Goal: Task Accomplishment & Management: Manage account settings

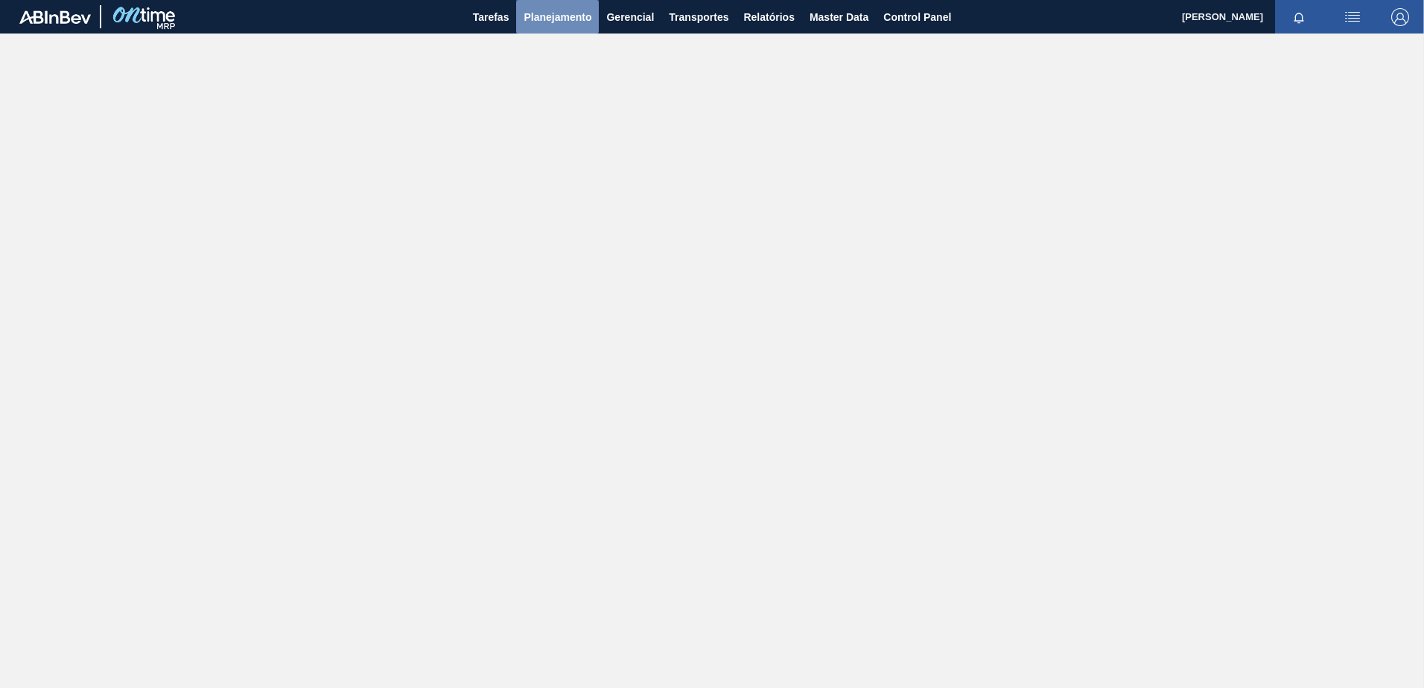
click at [567, 24] on span "Planejamento" at bounding box center [557, 17] width 68 height 18
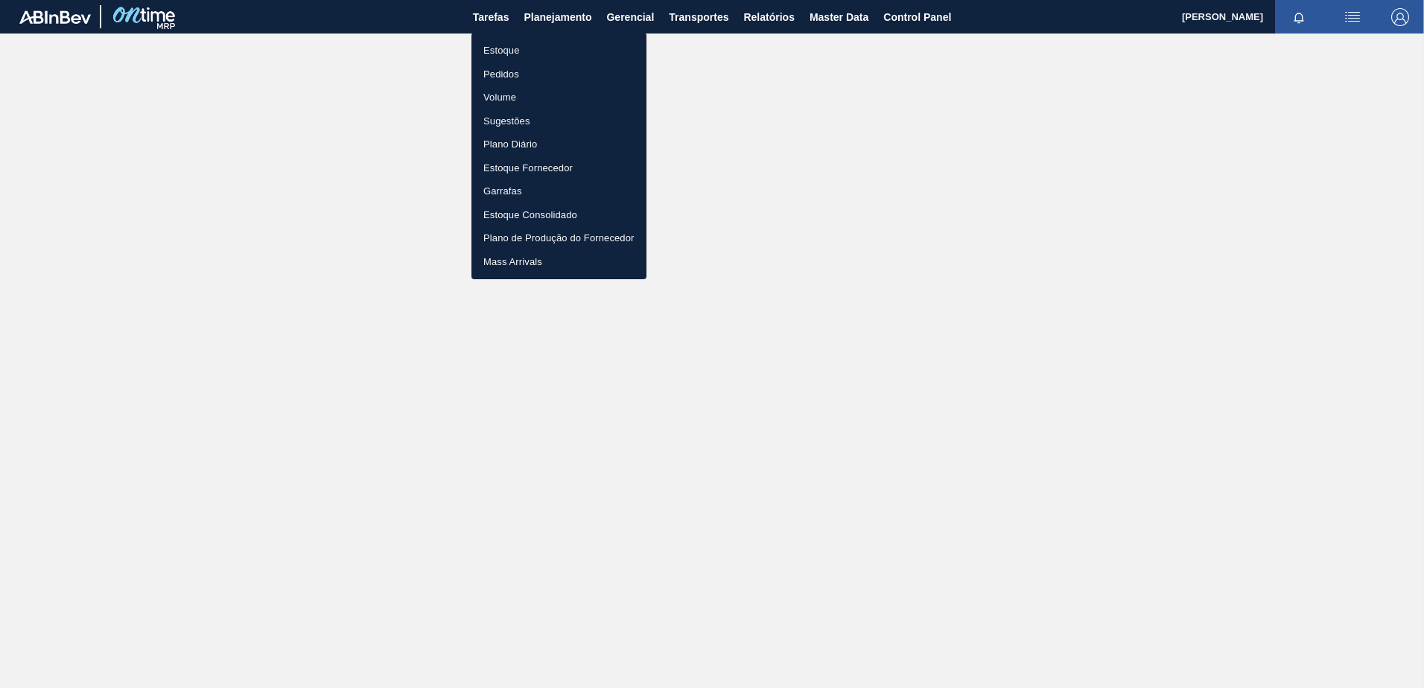
click at [515, 44] on li "Estoque" at bounding box center [558, 51] width 175 height 24
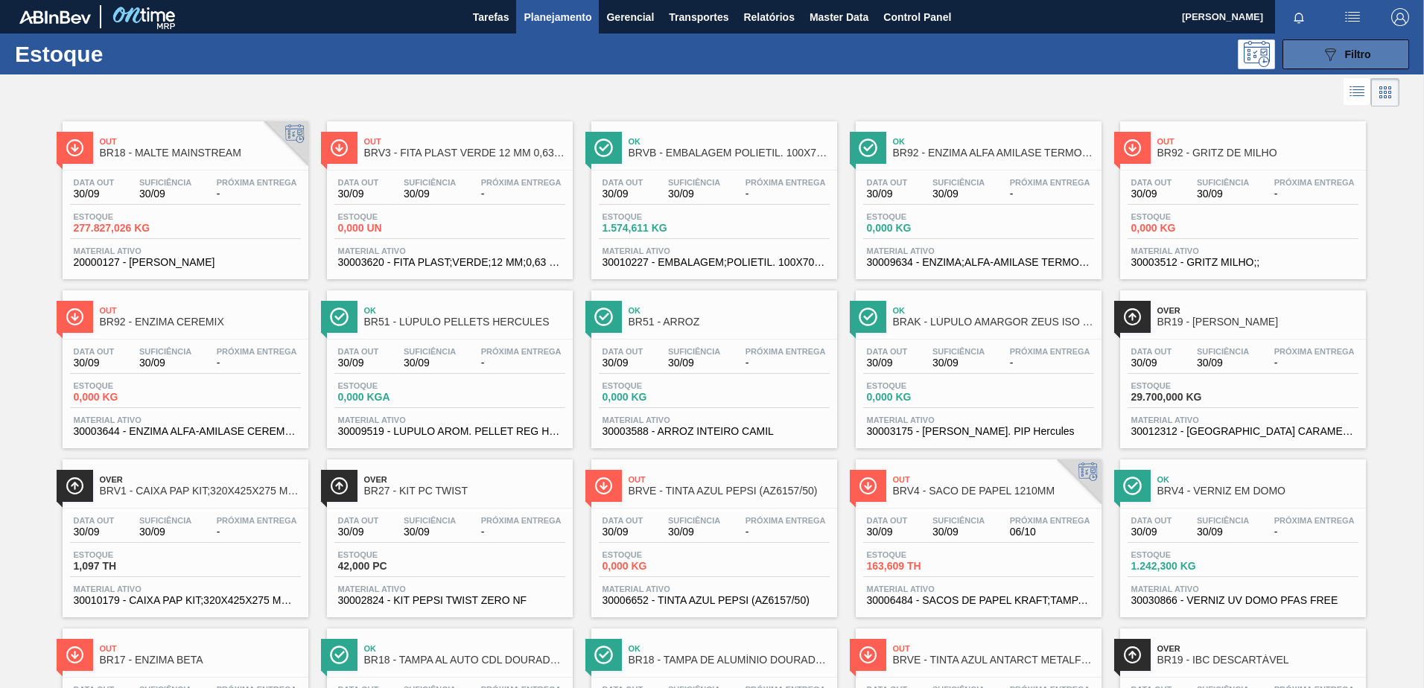
click at [1302, 42] on button "089F7B8B-B2A5-4AFE-B5C0-19BA573D28AC Filtro" at bounding box center [1345, 54] width 127 height 30
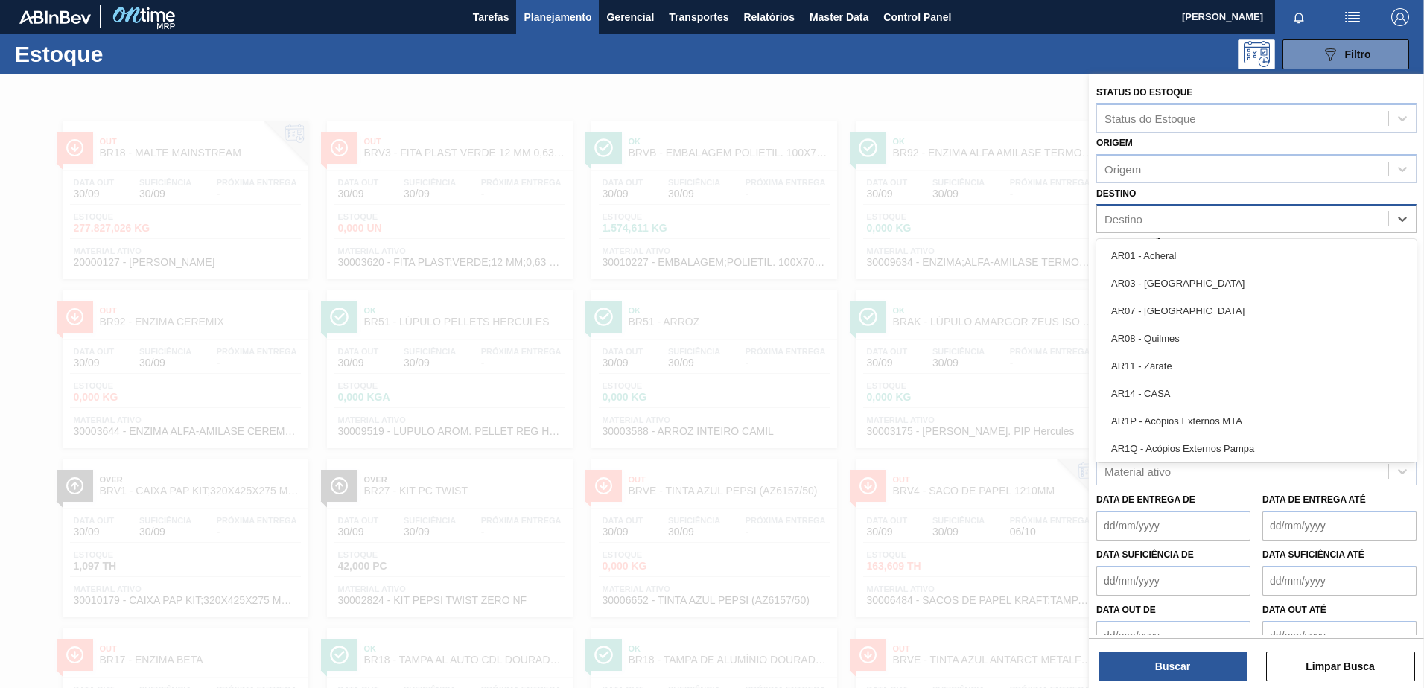
click at [1146, 218] on div "Destino" at bounding box center [1242, 219] width 291 height 22
type input "p"
type input "py"
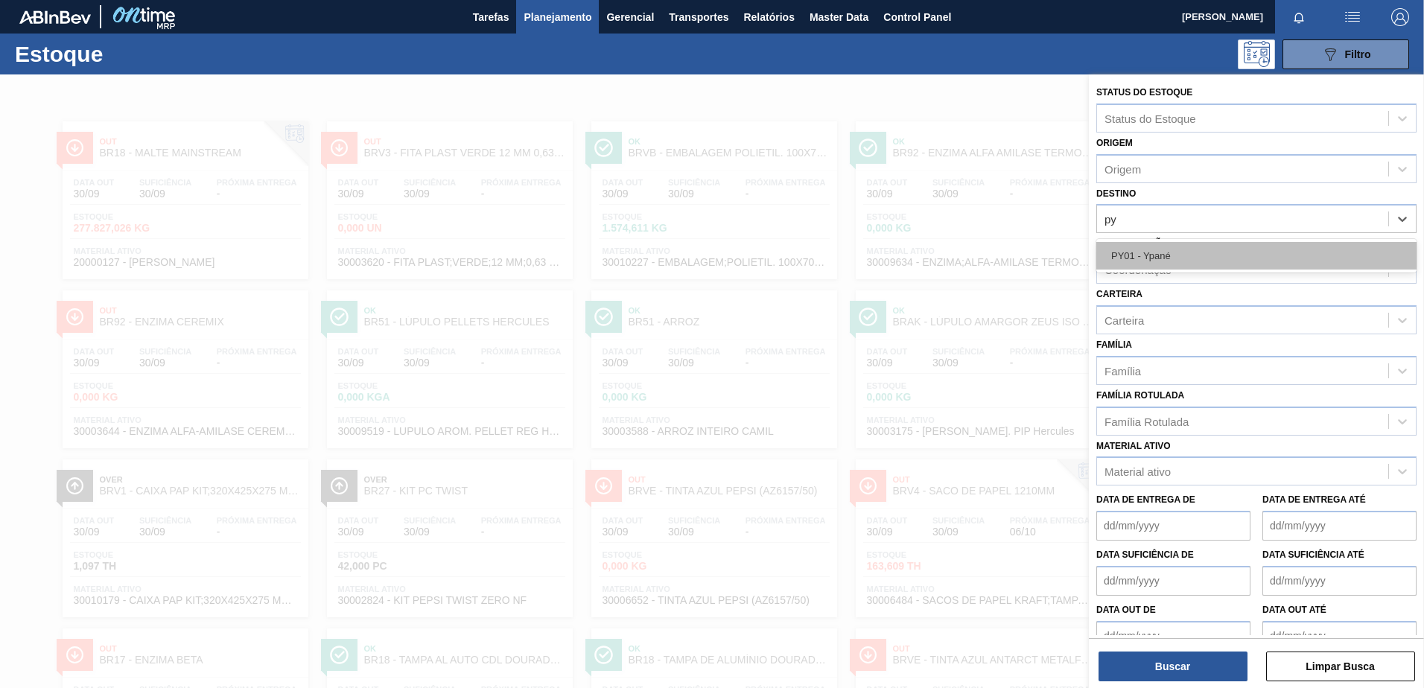
click at [1165, 262] on div "PY01 - Ypané" at bounding box center [1256, 256] width 320 height 28
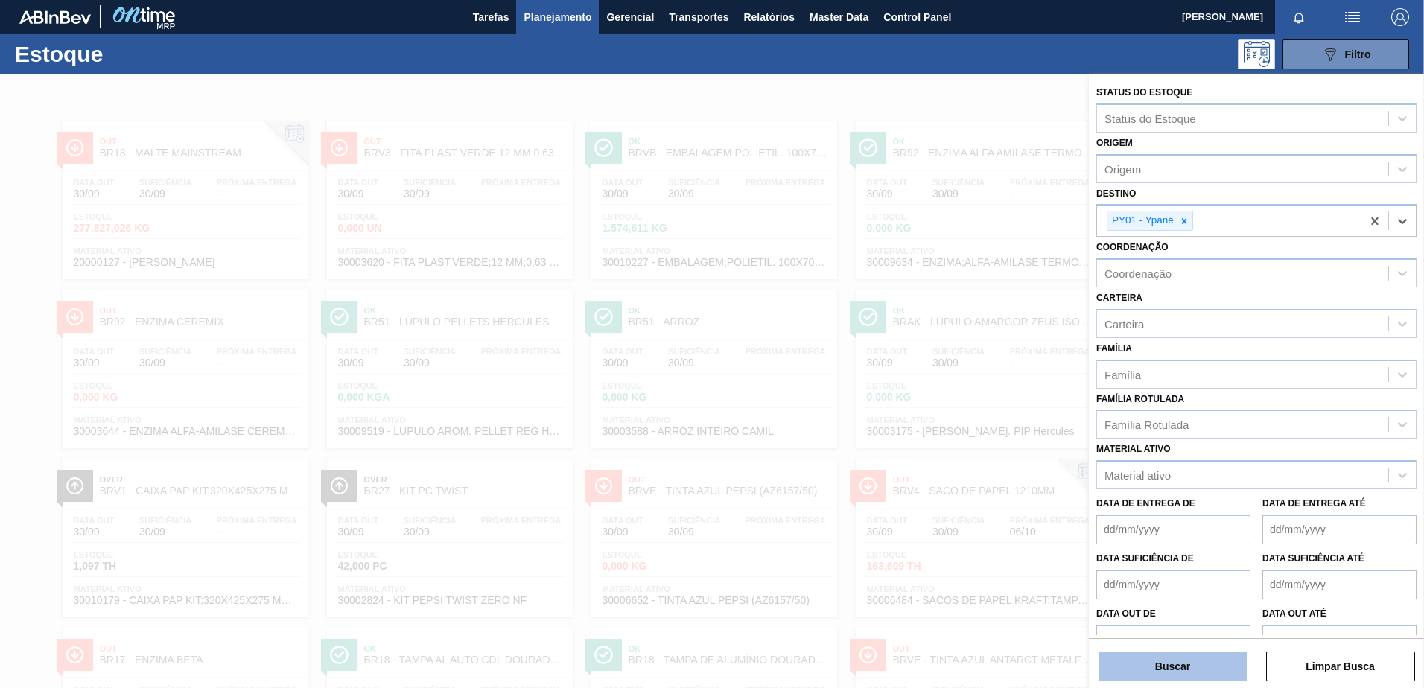
click at [1152, 658] on button "Buscar" at bounding box center [1172, 667] width 149 height 30
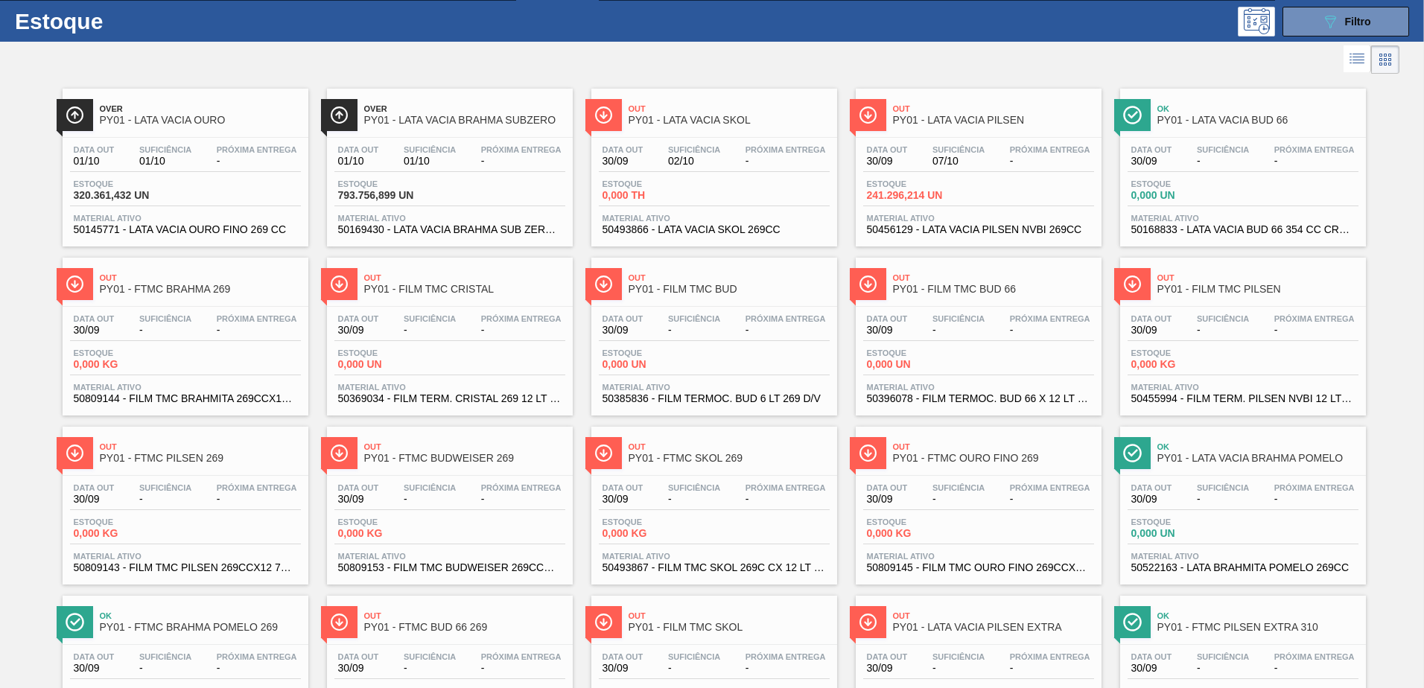
scroll to position [26, 0]
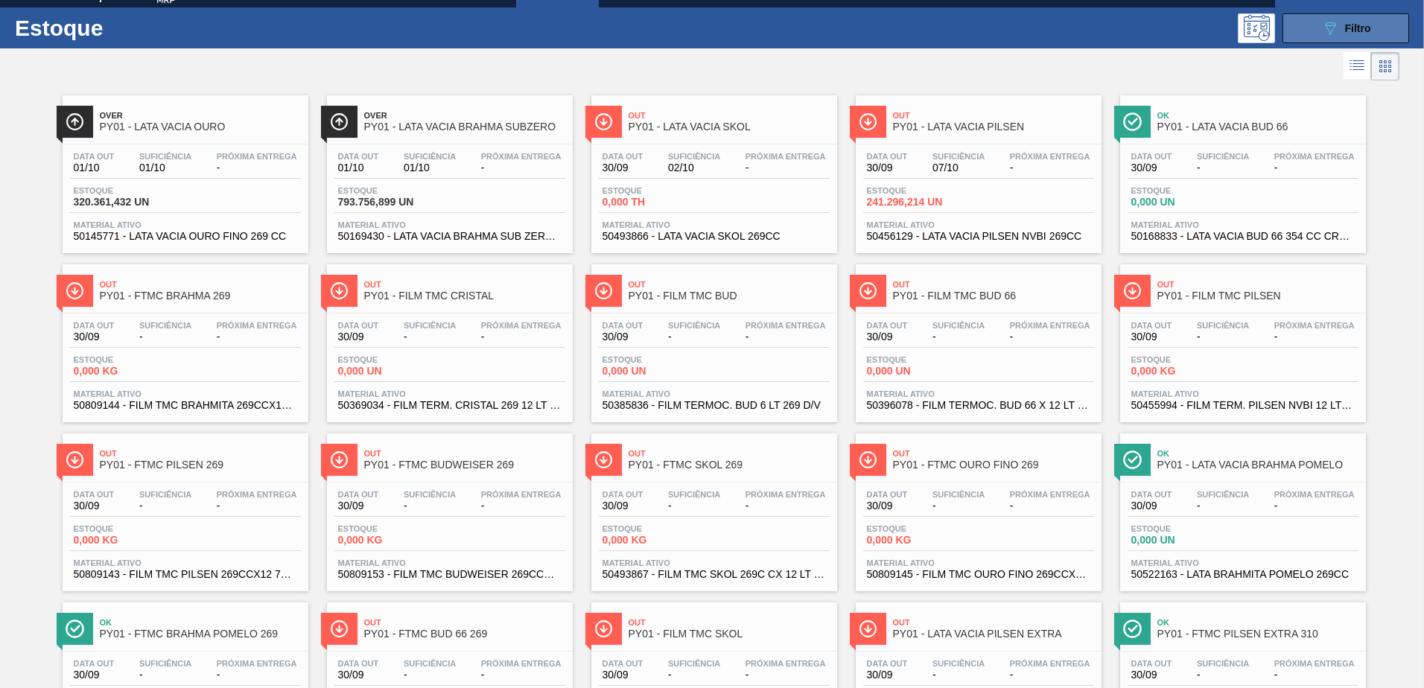
click at [1346, 24] on span "Filtro" at bounding box center [1358, 28] width 26 height 12
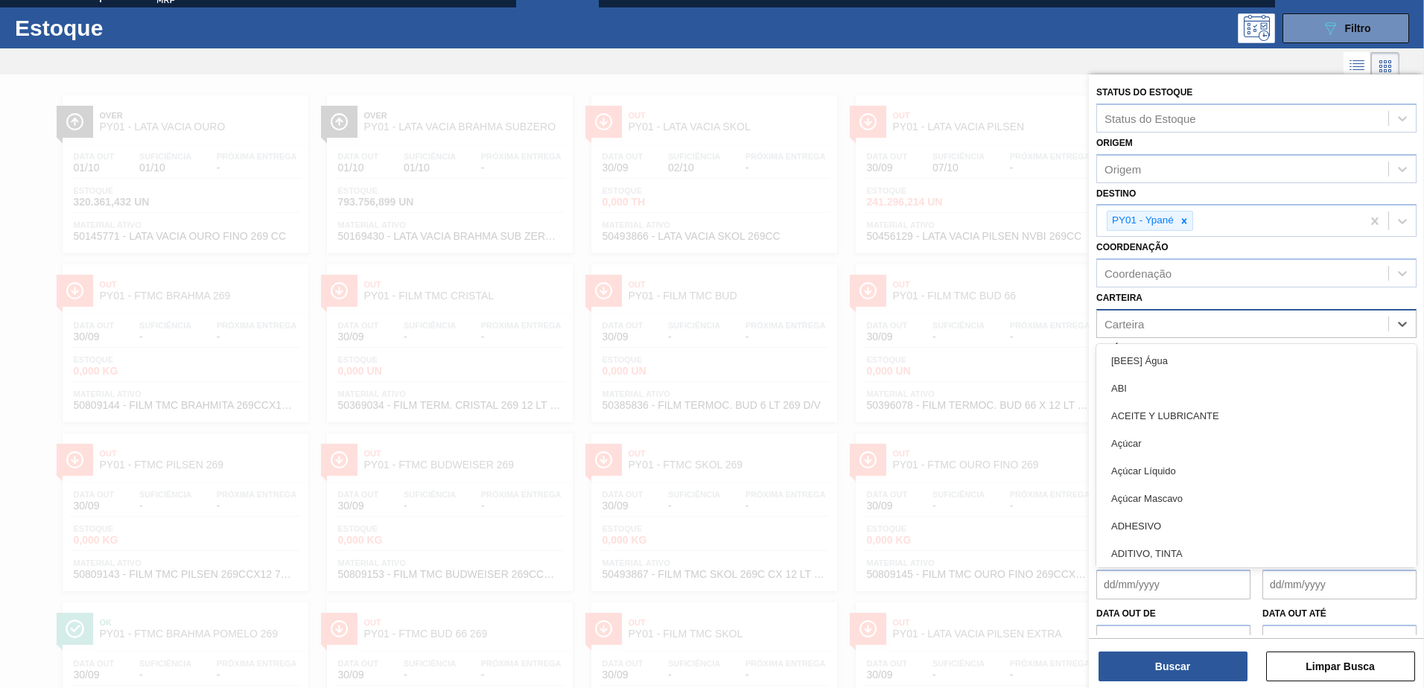
click at [1153, 329] on div "Carteira" at bounding box center [1242, 324] width 291 height 22
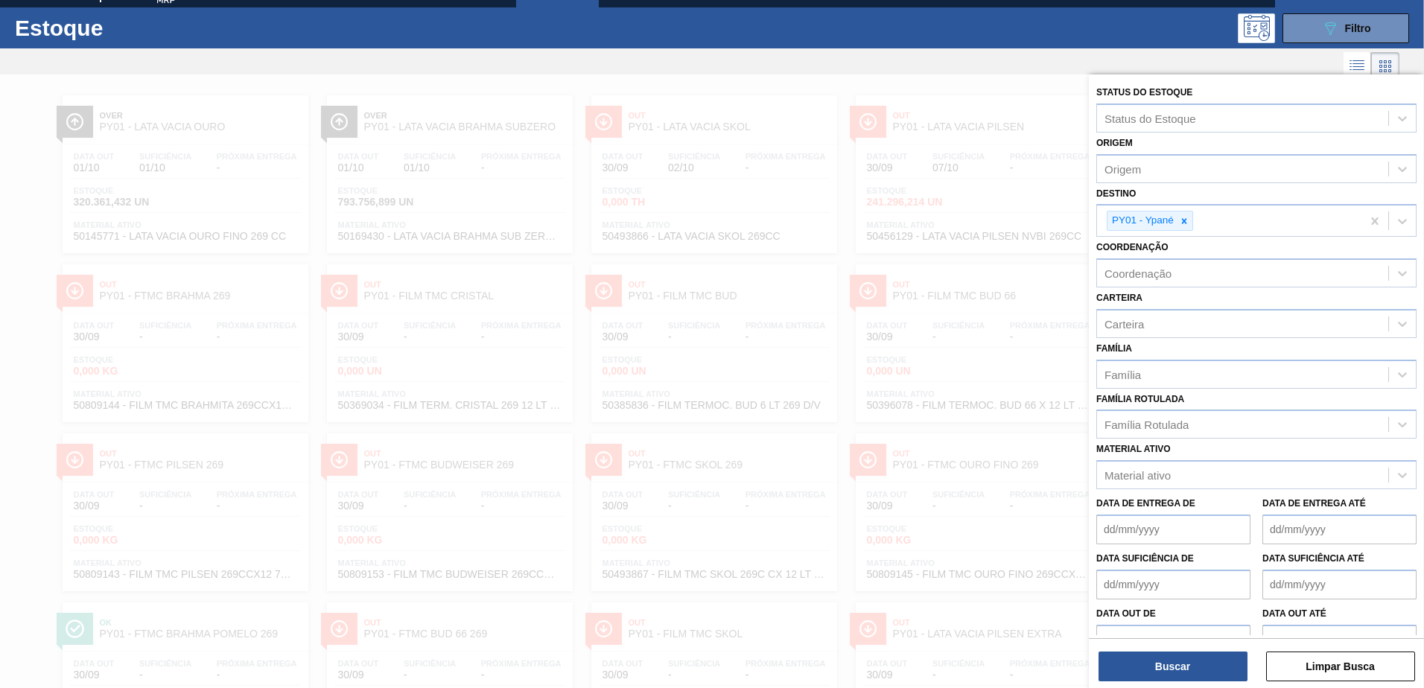
click at [1161, 296] on div "Carteira Carteira" at bounding box center [1256, 312] width 320 height 51
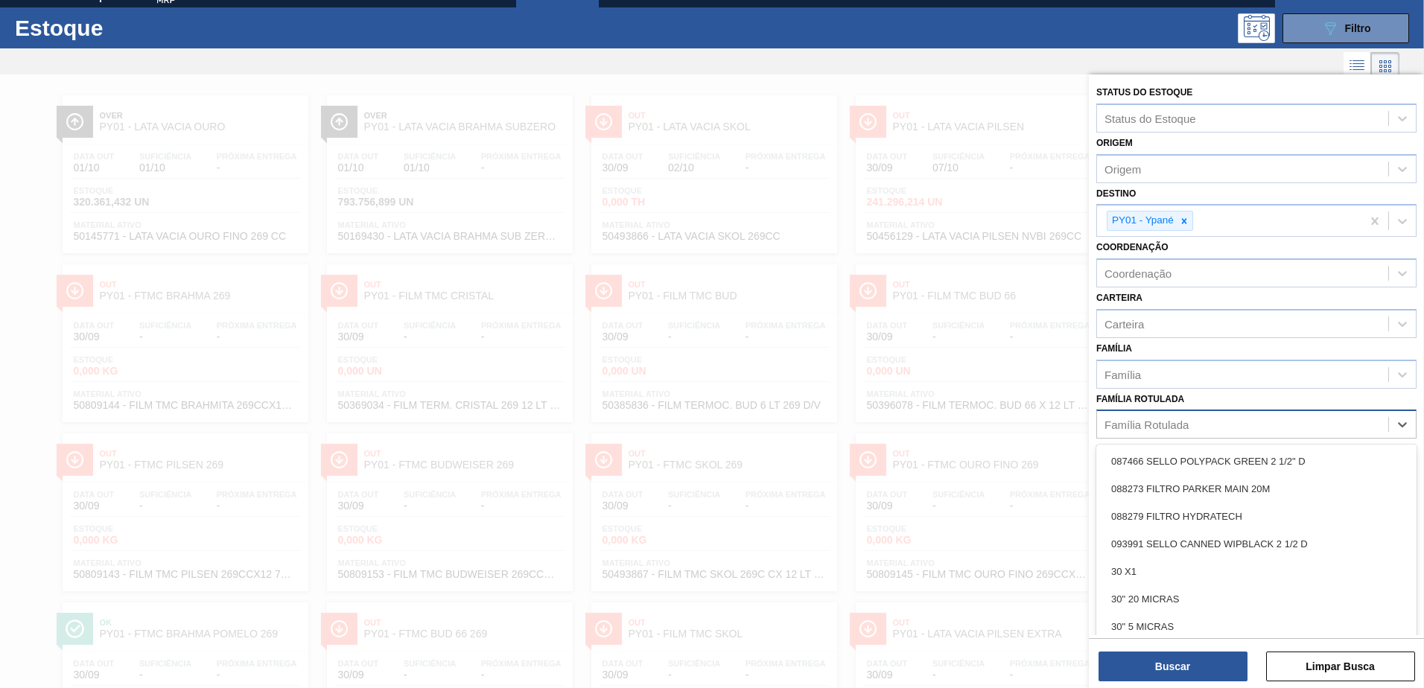
click at [1173, 419] on div "Família Rotulada" at bounding box center [1146, 424] width 84 height 13
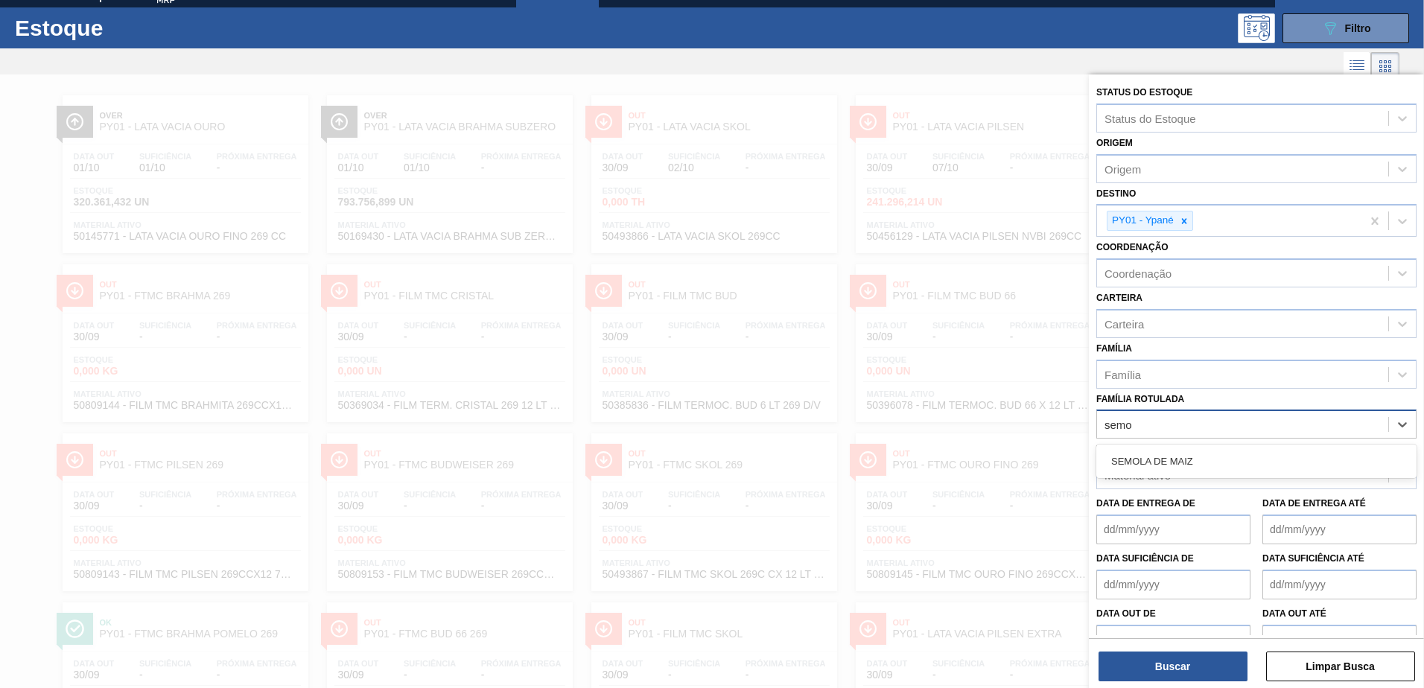
type Rotulada "semol"
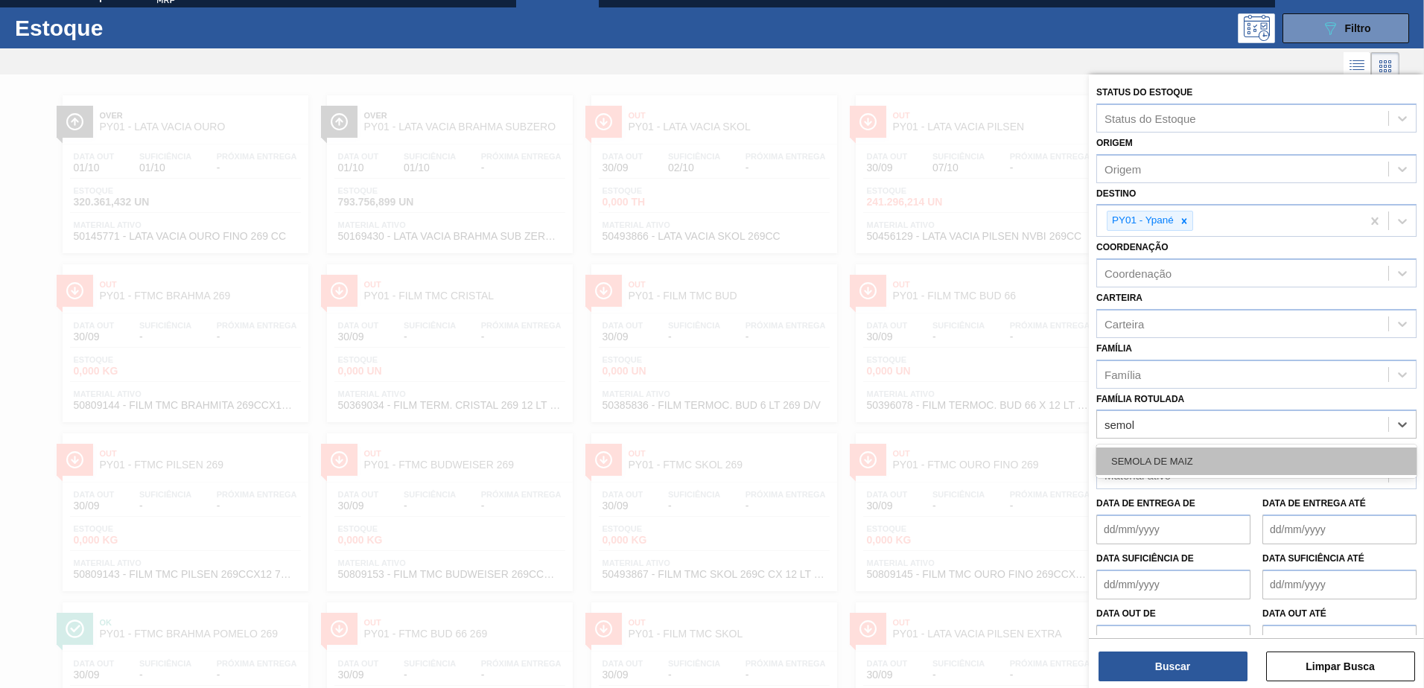
click at [1157, 453] on div "SEMOLA DE MAIZ" at bounding box center [1256, 462] width 320 height 28
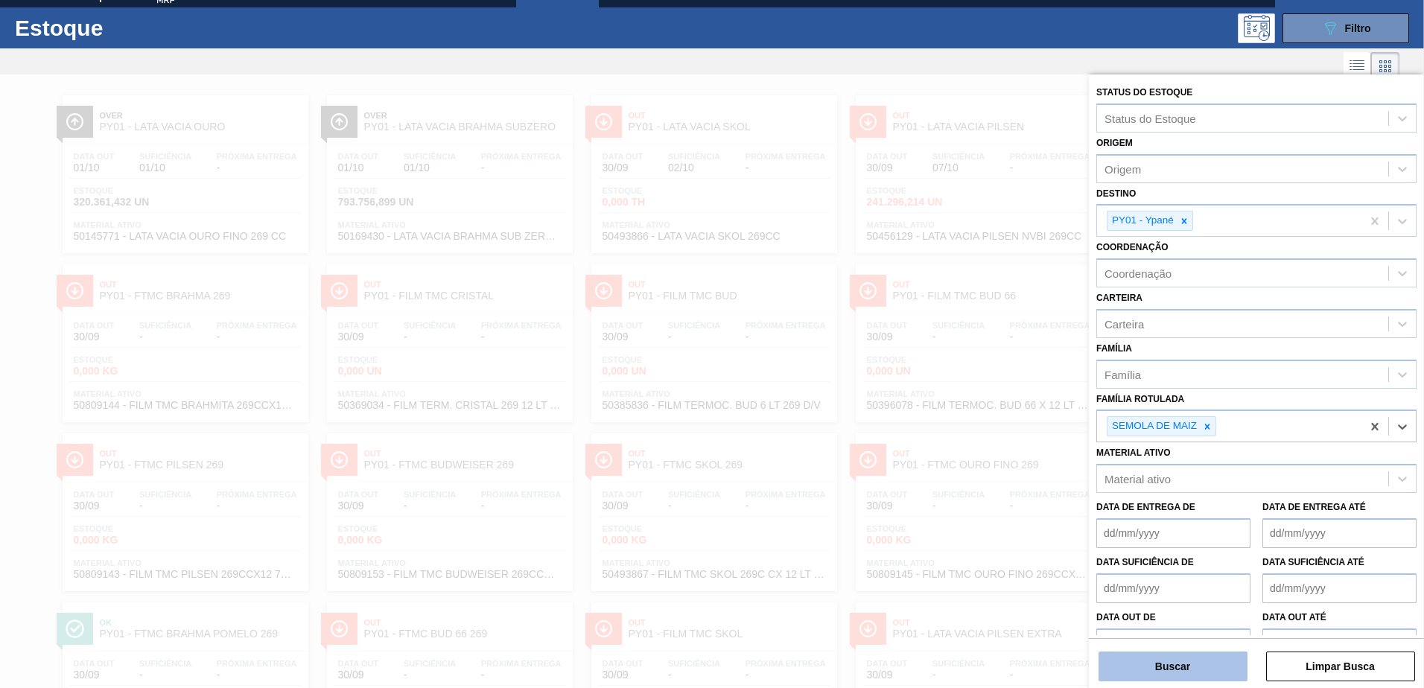
click at [1180, 675] on button "Buscar" at bounding box center [1172, 667] width 149 height 30
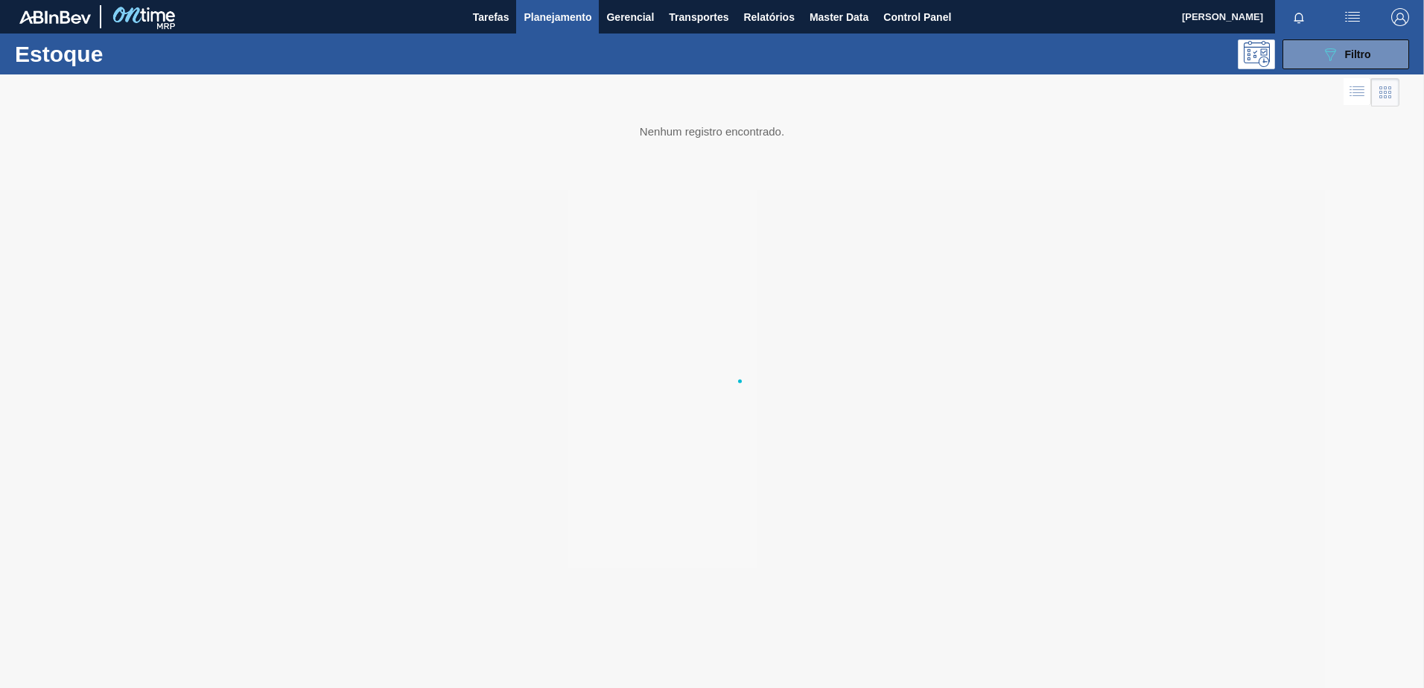
scroll to position [0, 0]
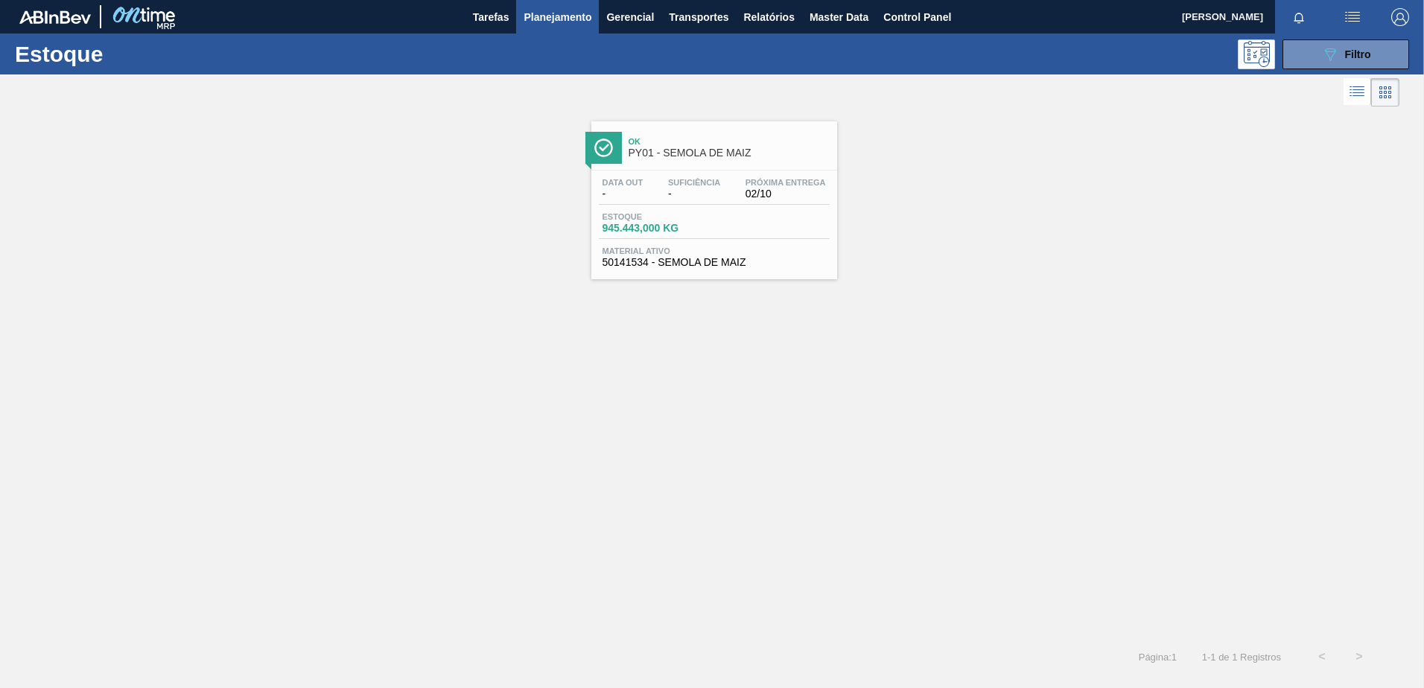
click at [777, 159] on div "Ok PY01 - SEMOLA DE MAIZ" at bounding box center [728, 148] width 201 height 34
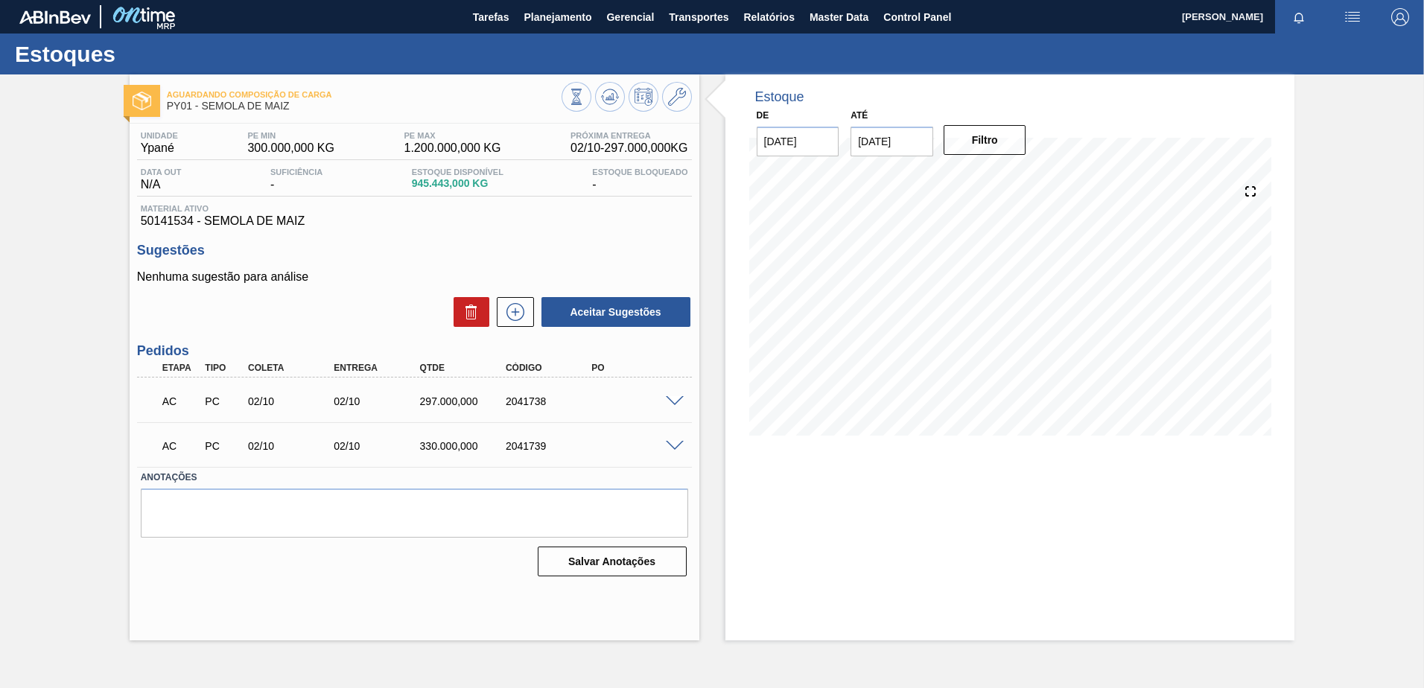
click at [672, 446] on span at bounding box center [675, 446] width 18 height 11
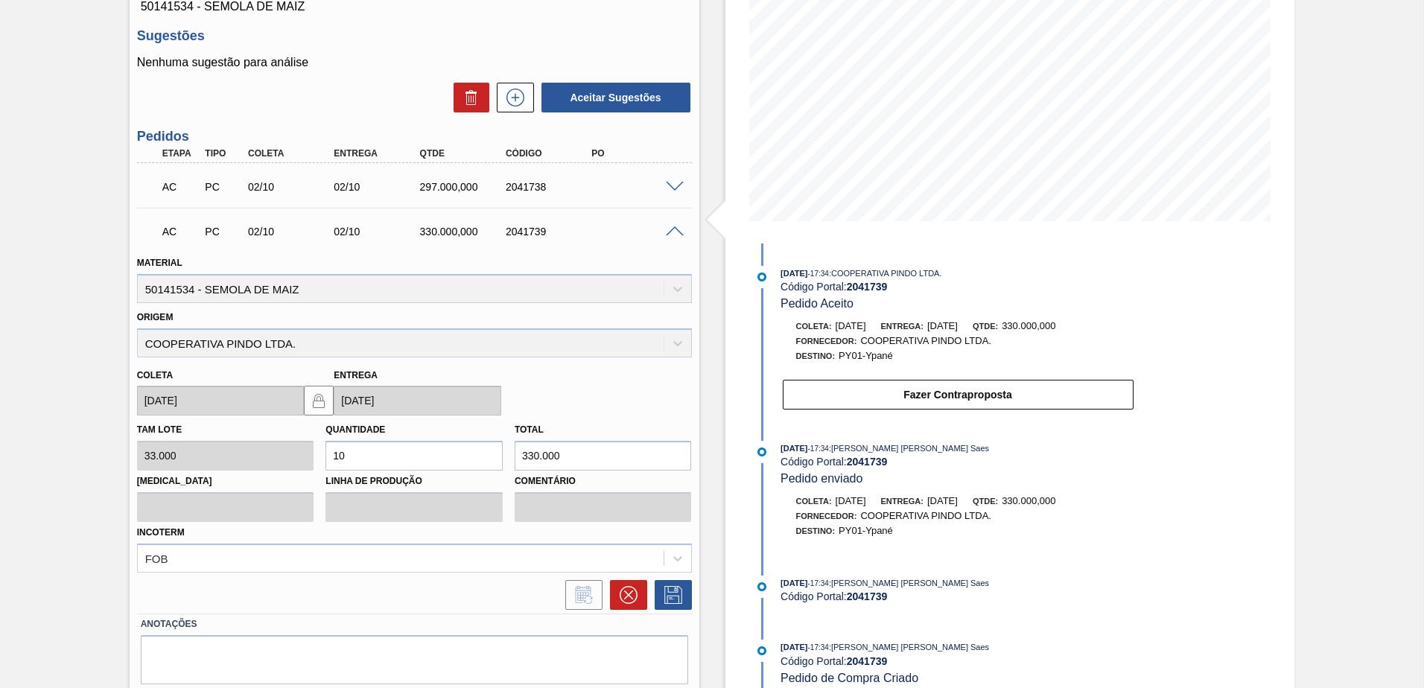
scroll to position [223, 0]
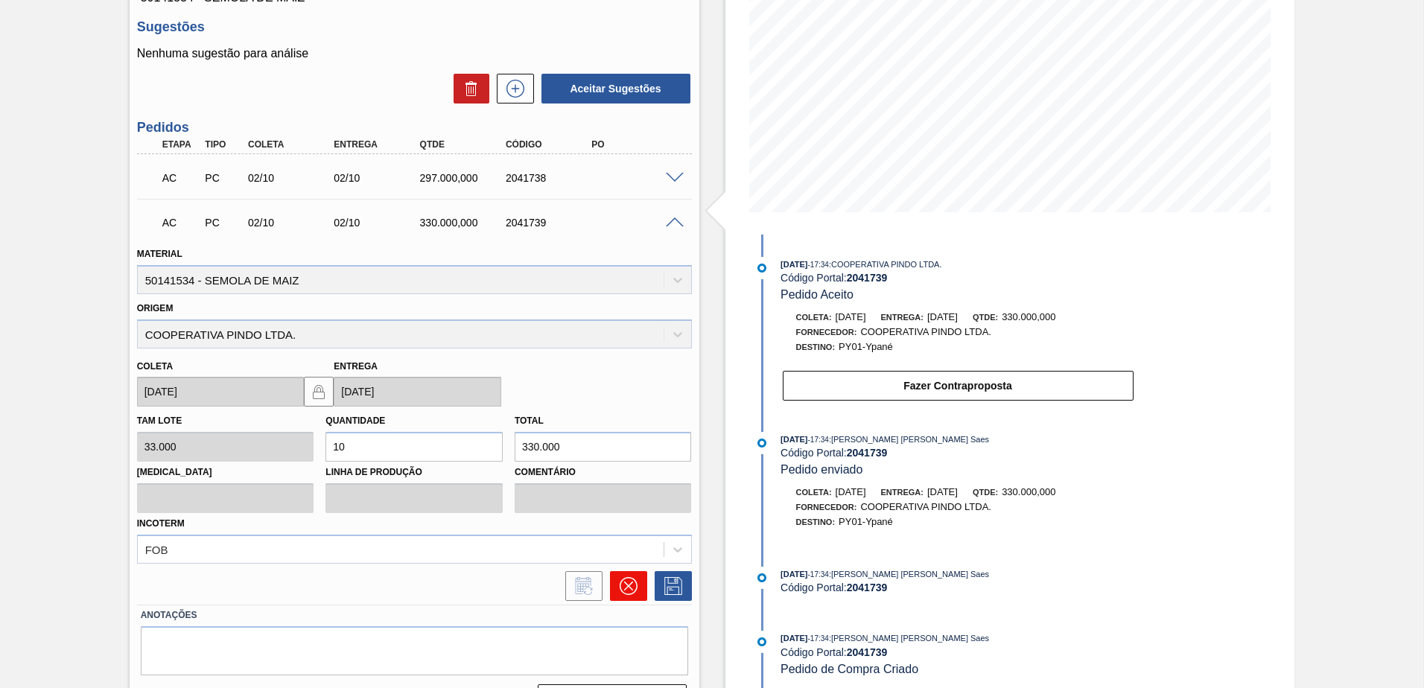
click at [641, 593] on button at bounding box center [628, 586] width 37 height 30
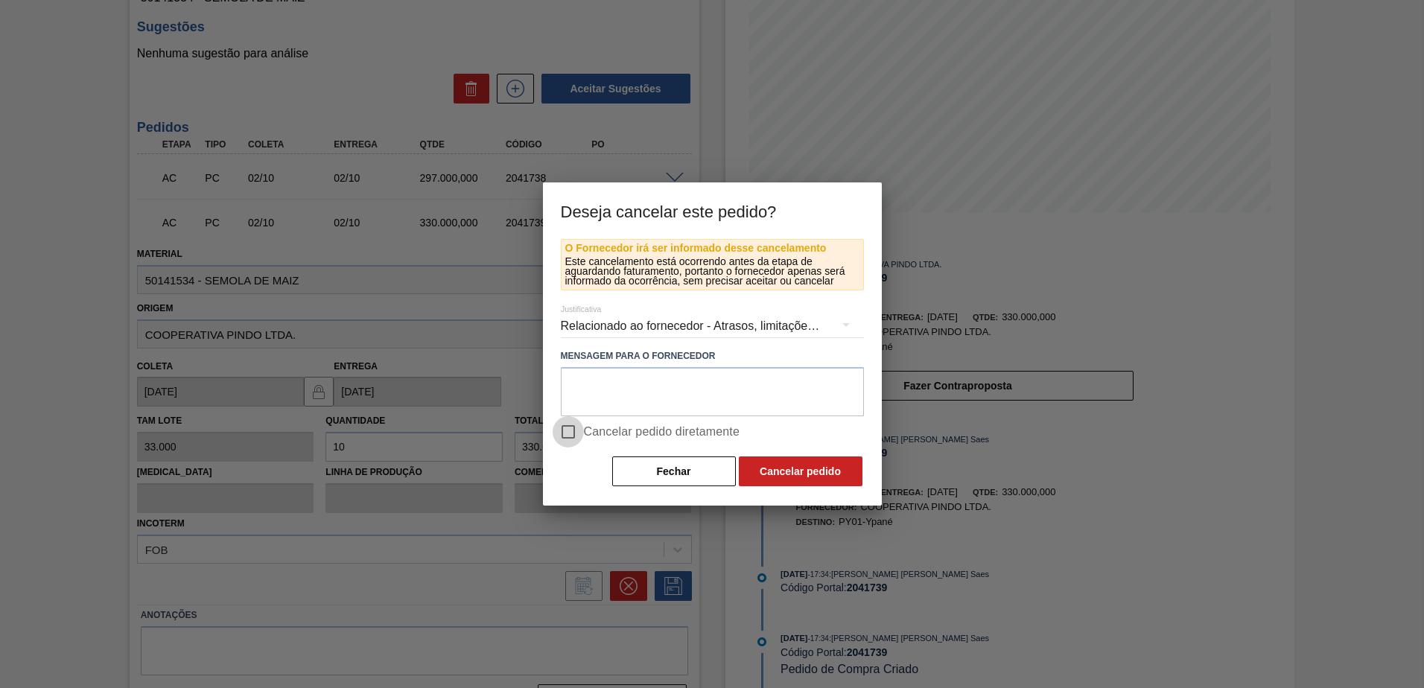
click at [562, 431] on input "Cancelar pedido diretamente" at bounding box center [568, 431] width 31 height 31
checkbox input "true"
click at [818, 469] on button "Cancelar pedido" at bounding box center [801, 471] width 124 height 30
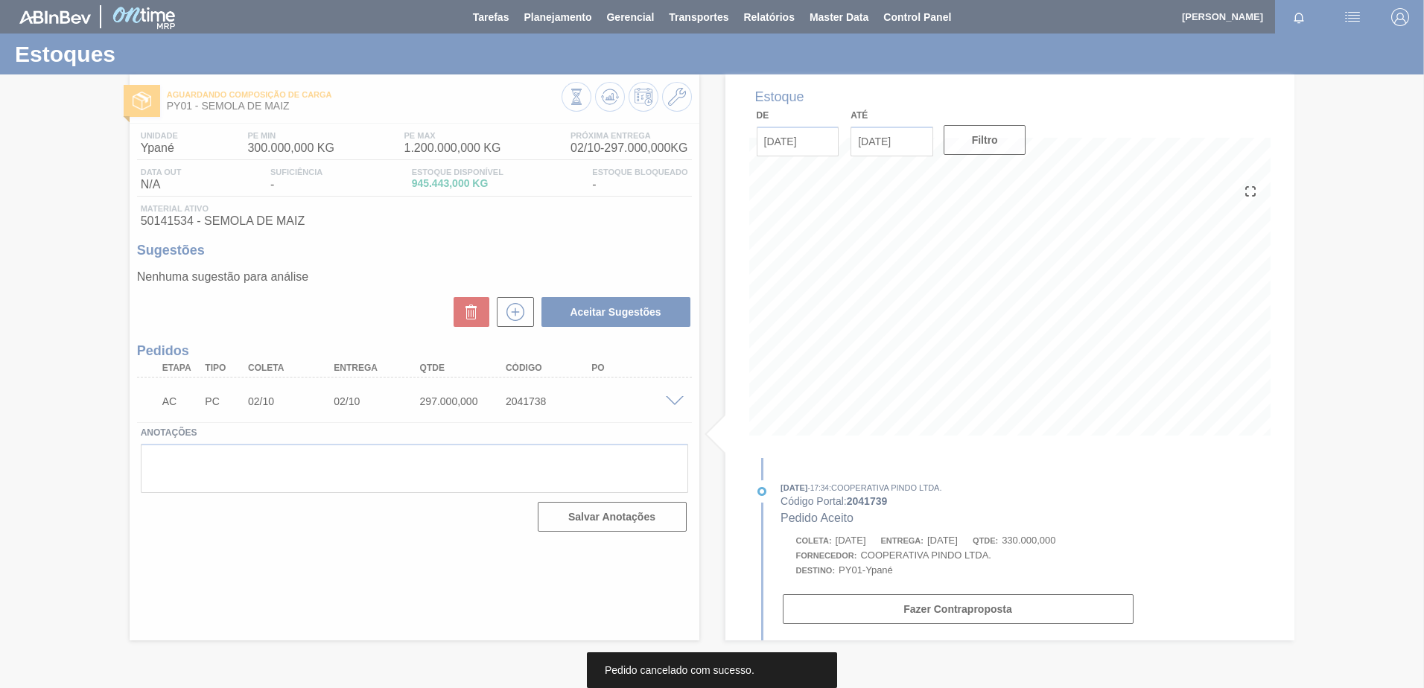
scroll to position [0, 0]
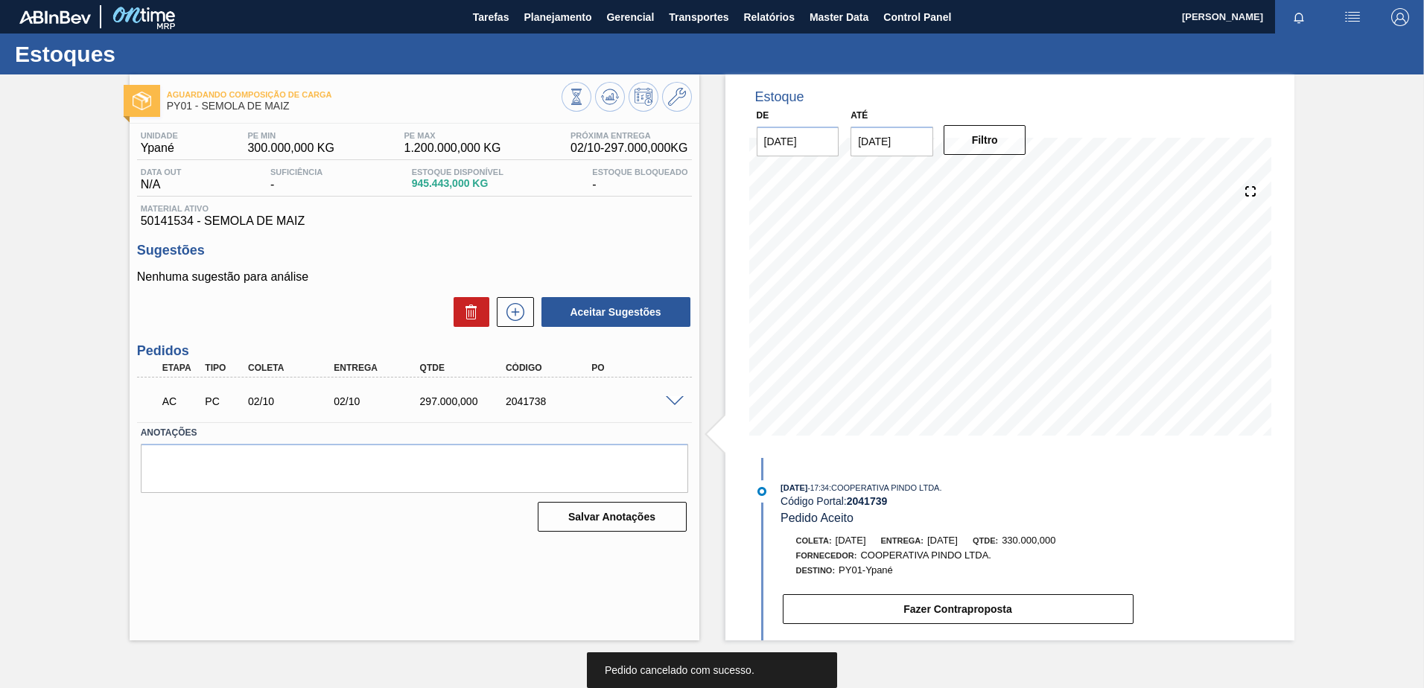
click at [683, 399] on span at bounding box center [675, 401] width 18 height 11
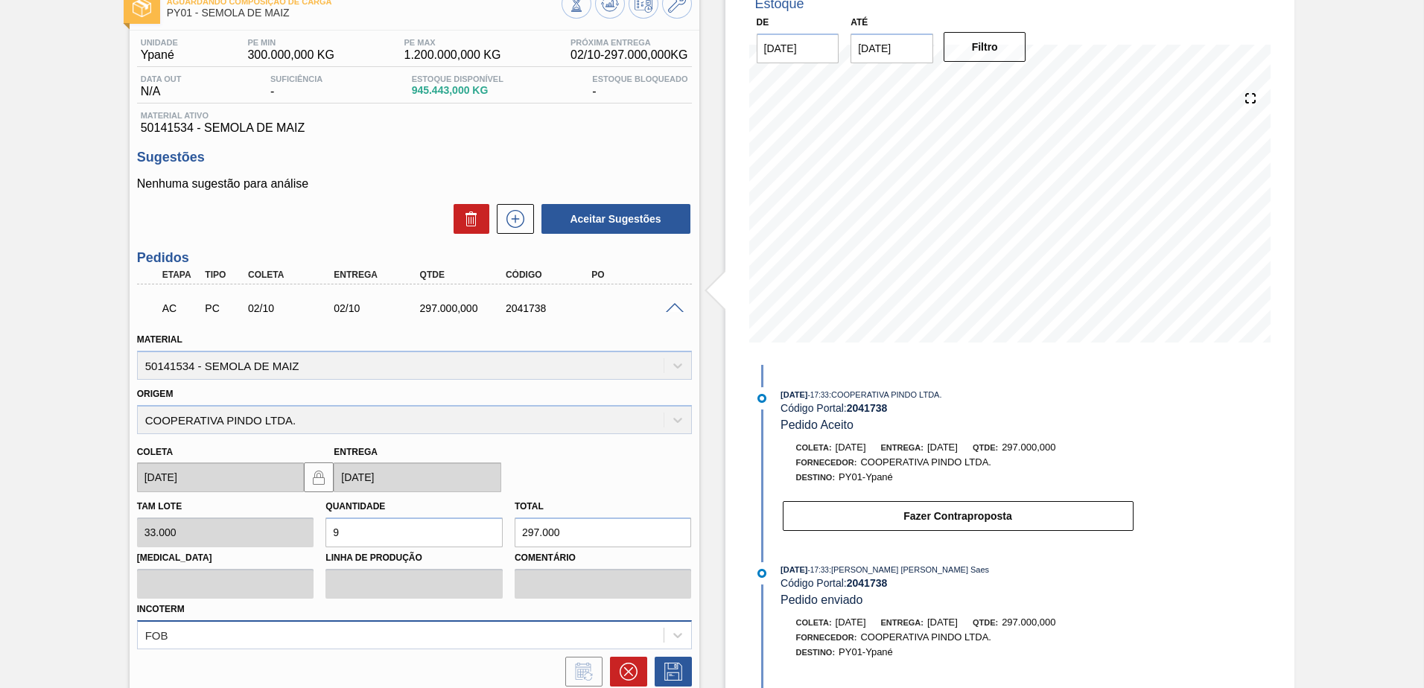
scroll to position [217, 0]
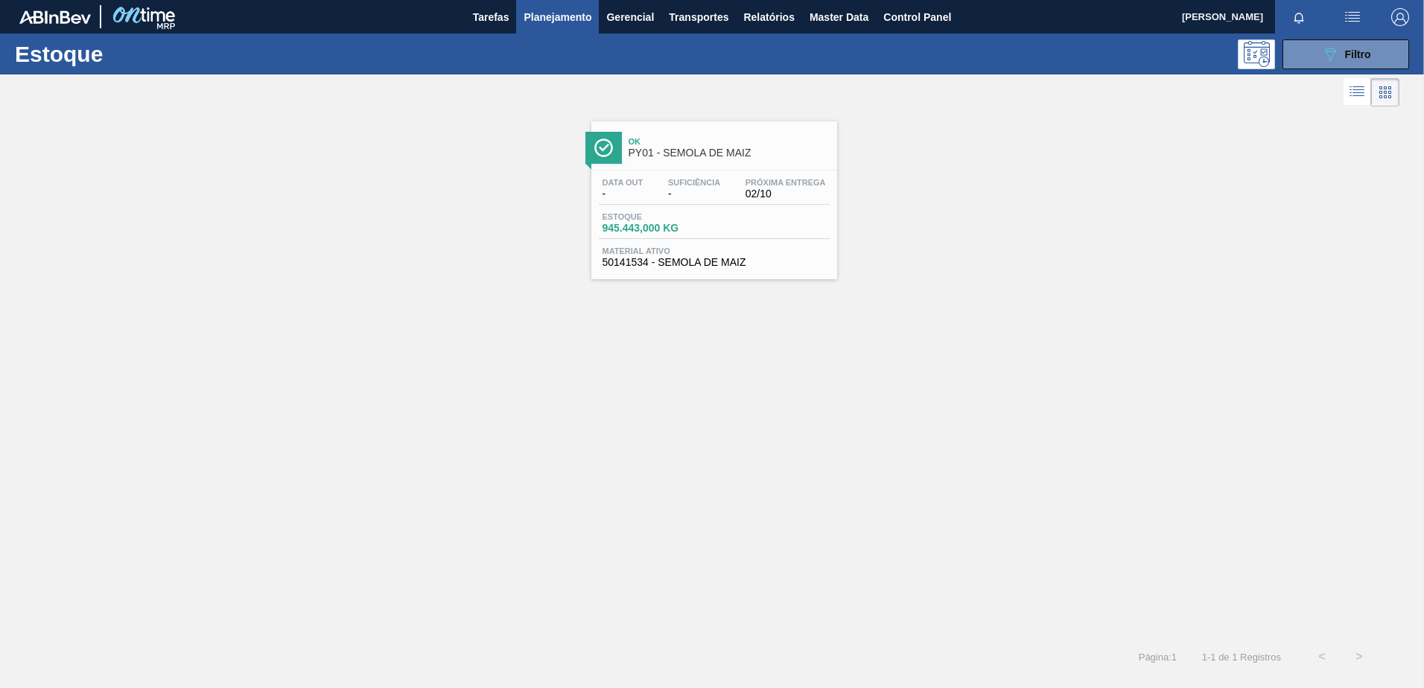
click at [728, 162] on div "Ok PY01 - SEMOLA DE MAIZ" at bounding box center [728, 148] width 201 height 34
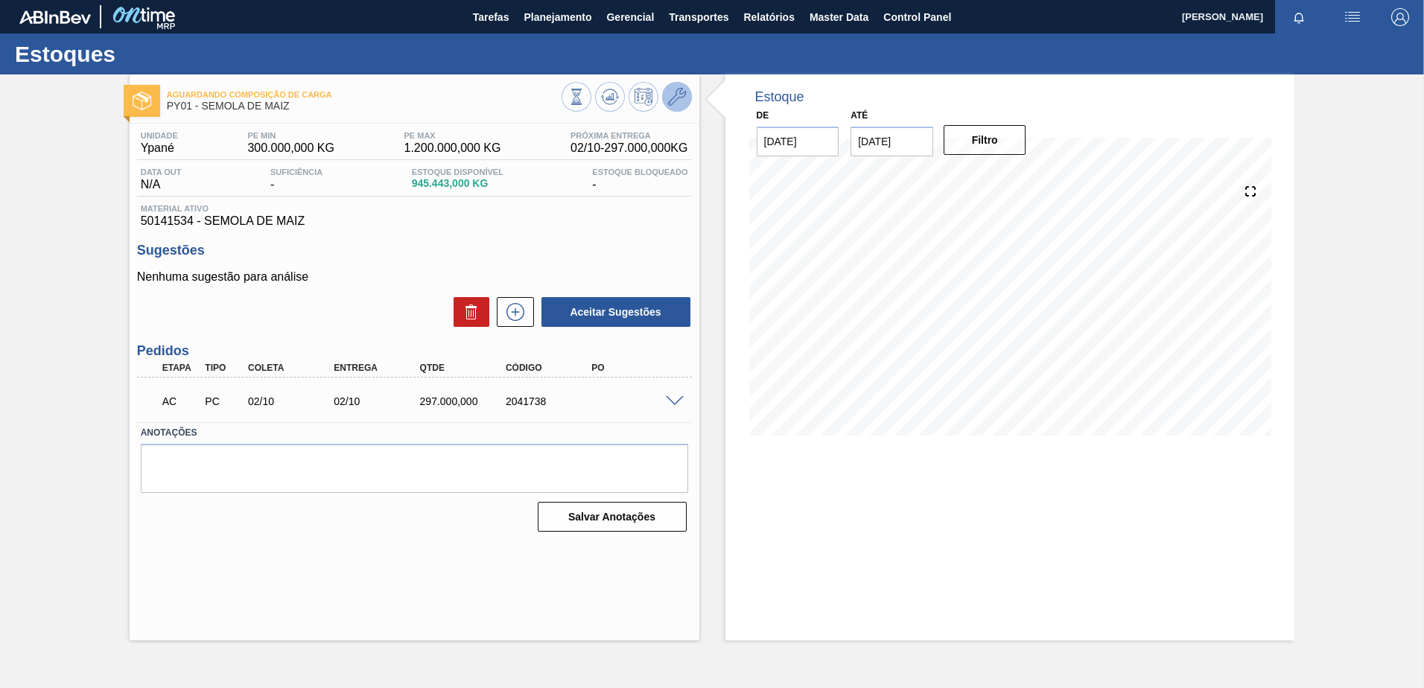
click at [669, 98] on icon at bounding box center [677, 97] width 18 height 18
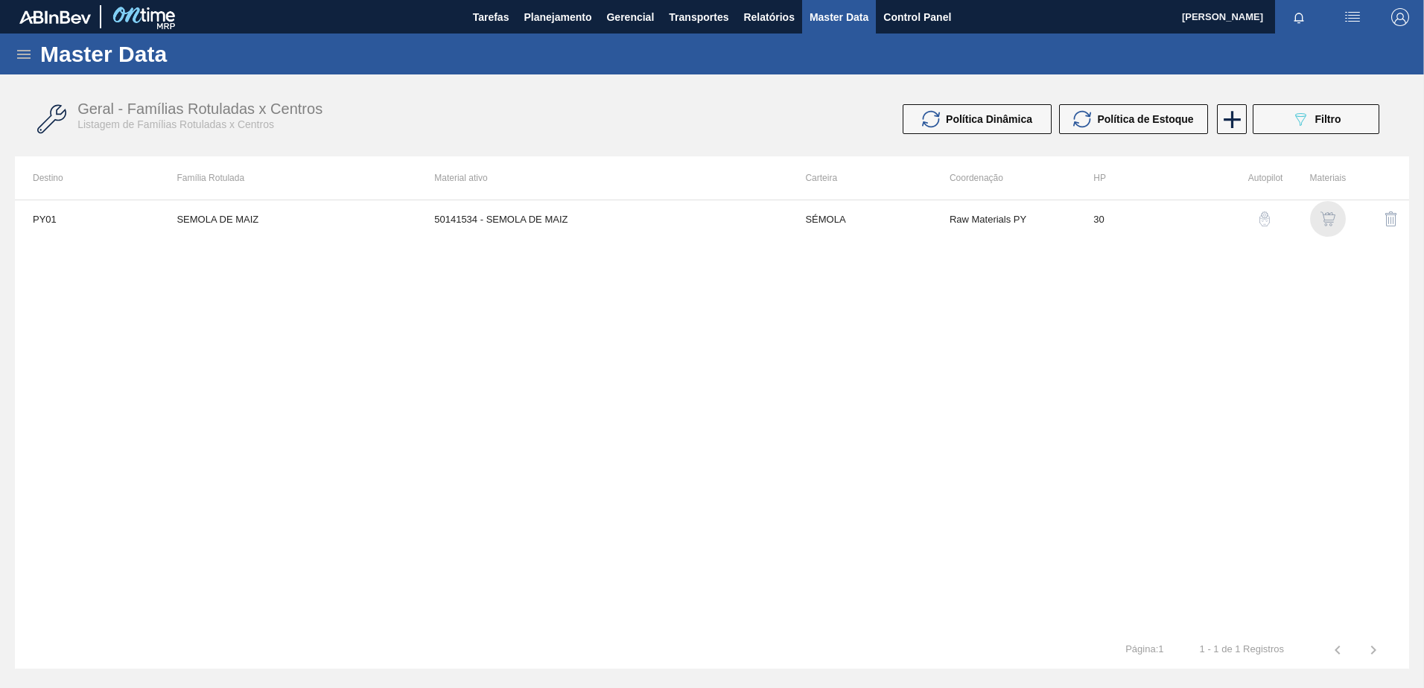
click at [1322, 213] on img "button" at bounding box center [1327, 218] width 15 height 15
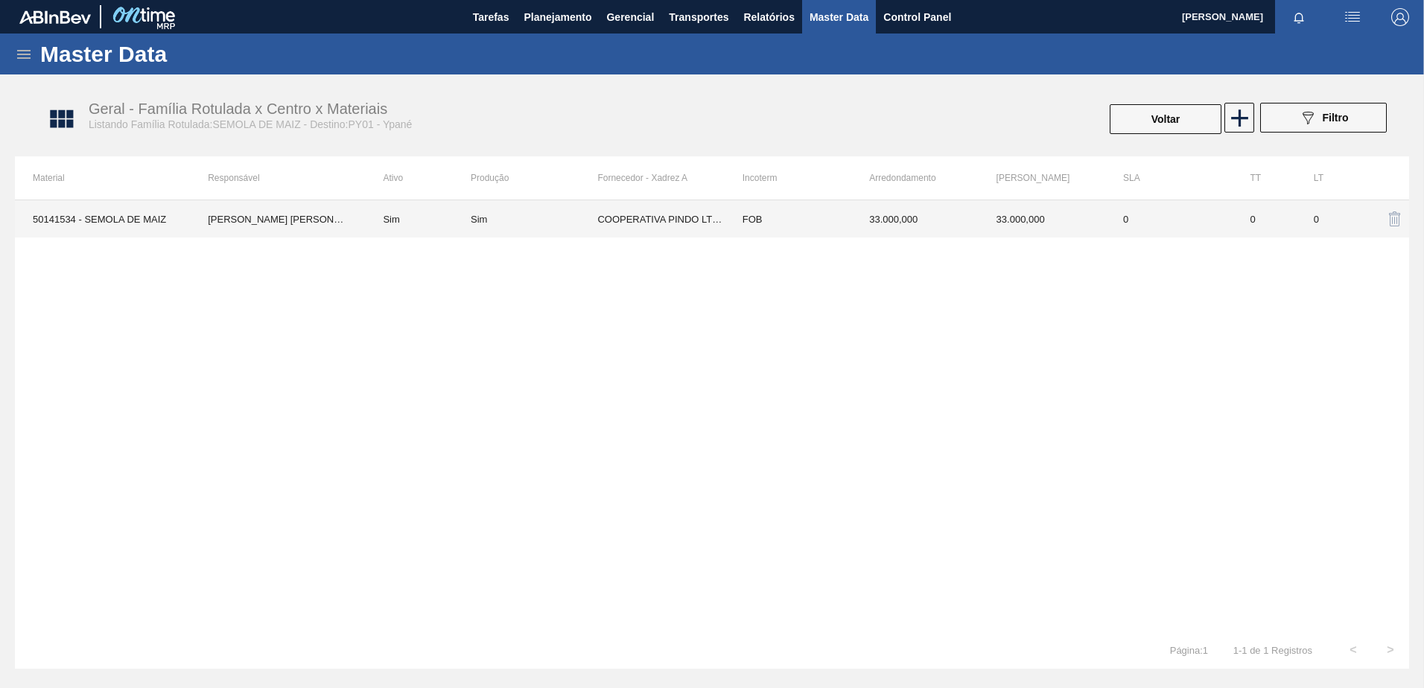
click at [593, 214] on div "Sim" at bounding box center [534, 219] width 127 height 11
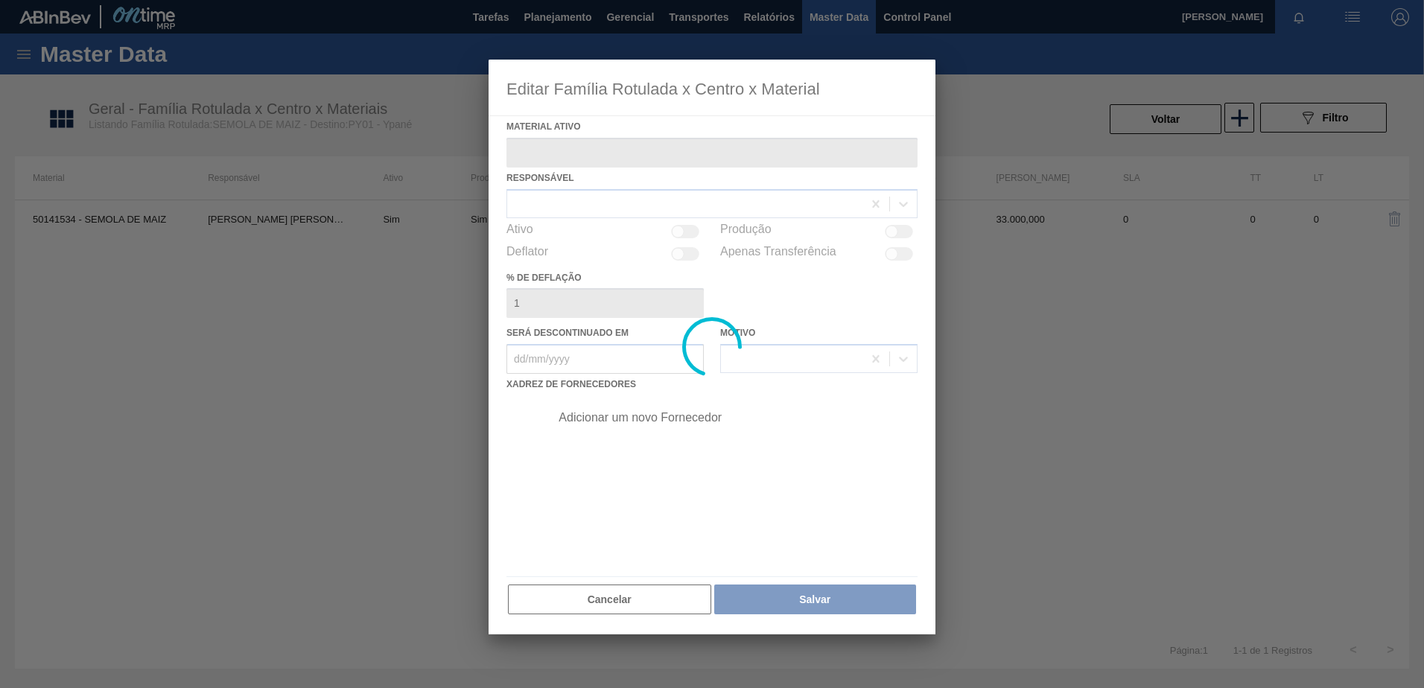
type ativo "50141534 - SEMOLA DE MAIZ"
checkbox input "true"
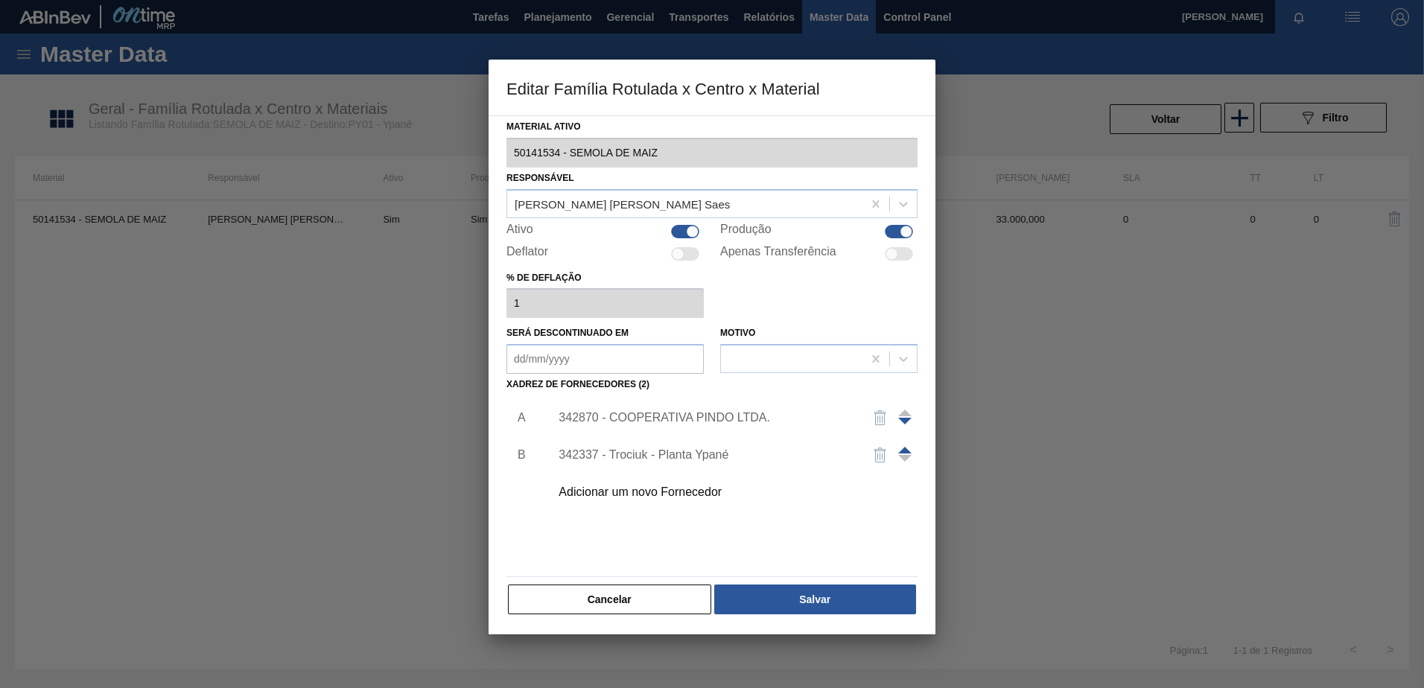
click at [657, 455] on div "342337 - Trociuk - Planta Ypané" at bounding box center [704, 454] width 292 height 13
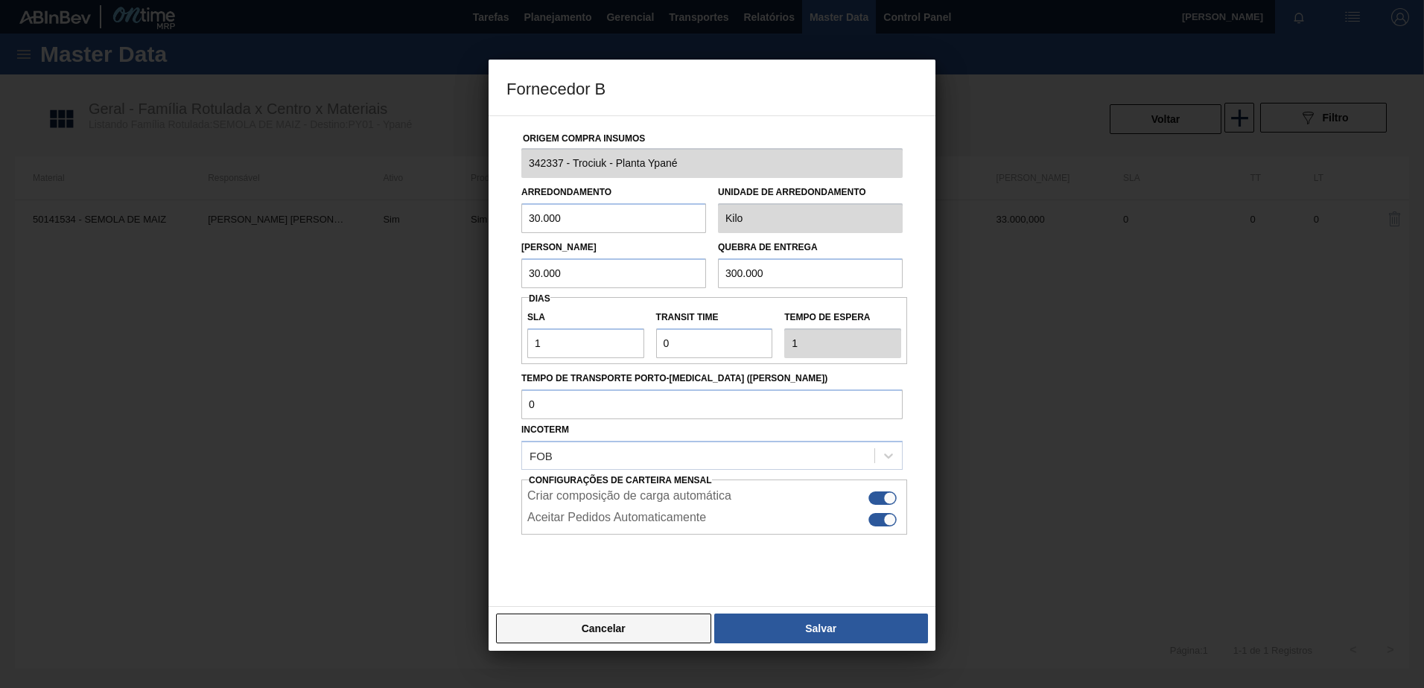
click at [628, 628] on button "Cancelar" at bounding box center [603, 629] width 215 height 30
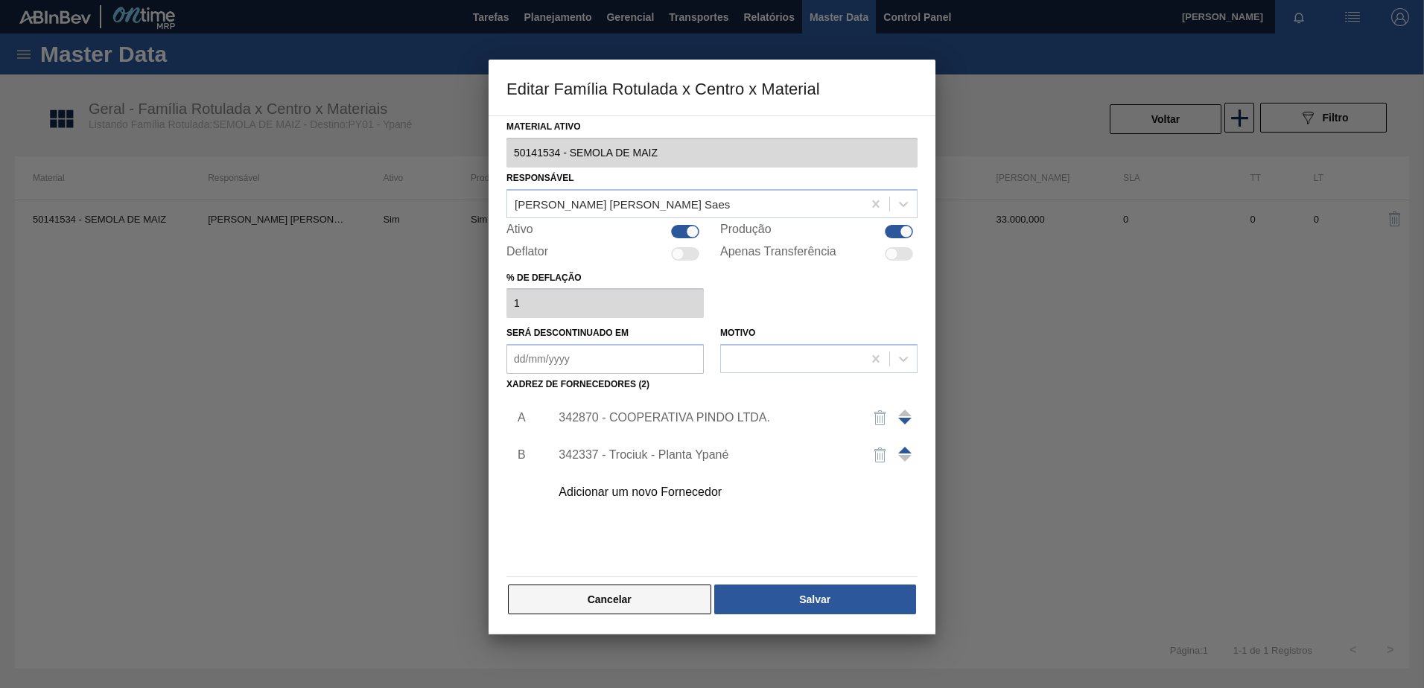
click at [632, 600] on button "Cancelar" at bounding box center [609, 600] width 203 height 30
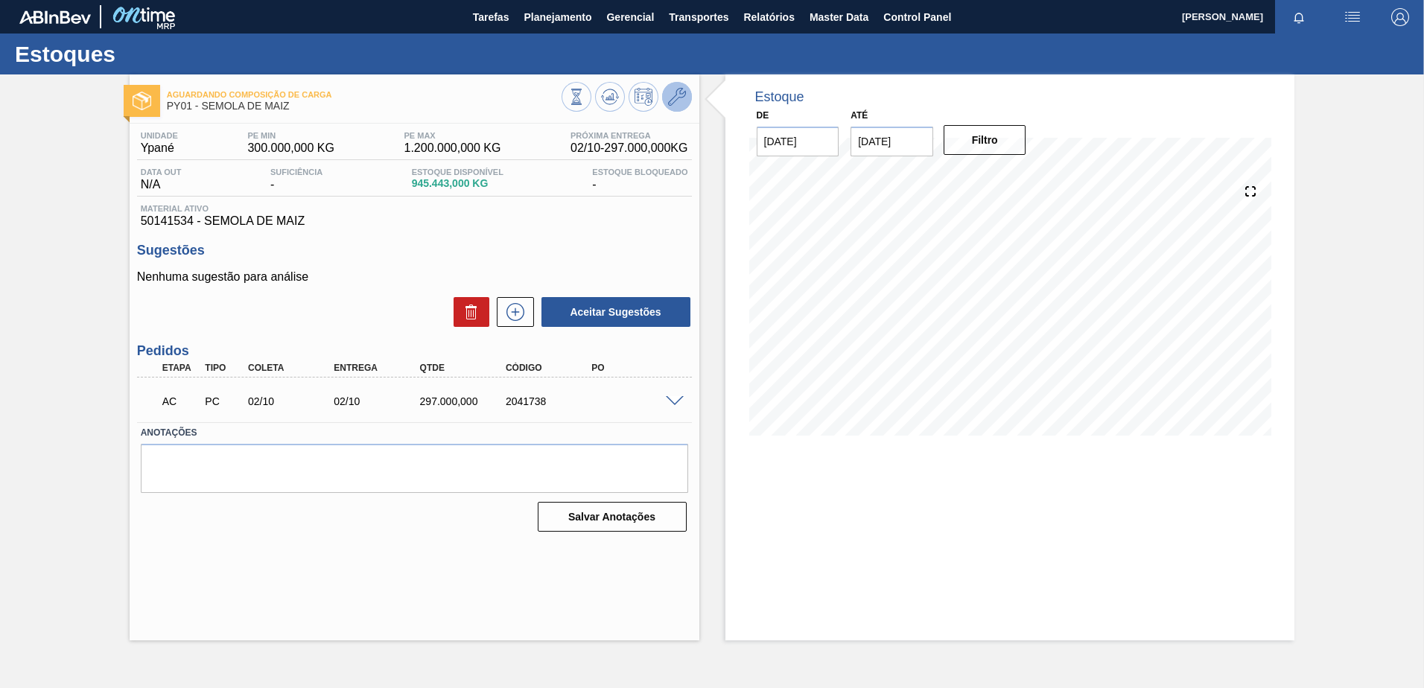
click at [679, 98] on icon at bounding box center [677, 97] width 18 height 18
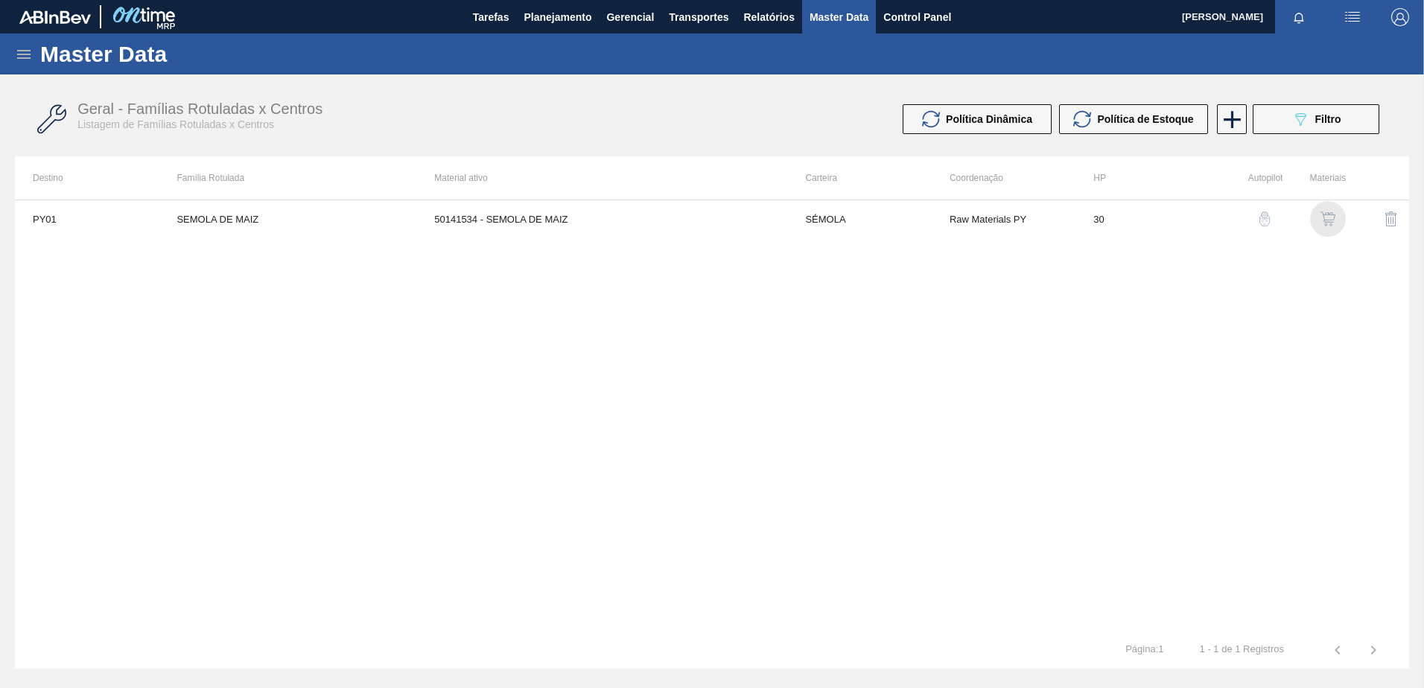
click at [1329, 217] on img "button" at bounding box center [1327, 218] width 15 height 15
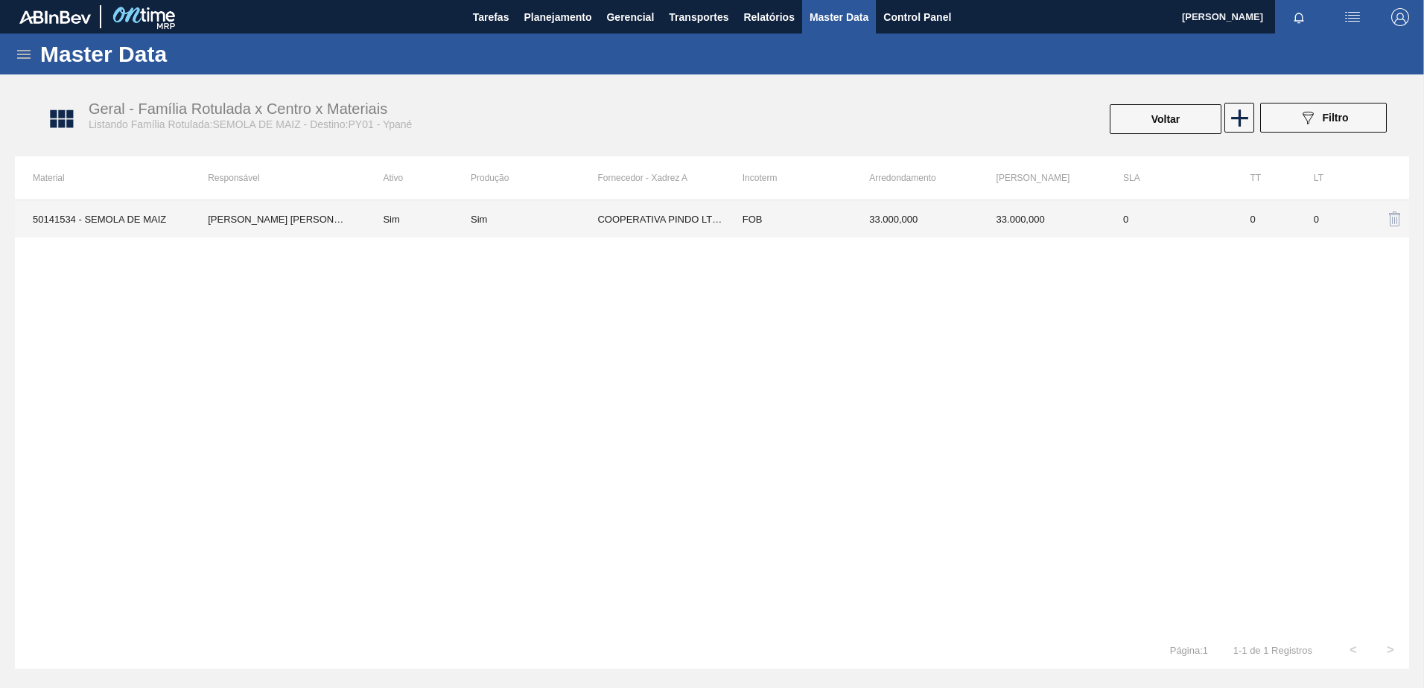
click at [754, 212] on td "FOB" at bounding box center [788, 218] width 127 height 37
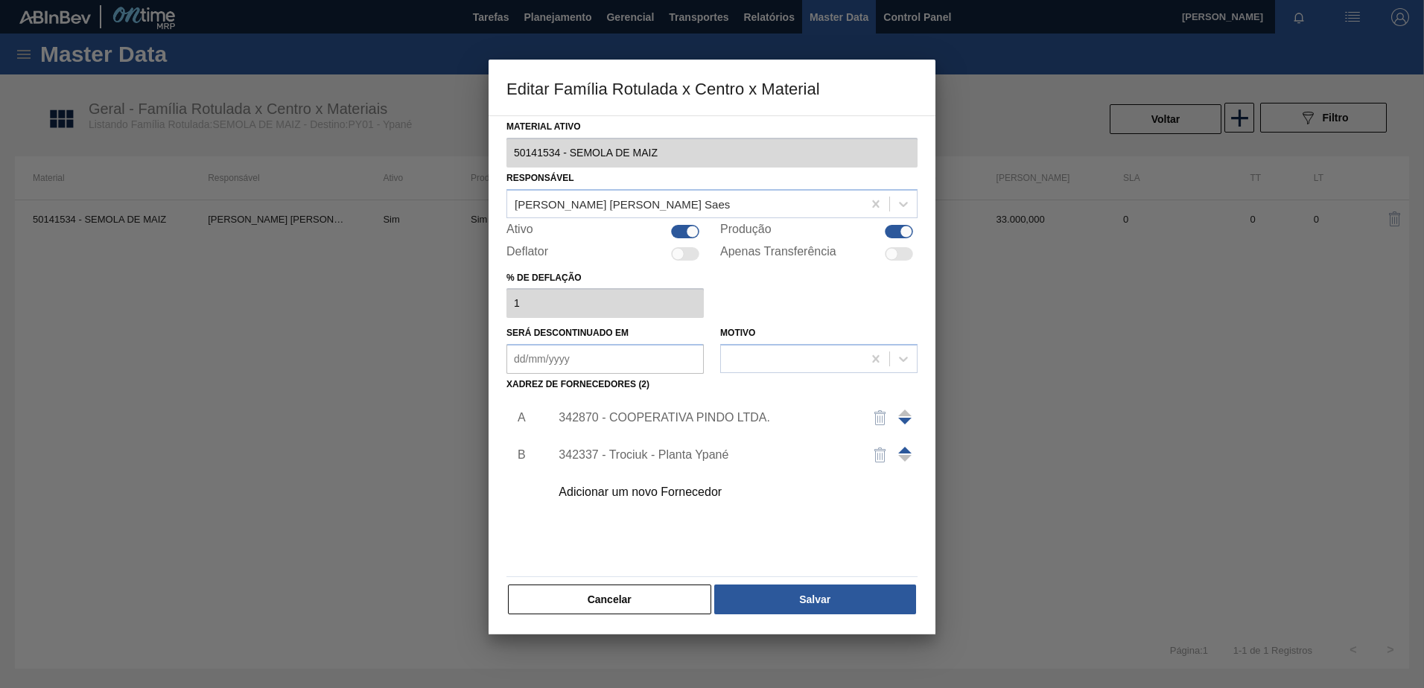
click at [645, 417] on div "342870 - COOPERATIVA PINDO LTDA." at bounding box center [704, 417] width 292 height 13
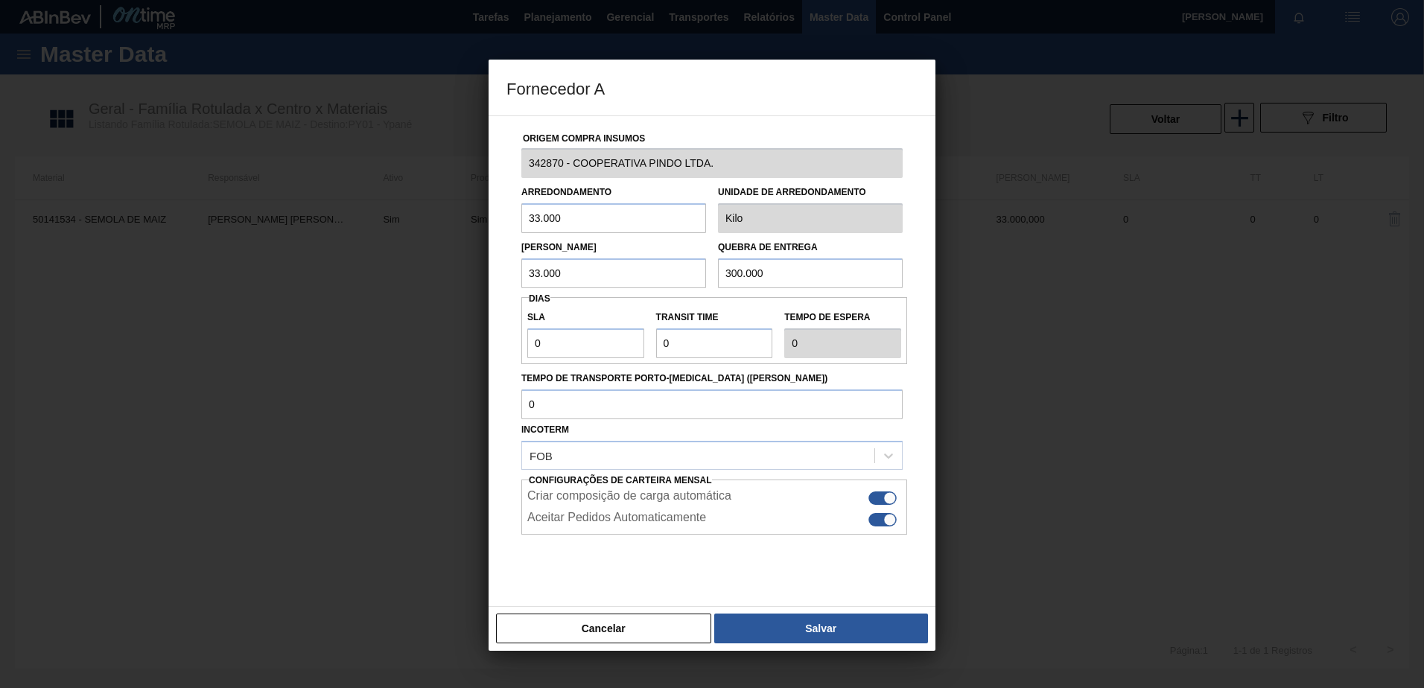
click at [611, 631] on button "Cancelar" at bounding box center [603, 629] width 215 height 30
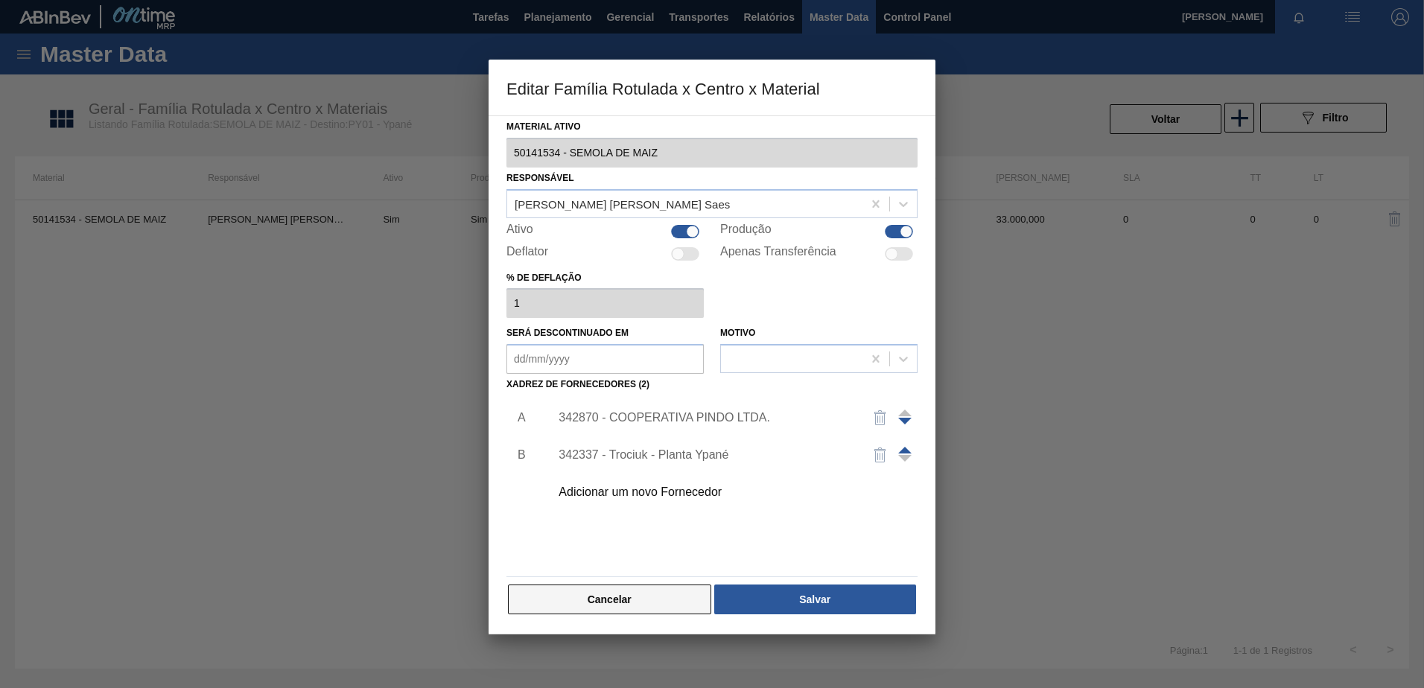
click at [624, 596] on button "Cancelar" at bounding box center [609, 600] width 203 height 30
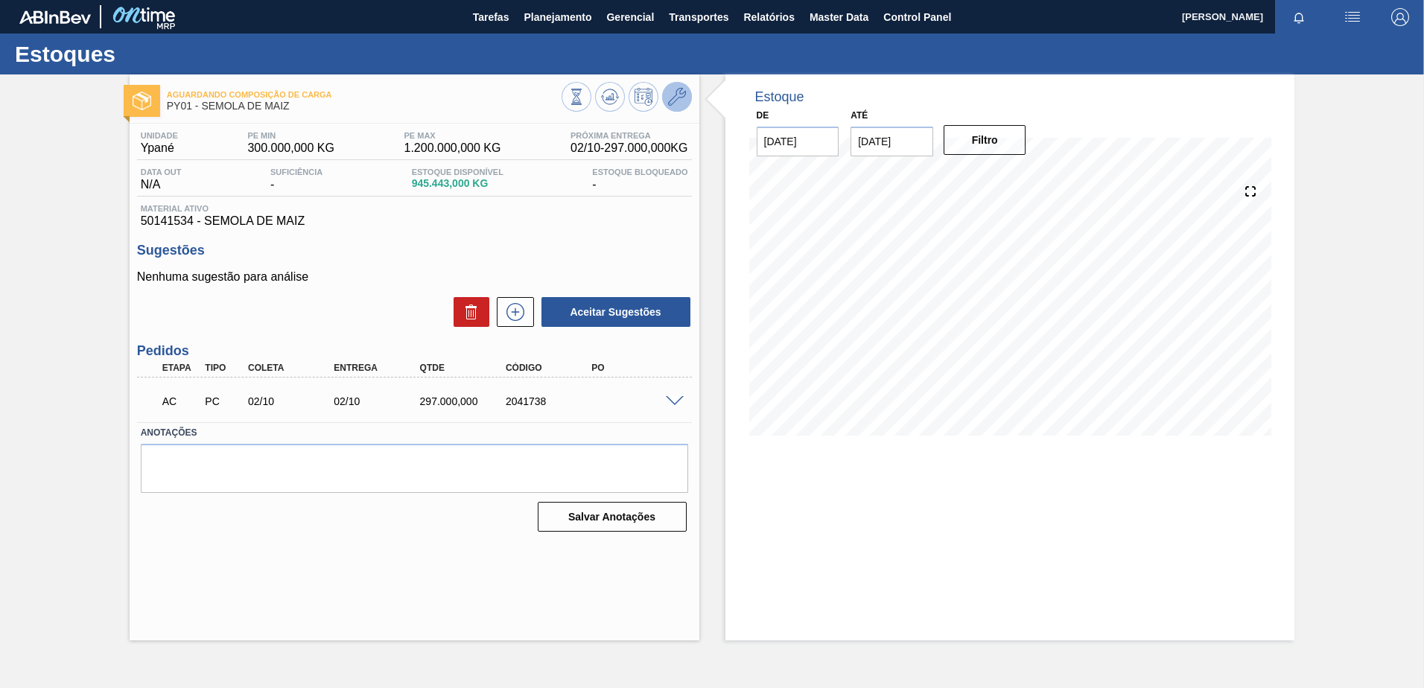
click at [681, 95] on icon at bounding box center [677, 97] width 18 height 18
click at [605, 96] on icon at bounding box center [610, 97] width 18 height 18
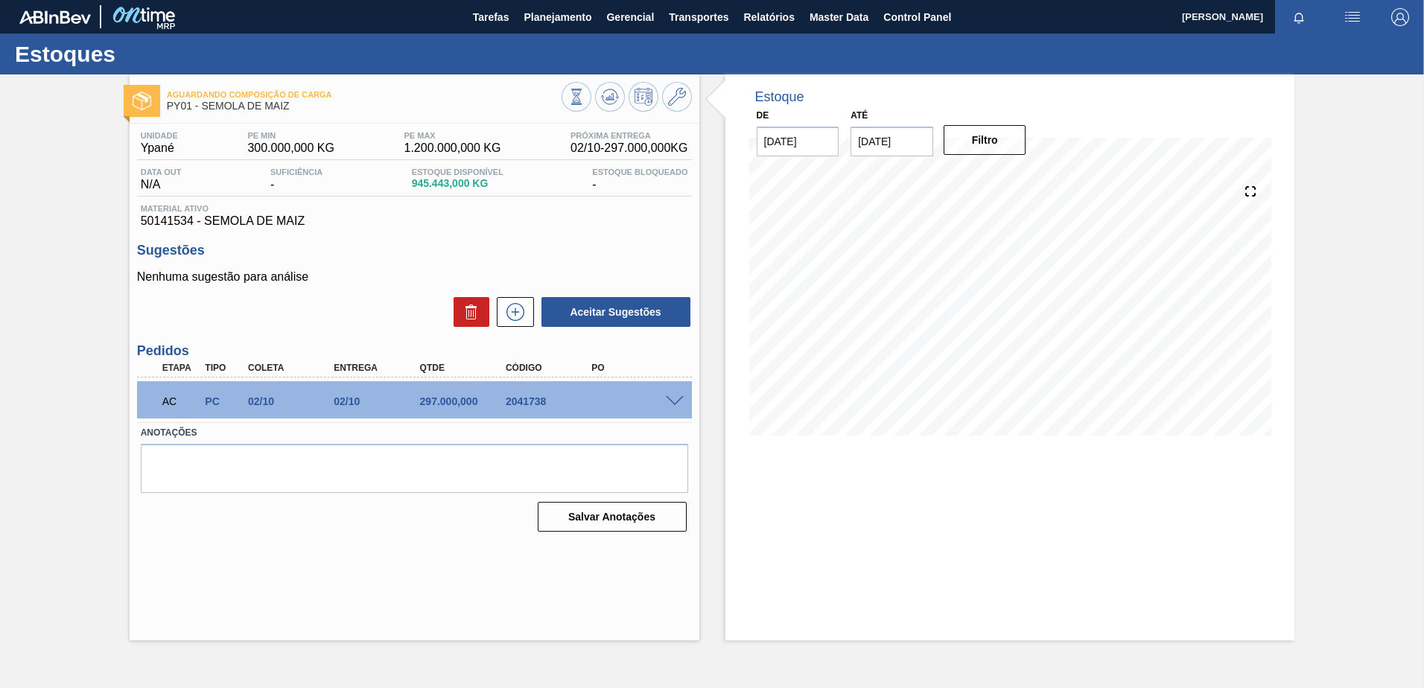
click at [675, 401] on span at bounding box center [675, 401] width 18 height 11
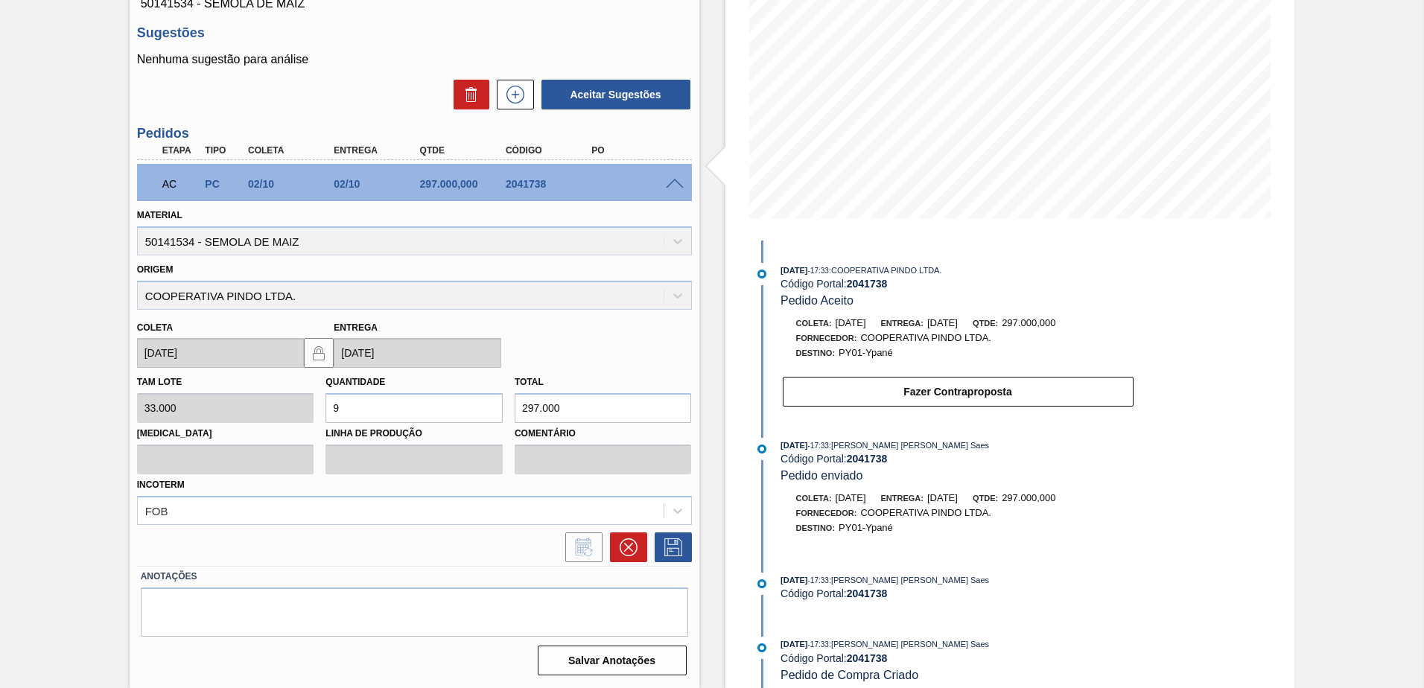
scroll to position [143, 0]
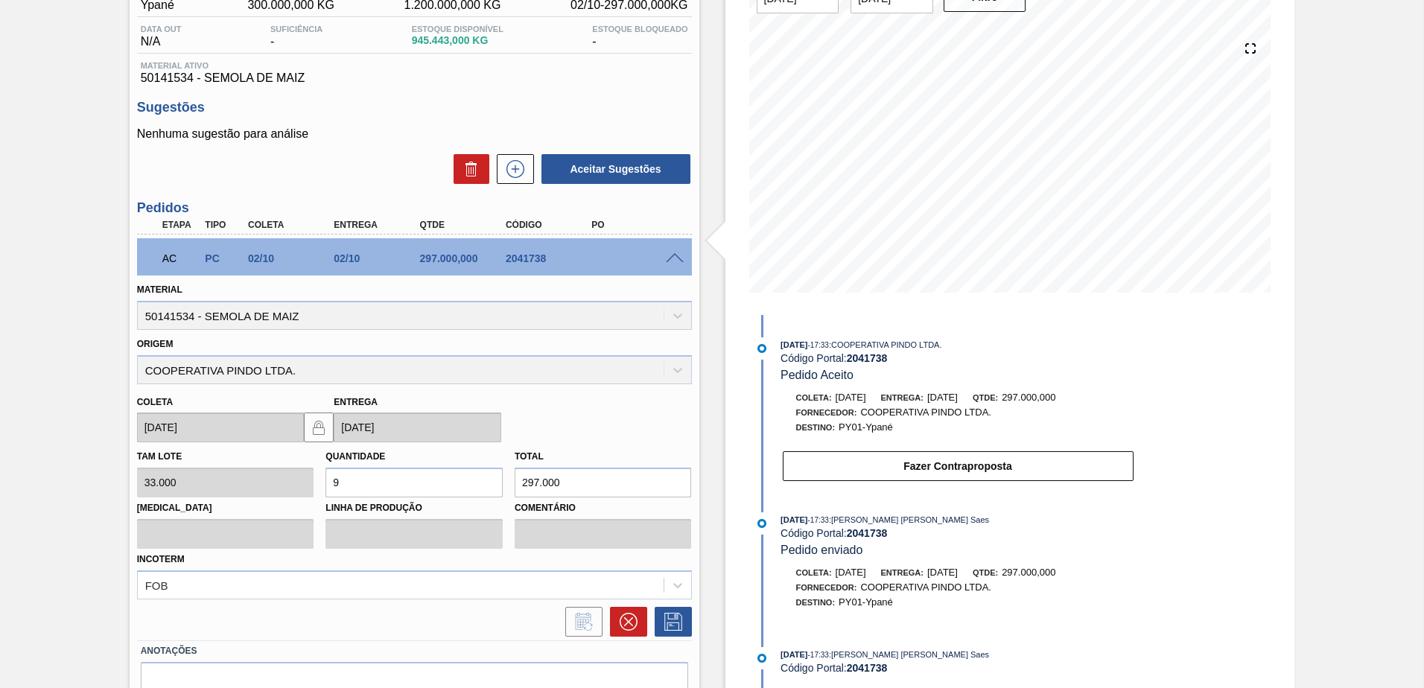
click at [678, 259] on span at bounding box center [675, 258] width 18 height 11
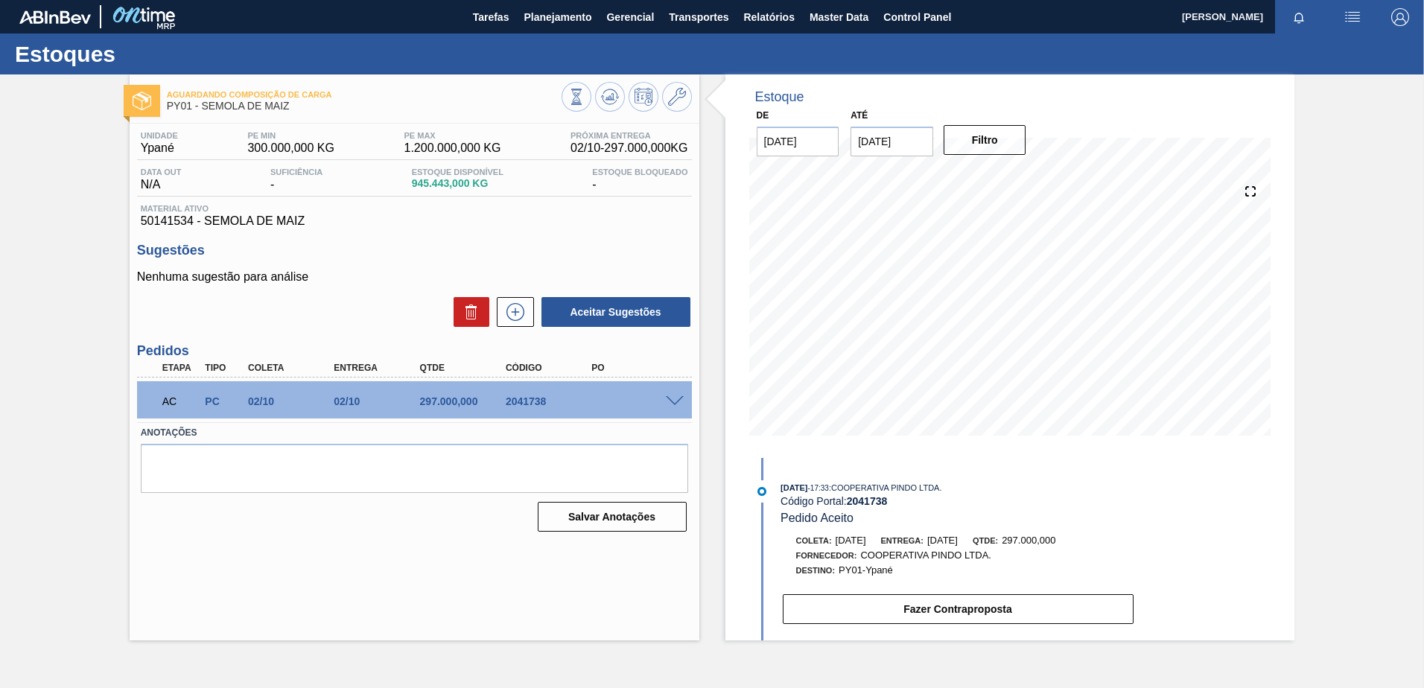
scroll to position [0, 0]
click at [679, 104] on icon at bounding box center [677, 97] width 18 height 18
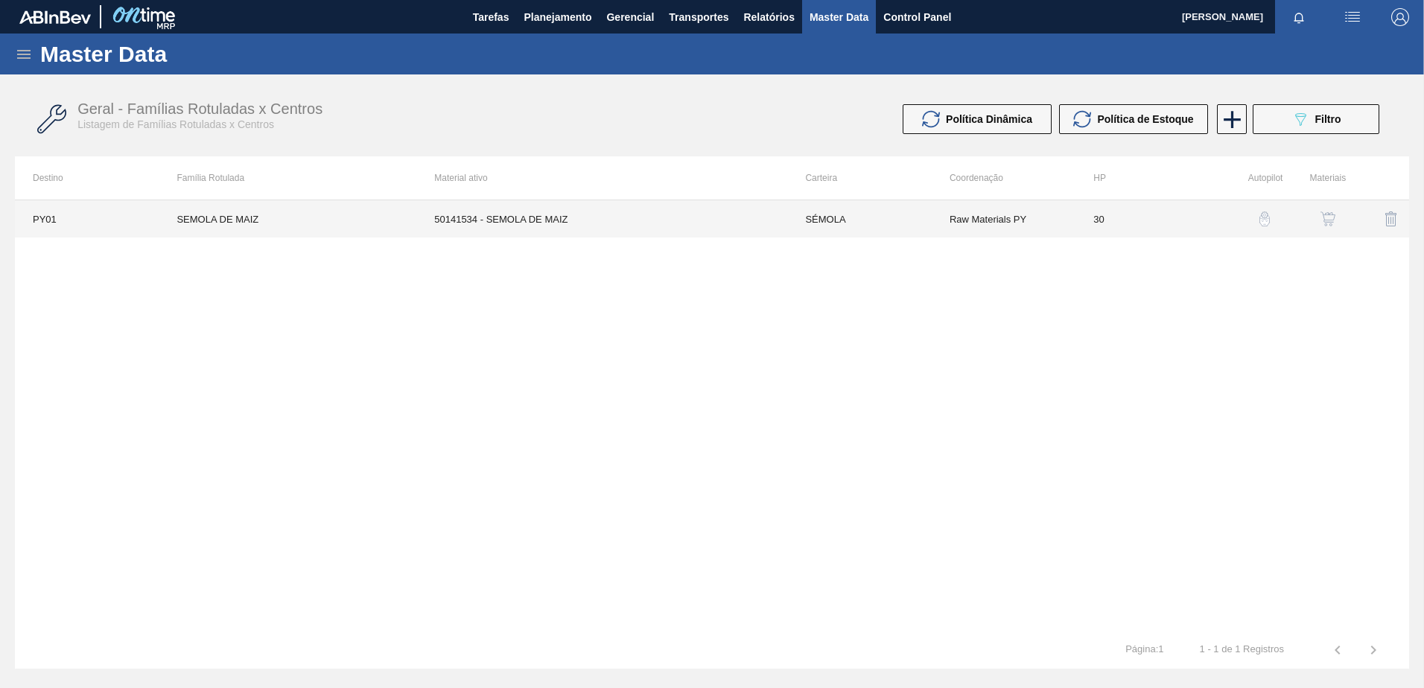
click at [687, 212] on td "50141534 - SEMOLA DE MAIZ" at bounding box center [601, 218] width 371 height 37
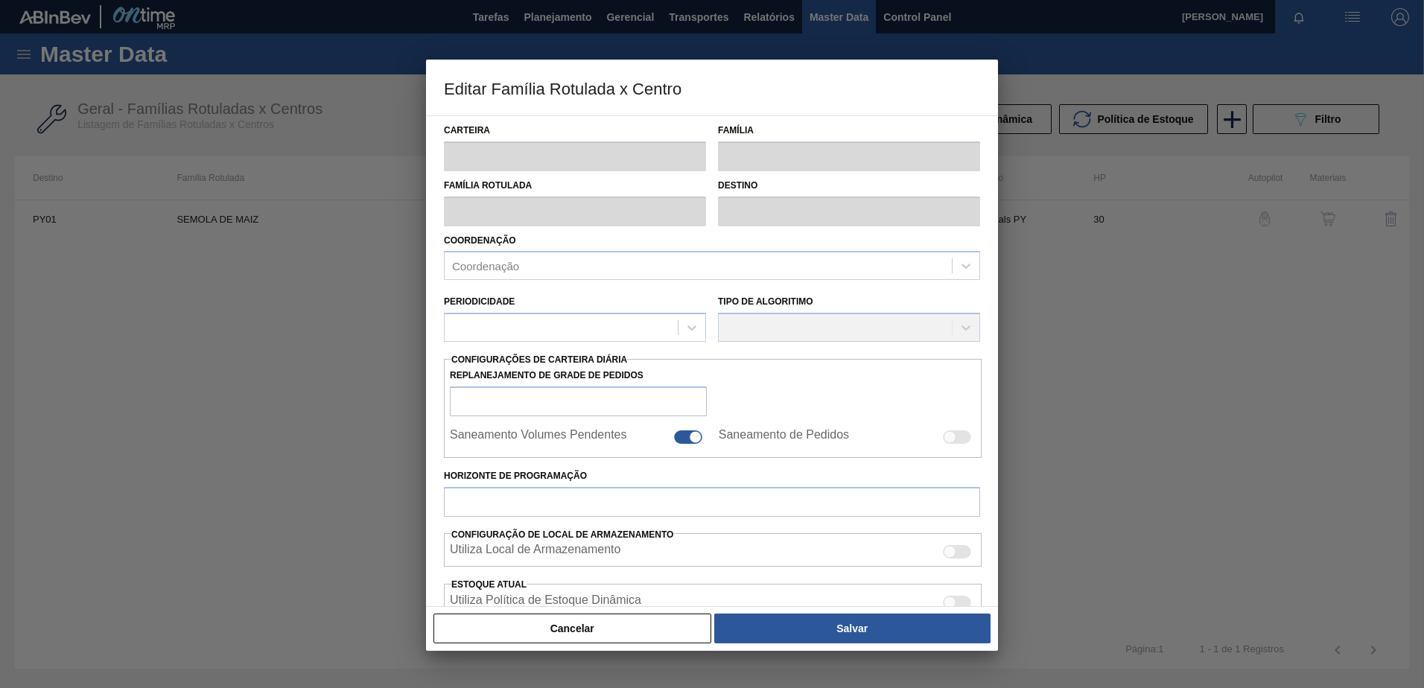
type input "SÉMOLA"
type input "SEMOLA DE MAIZ"
type input "PY01 - Ypané"
type input "30"
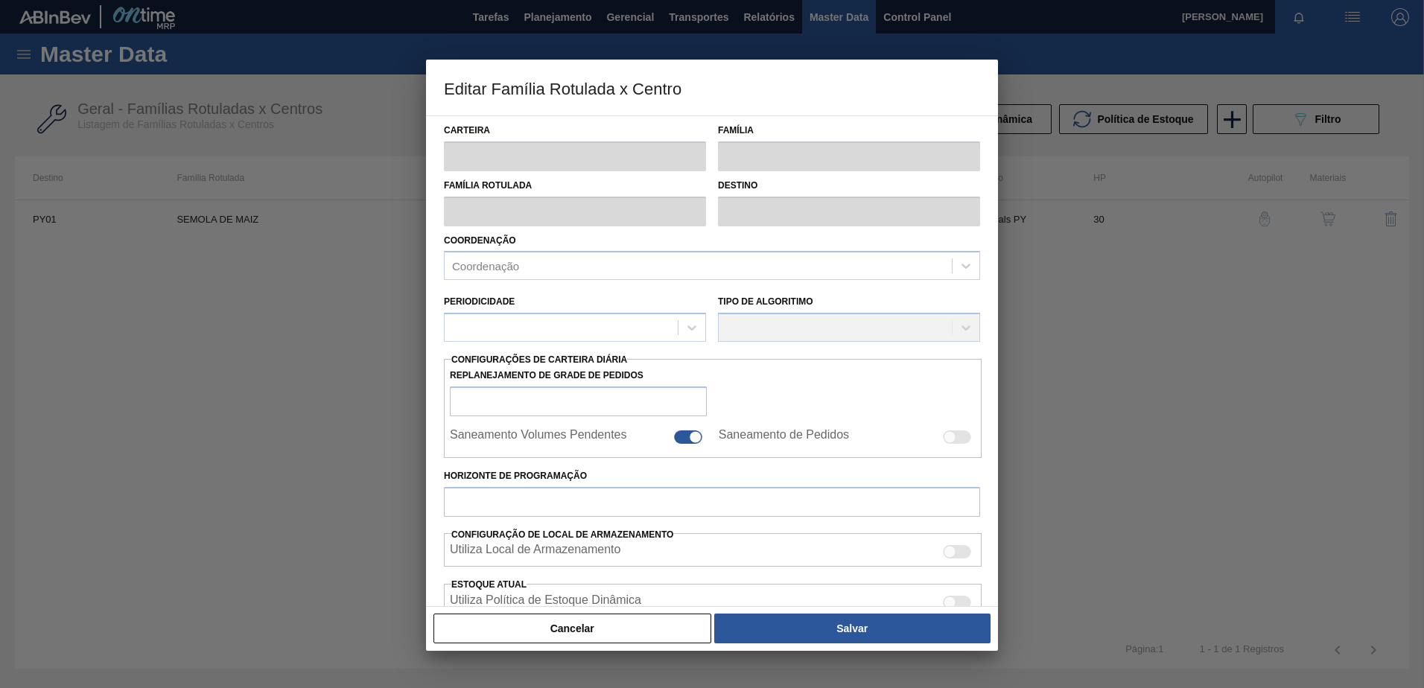
type input "300.000"
type input "1.200.000"
type input "17"
type input "453.000,000"
checkbox input "true"
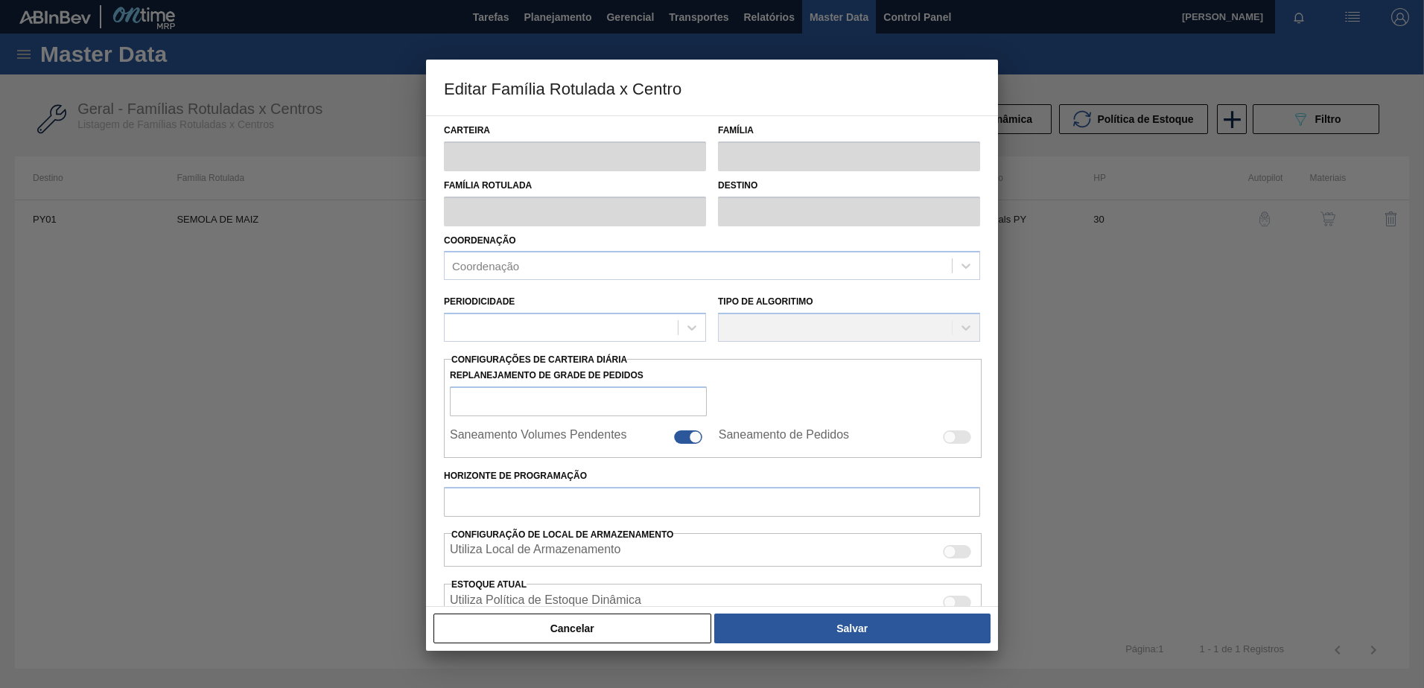
checkbox input "true"
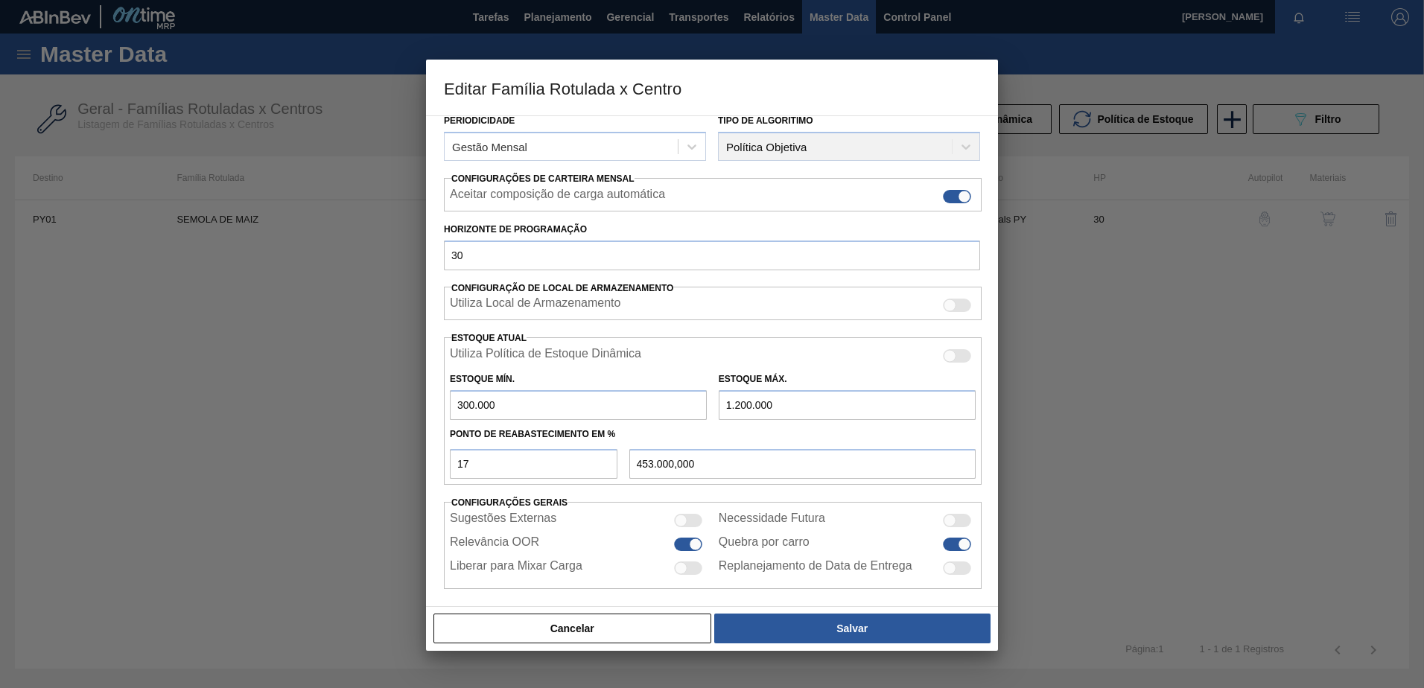
scroll to position [193, 0]
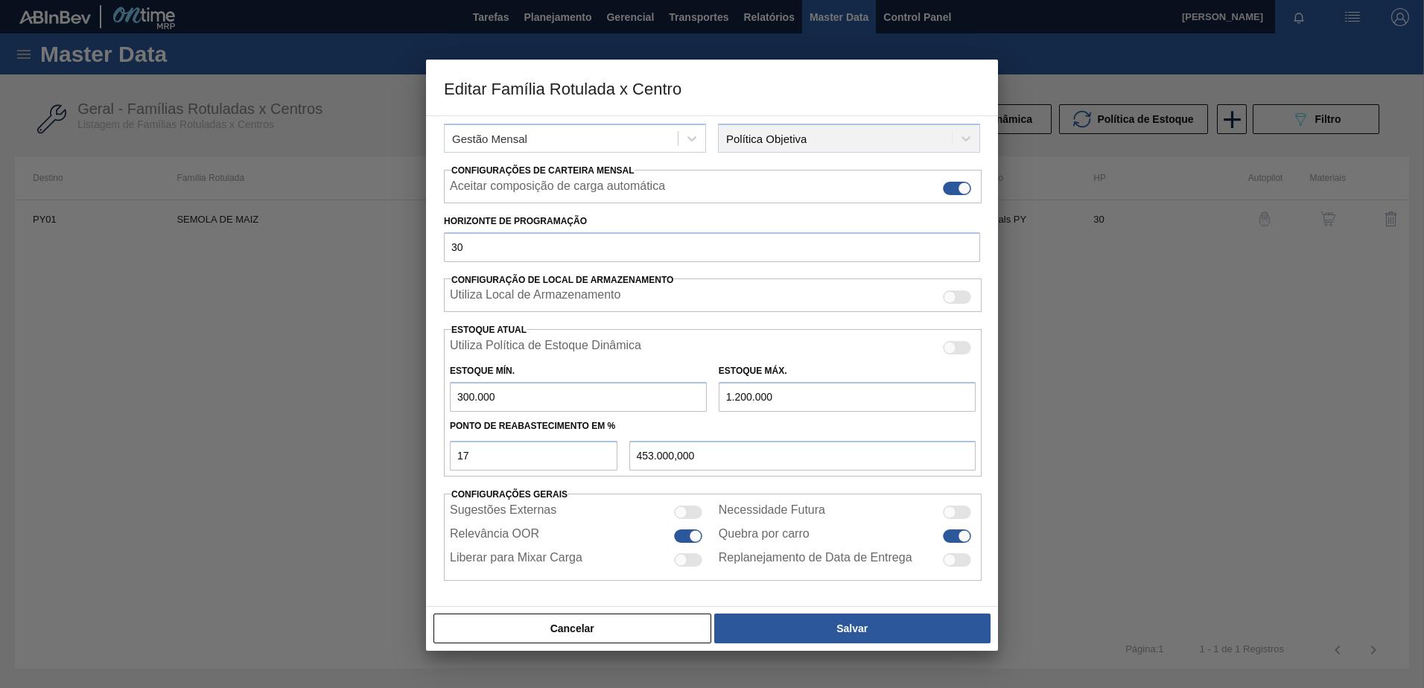
drag, startPoint x: 789, startPoint y: 404, endPoint x: 636, endPoint y: 385, distance: 154.5
click at [636, 385] on div "Estoque Mín. 300.000 Estoque Máx. 1.200.000" at bounding box center [713, 384] width 538 height 55
type input "2"
type input "249.000,340"
type input "25"
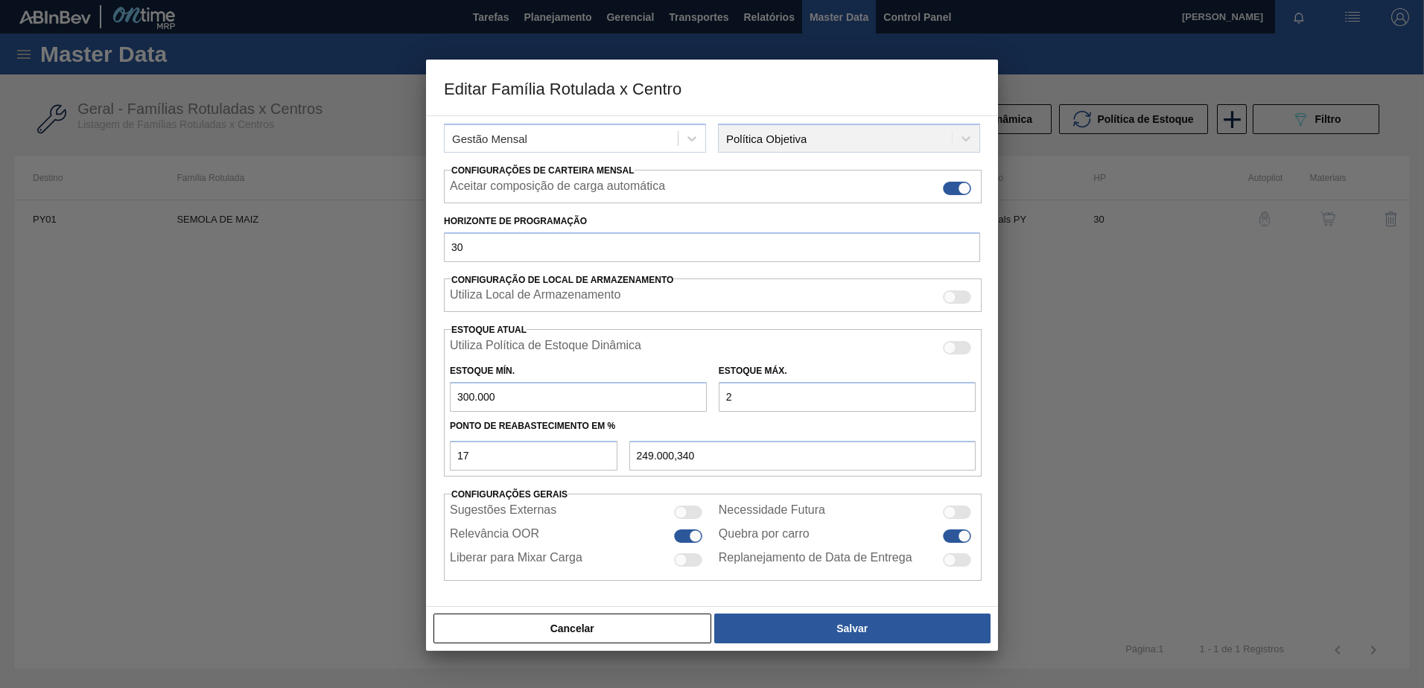
type input "249.004,250"
type input "250"
type input "249.042,500"
type input "2.500"
type input "249.425,000"
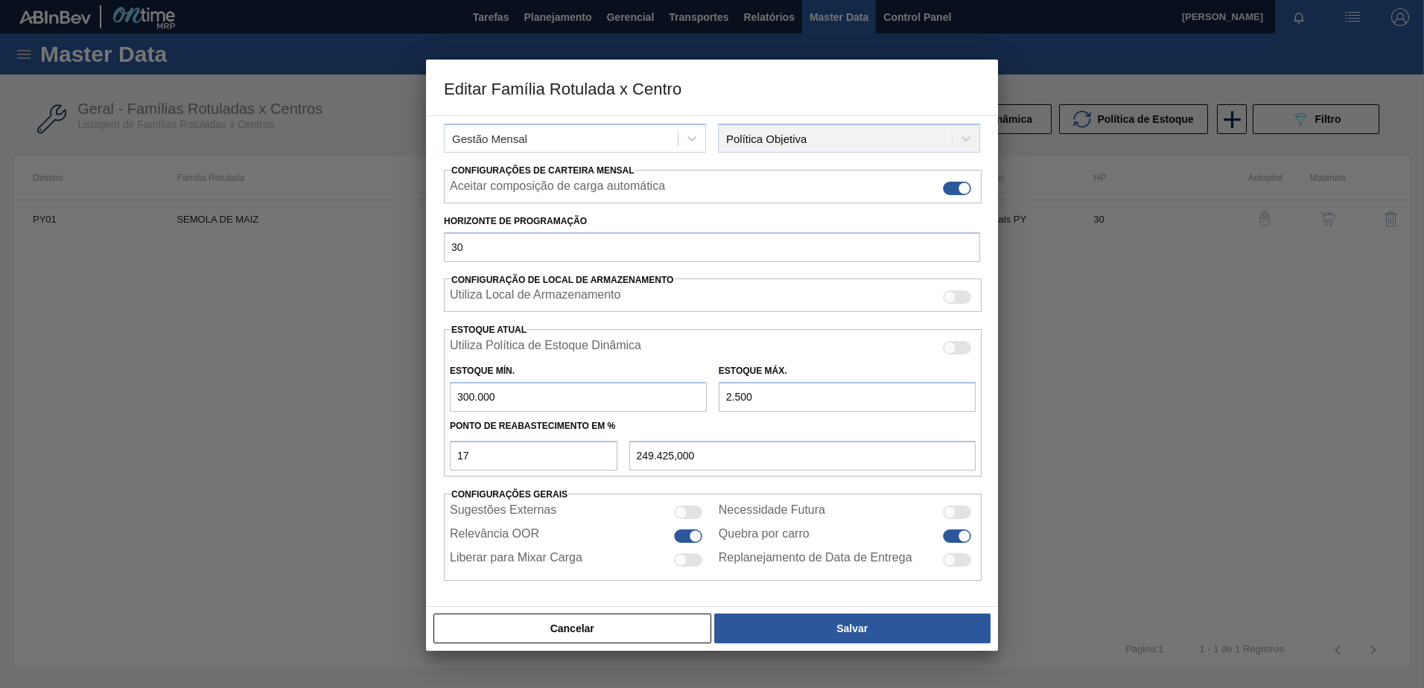
type input "25.000"
type input "253.250,000"
type input "250.000"
type input "291.500,000"
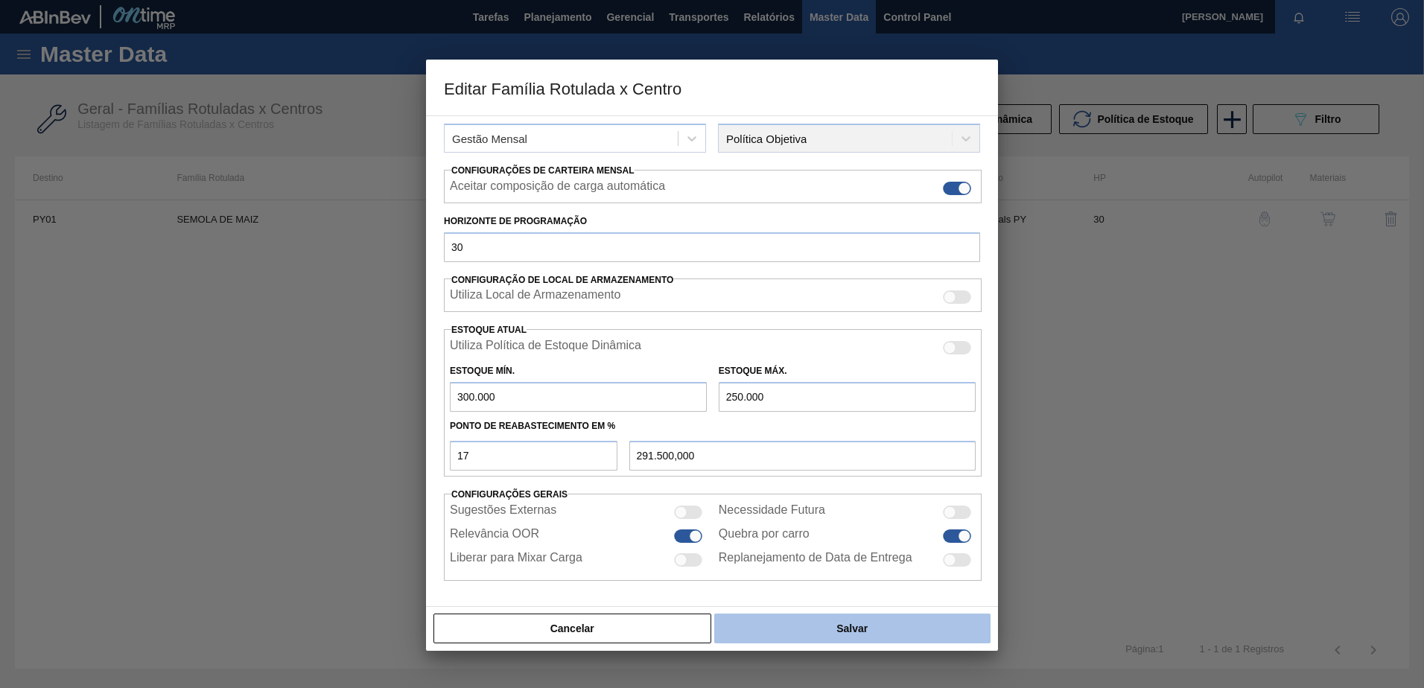
type input "2.500.000"
type input "674.000,000"
type input "2.500.000"
click at [821, 626] on button "Salvar" at bounding box center [852, 629] width 276 height 30
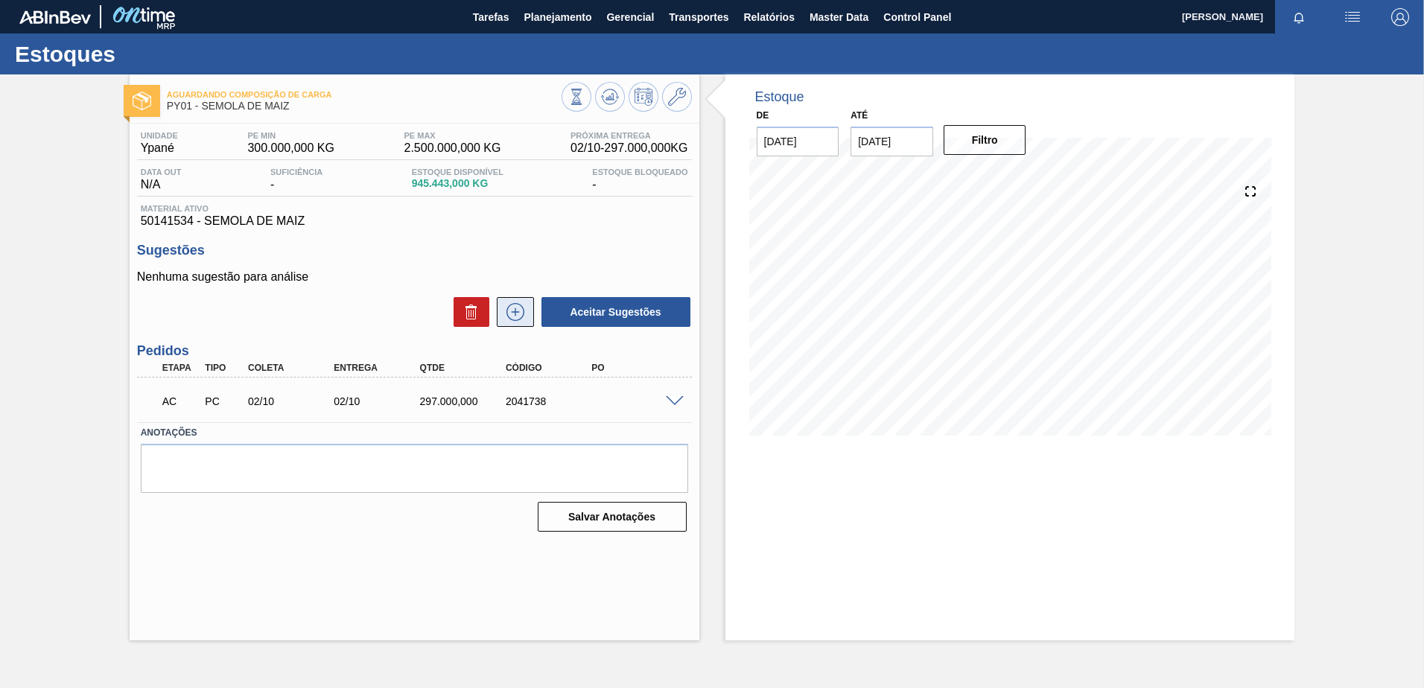
click at [516, 314] on icon at bounding box center [515, 312] width 24 height 18
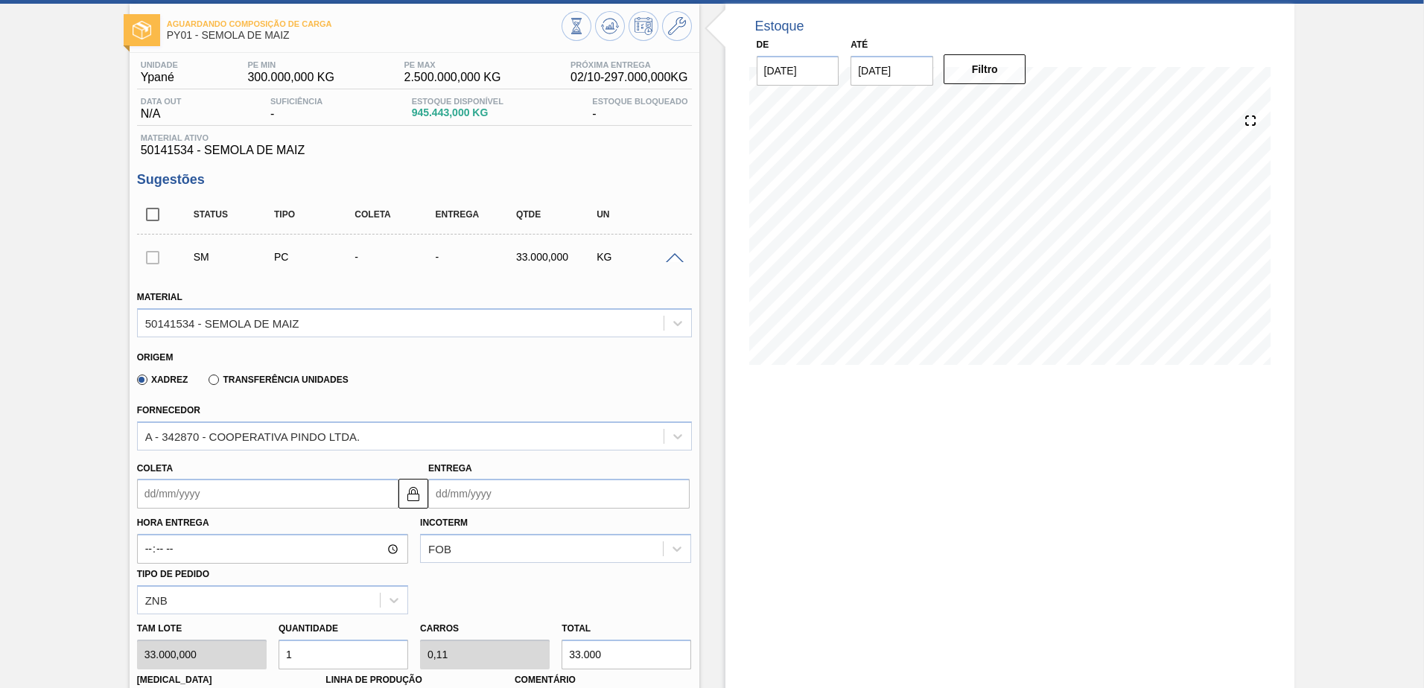
scroll to position [149, 0]
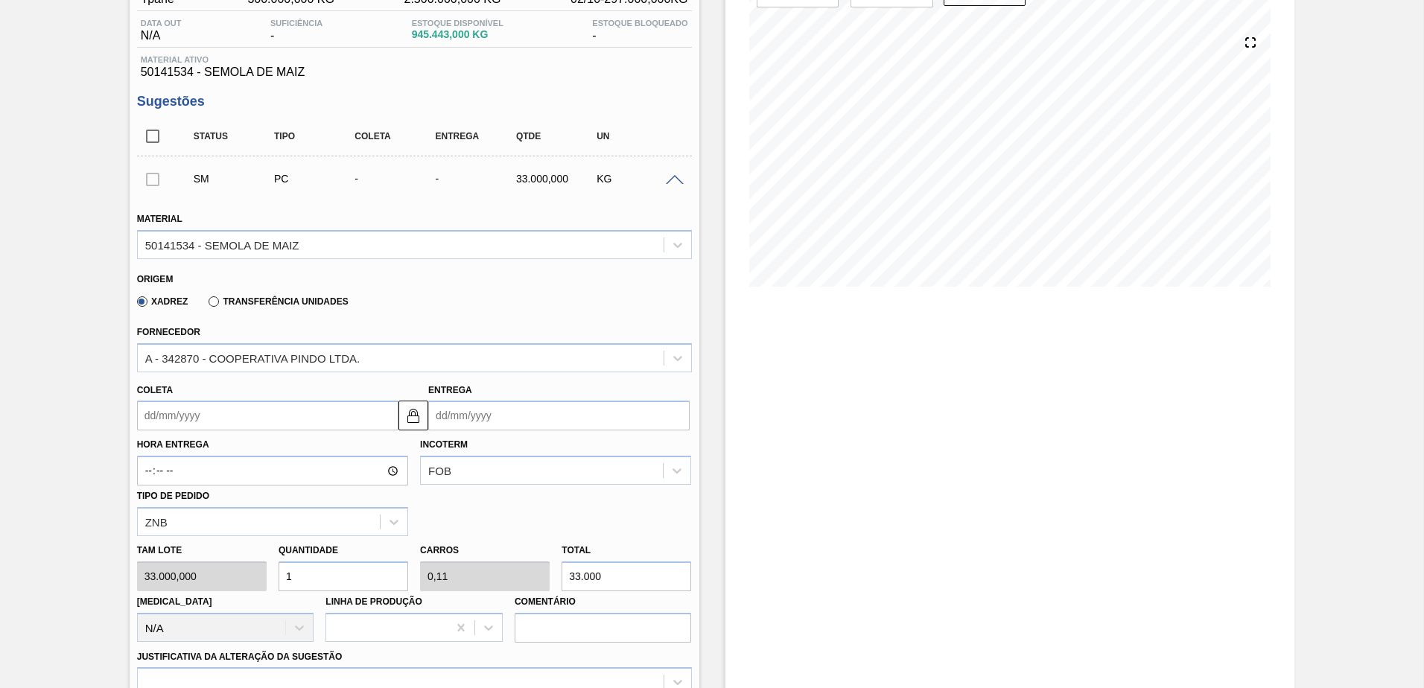
drag, startPoint x: 607, startPoint y: 576, endPoint x: 557, endPoint y: 576, distance: 49.9
click at [557, 576] on div "Total 33.000" at bounding box center [626, 565] width 141 height 51
type input "0"
type input "3"
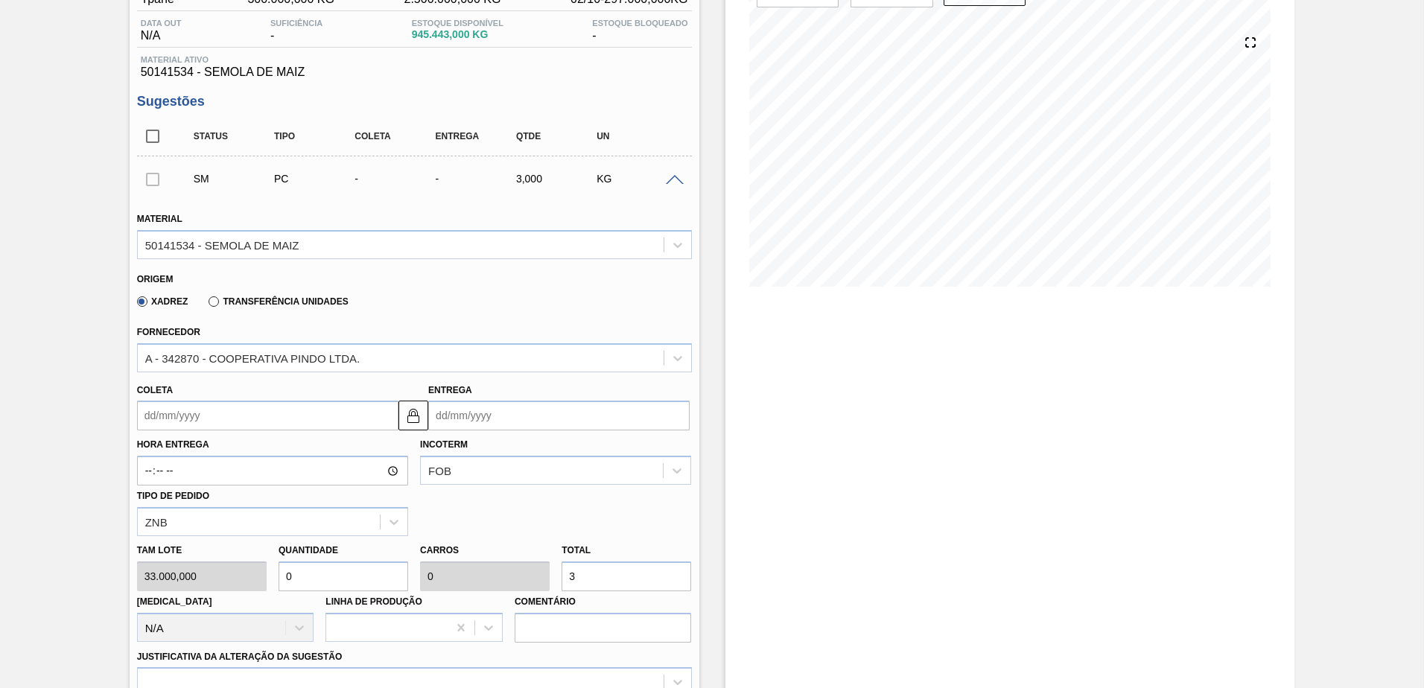
type input "0,001"
type input "30"
type input "0,009"
type input "0,001"
type input "300"
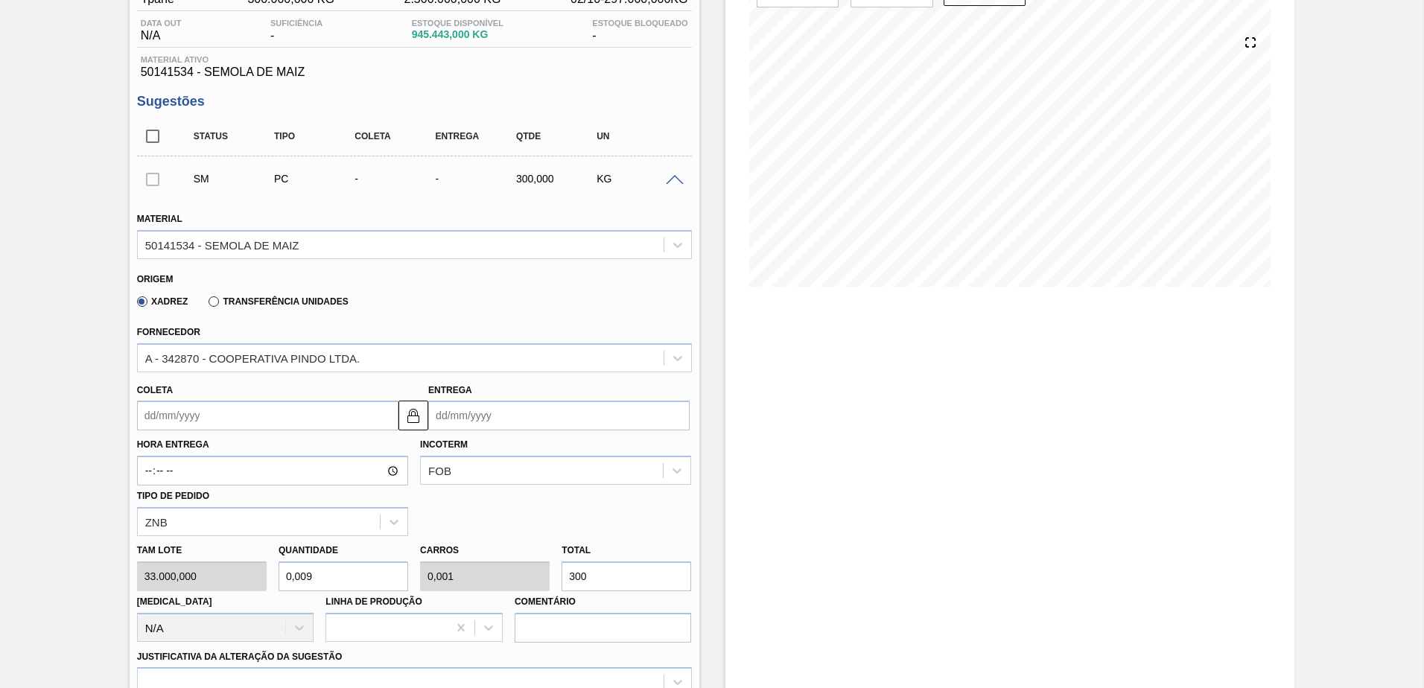
type input "0,091"
type input "0,01"
type input "3.000"
type input "0,909"
type input "0,1"
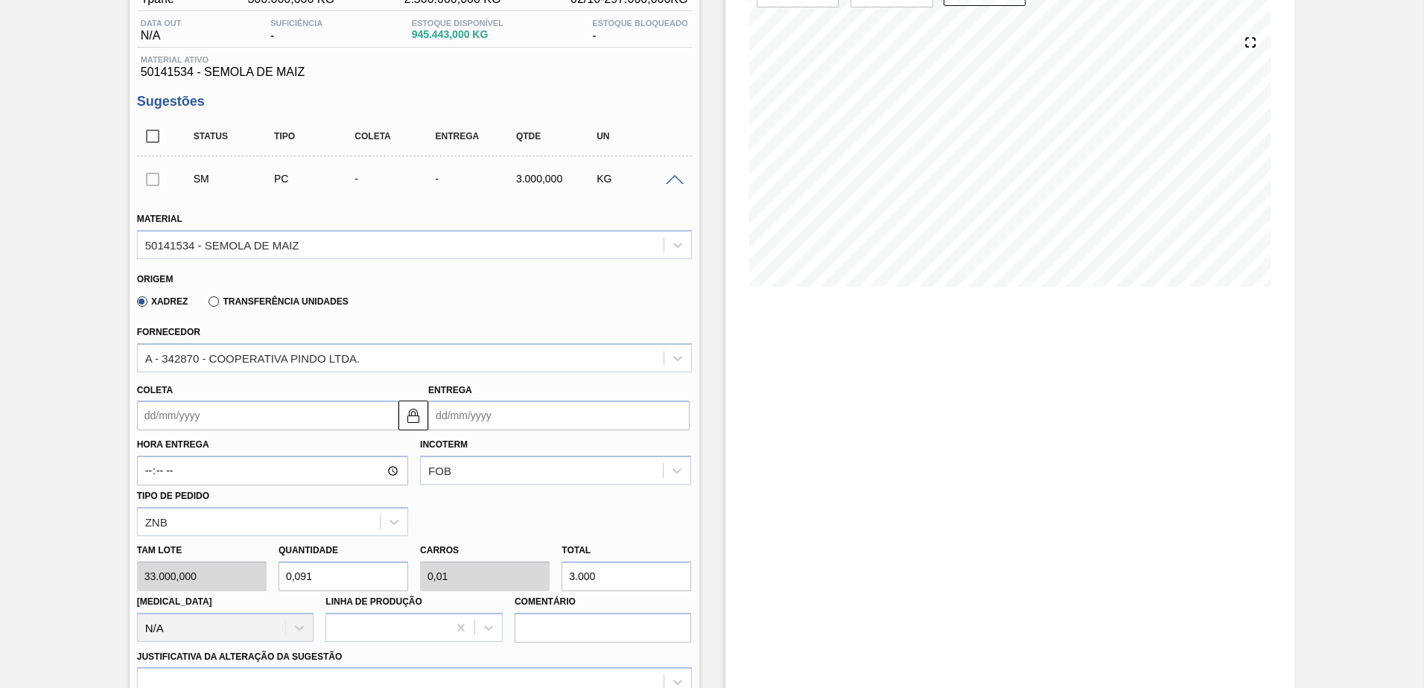
type input "30.000"
type input "9,091"
type input "1"
type input "300.000"
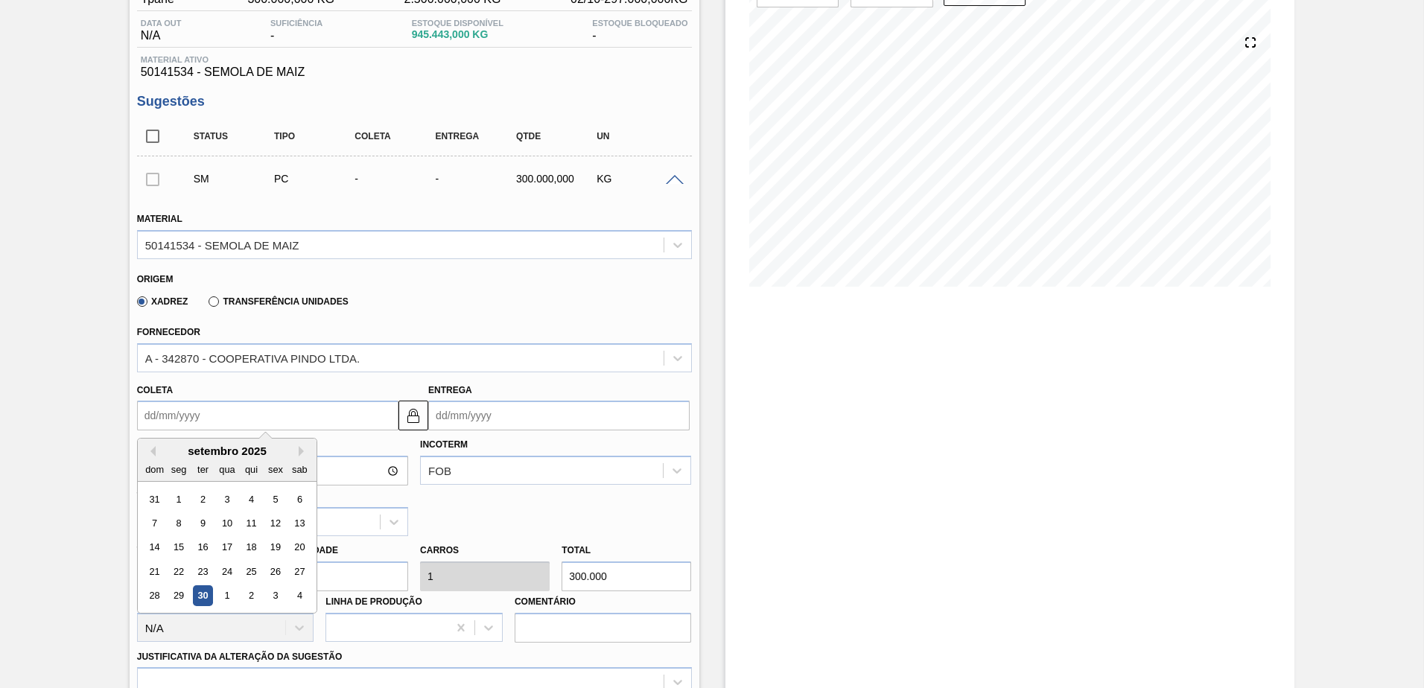
click at [238, 420] on input "Coleta" at bounding box center [267, 416] width 261 height 30
click at [224, 512] on div "7 8 9 10 11 12 13" at bounding box center [226, 524] width 169 height 24
click at [221, 524] on div "10" at bounding box center [227, 523] width 20 height 20
type input "[DATE]"
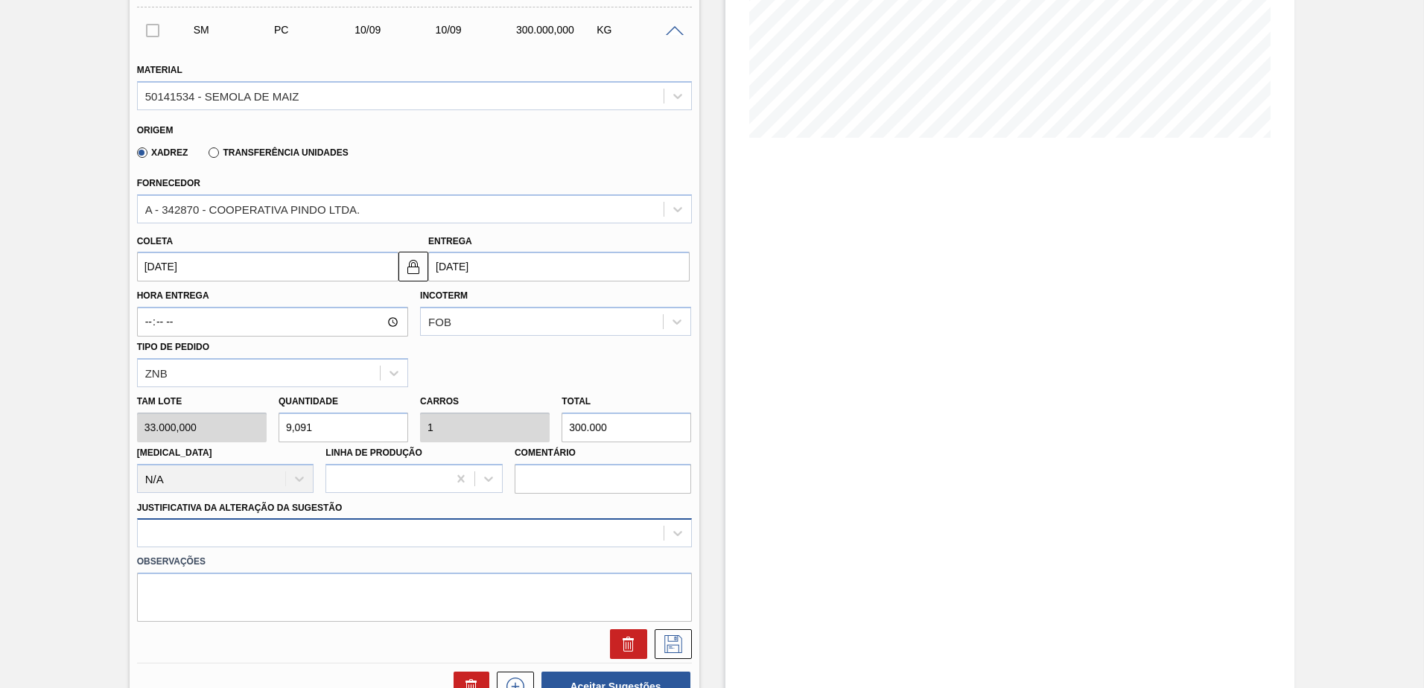
scroll to position [392, 0]
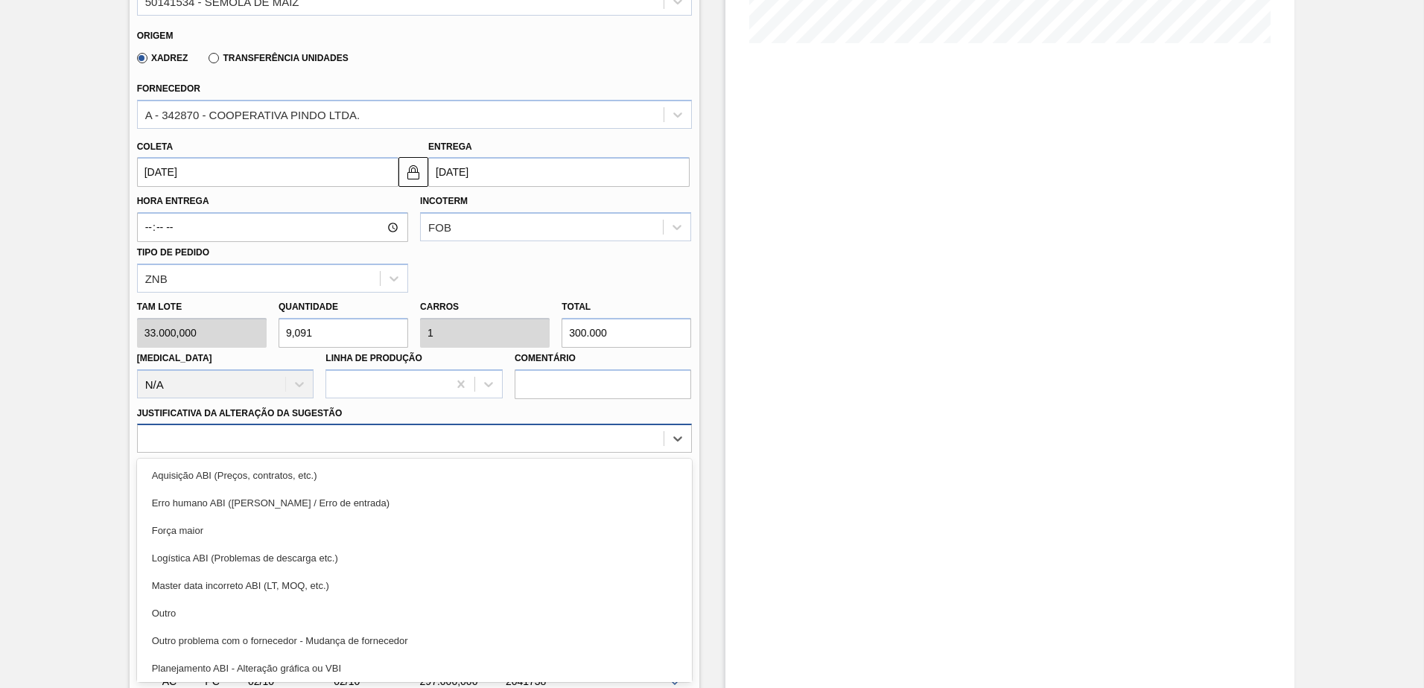
click at [343, 453] on div "option Força maior focused, 3 of 18. 18 results available. Use Up and Down to c…" at bounding box center [414, 438] width 555 height 29
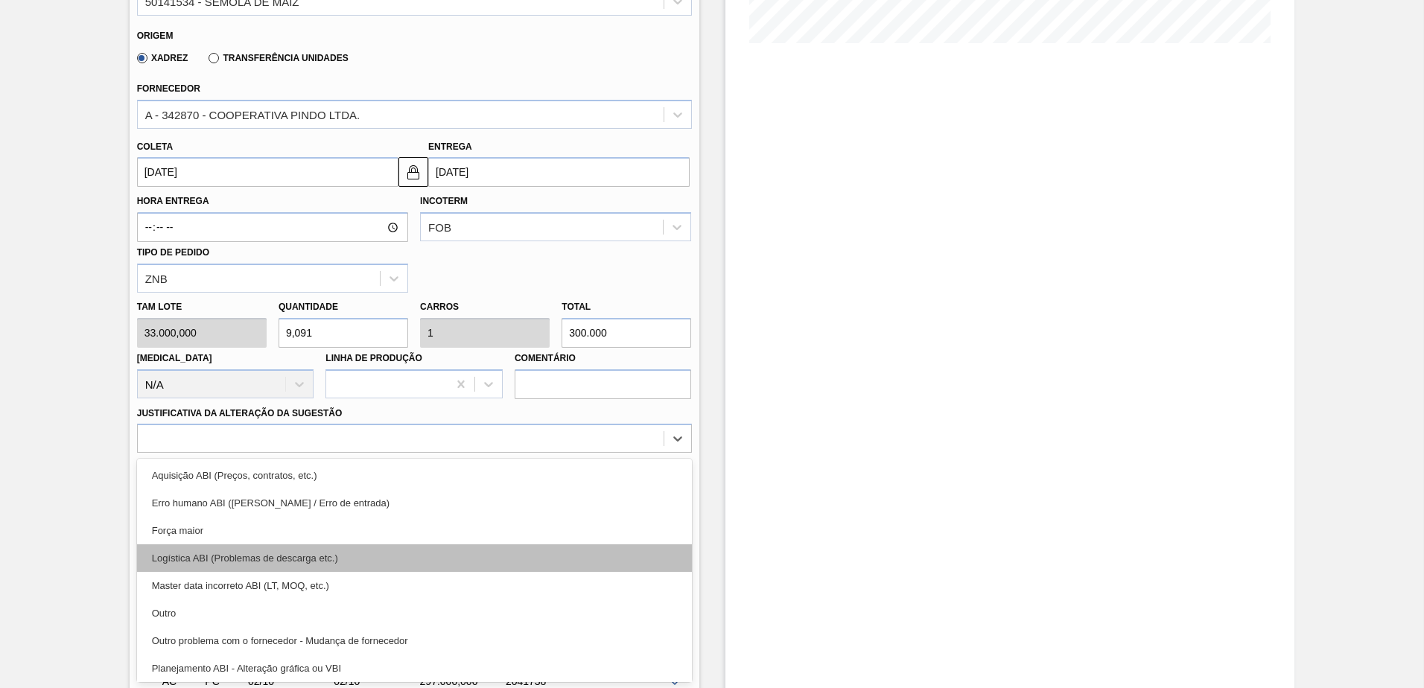
click at [261, 561] on div "Logística ABI (Problemas de descarga etc.)" at bounding box center [414, 558] width 555 height 28
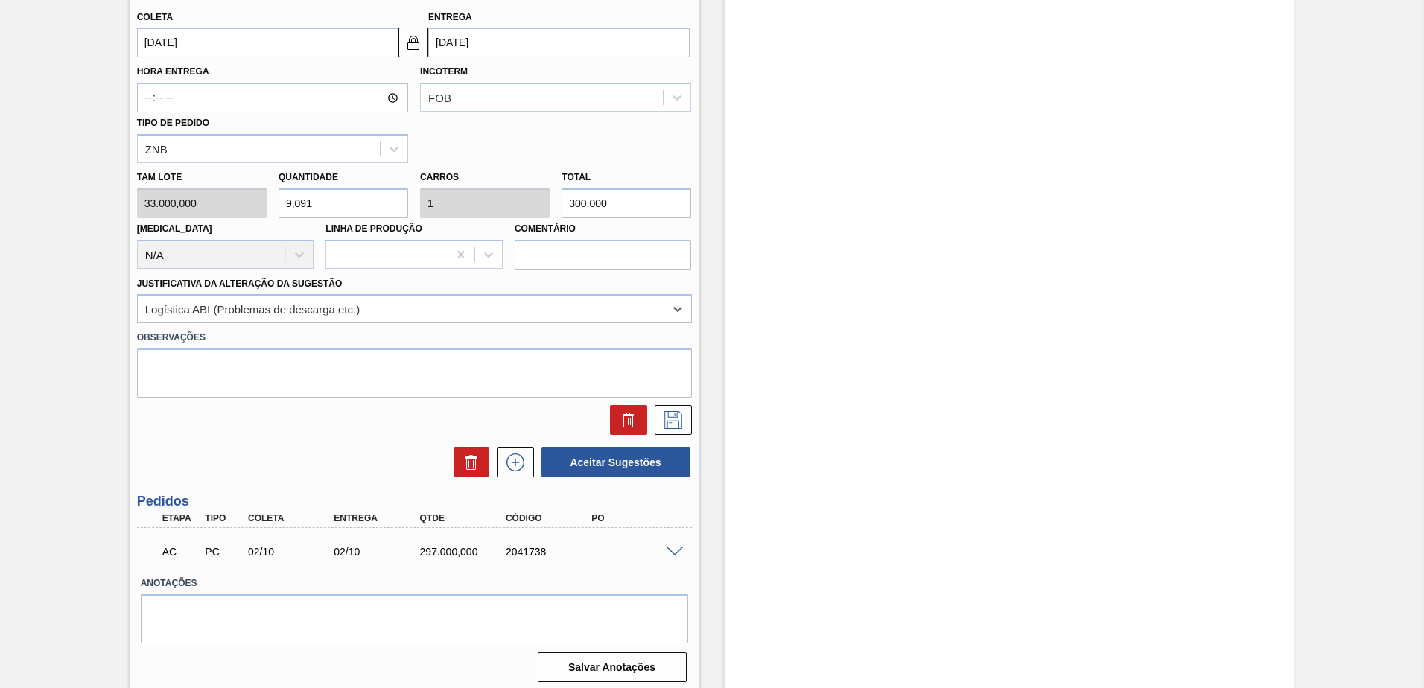
scroll to position [529, 0]
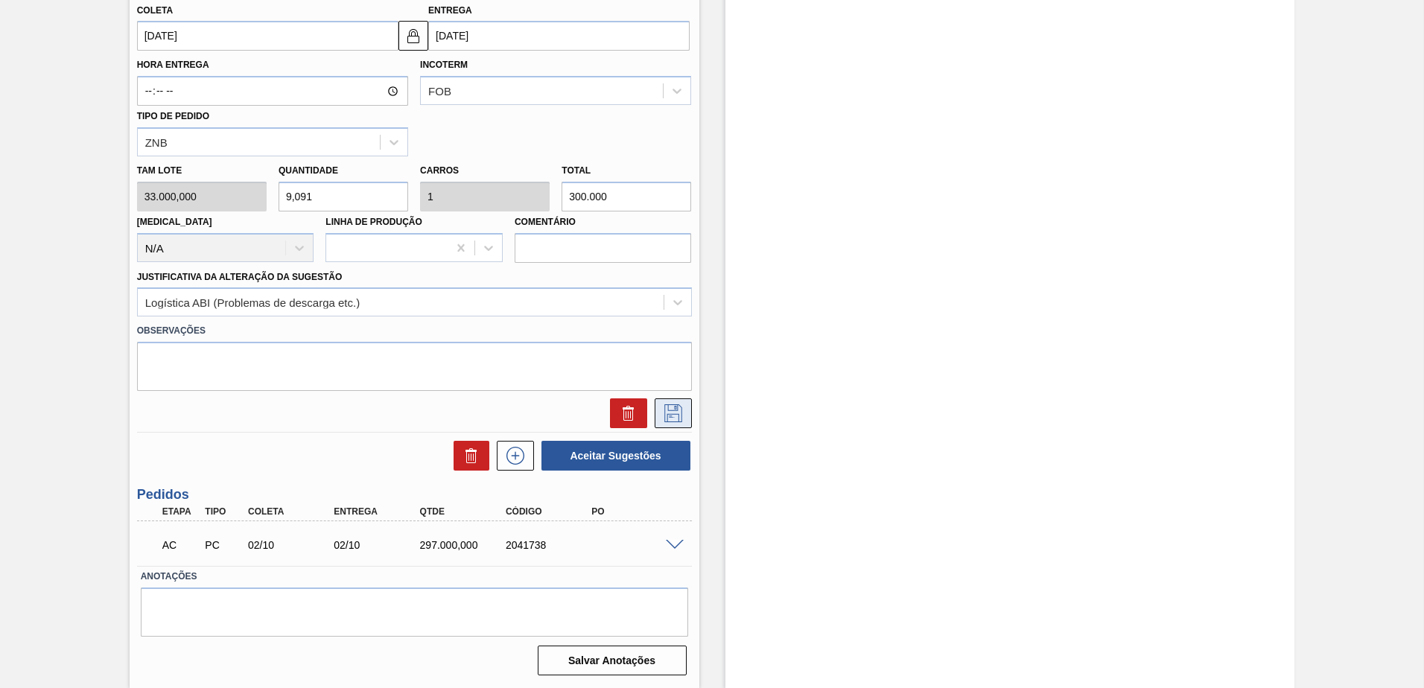
click at [672, 412] on icon at bounding box center [673, 413] width 24 height 18
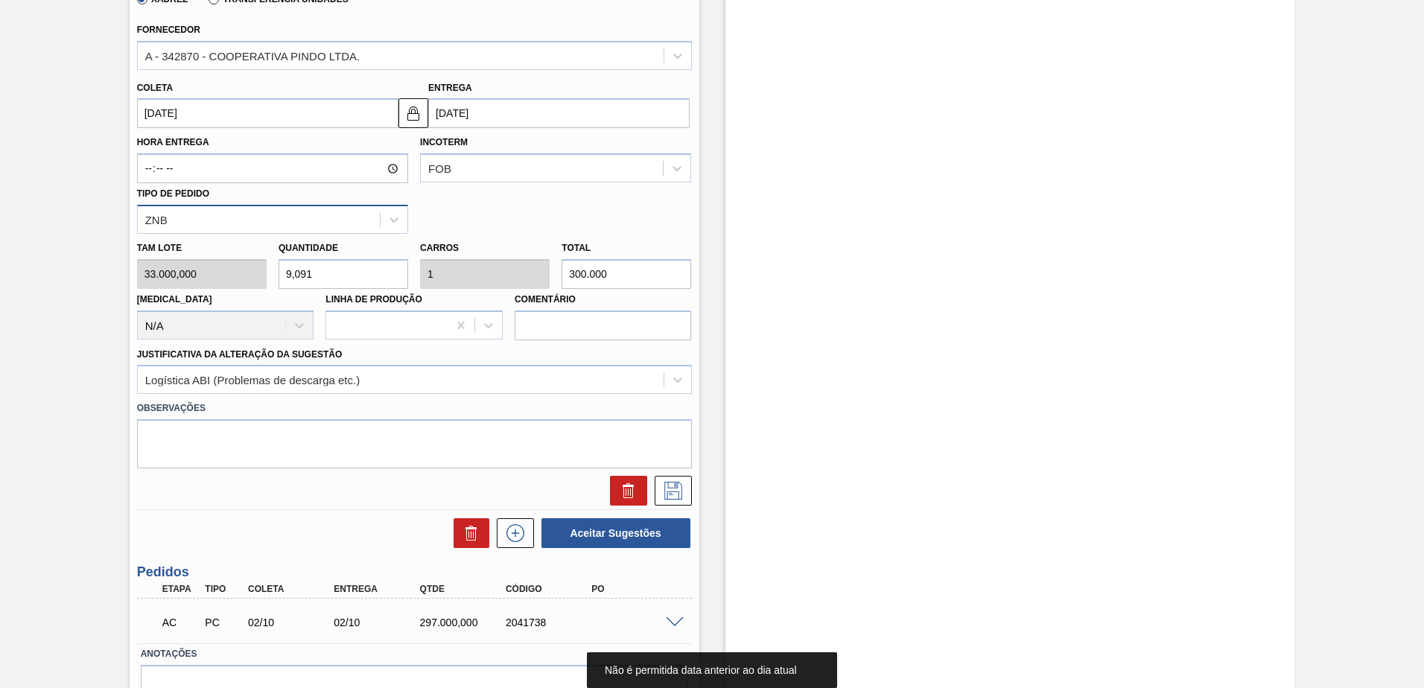
scroll to position [380, 0]
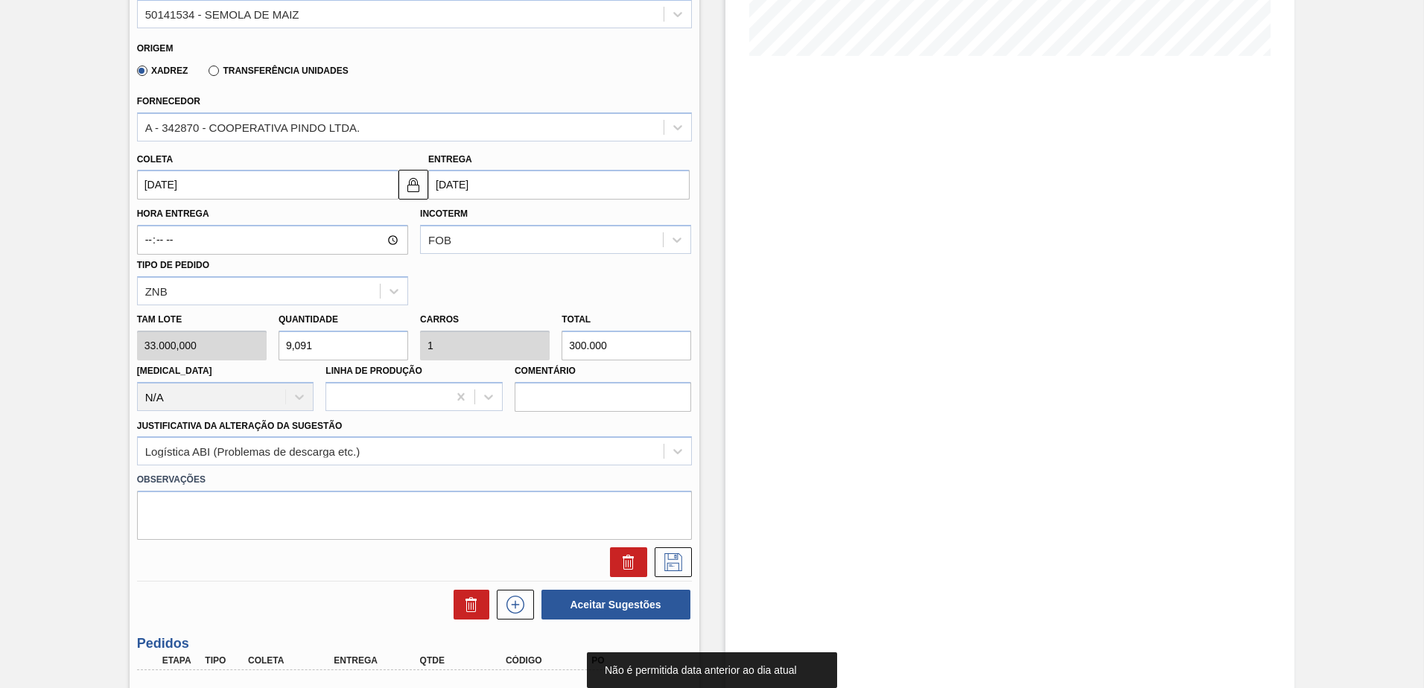
click at [262, 187] on input "[DATE]" at bounding box center [267, 185] width 261 height 30
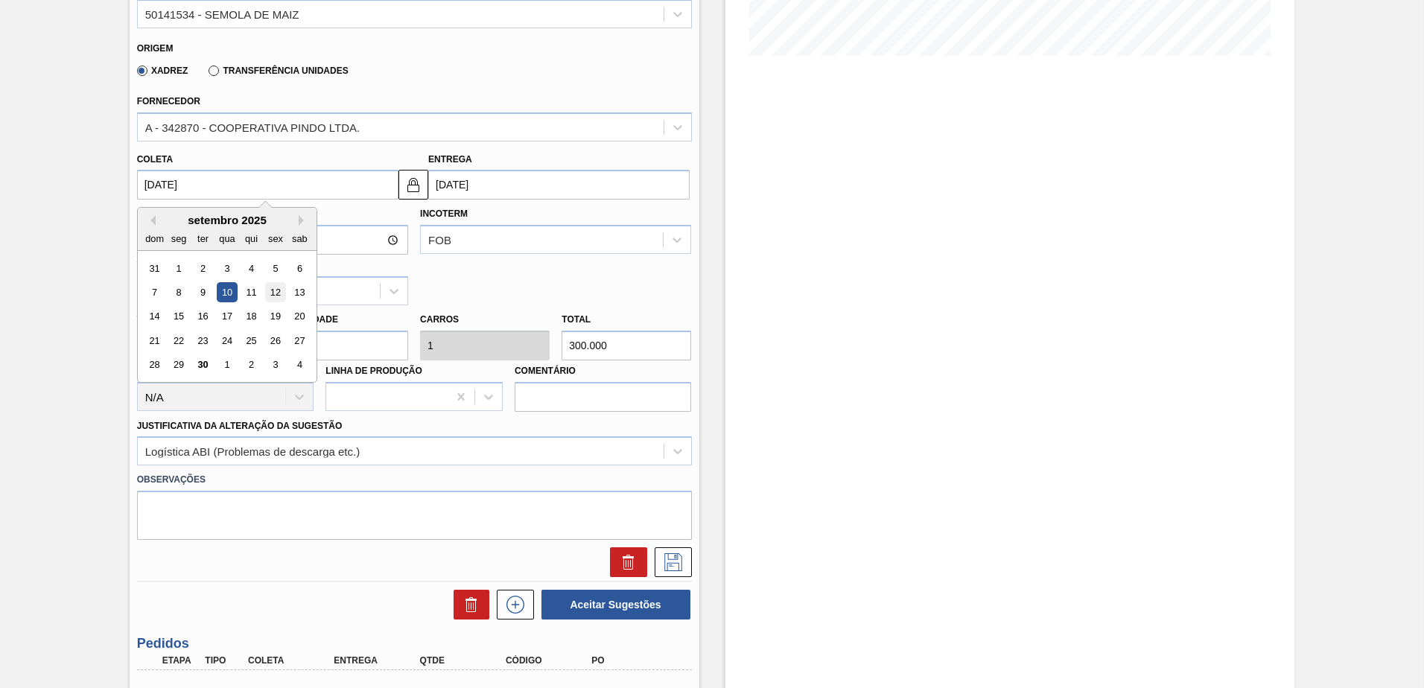
click at [273, 292] on div "12" at bounding box center [275, 292] width 20 height 20
type input "[DATE]"
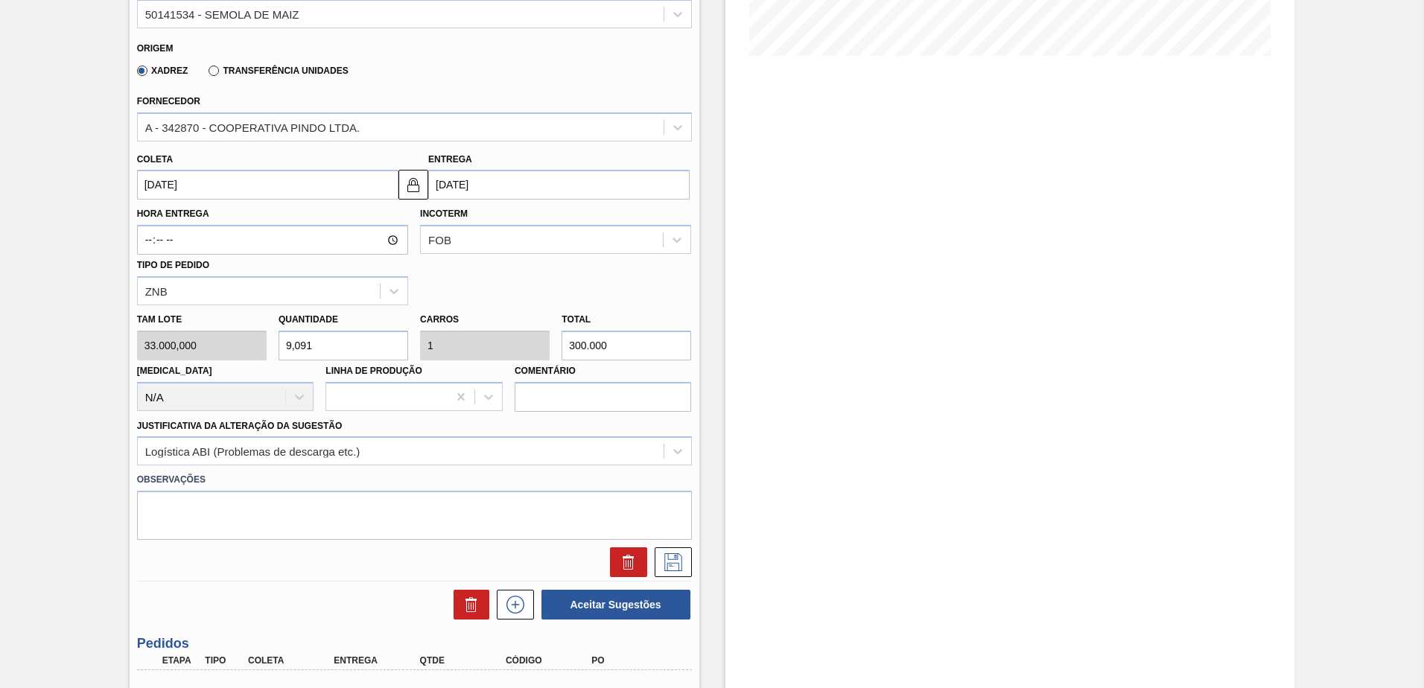
click at [232, 189] on input "[DATE]" at bounding box center [267, 185] width 261 height 30
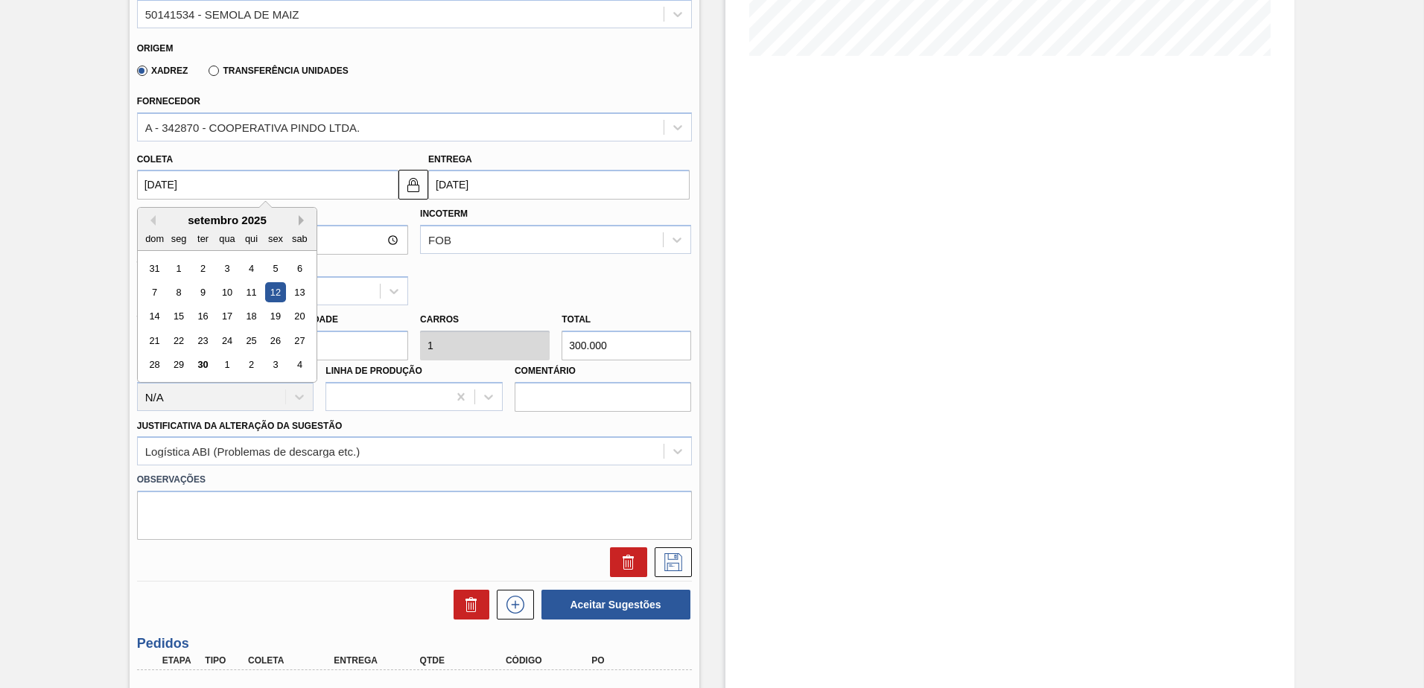
click at [299, 221] on button "Next Month" at bounding box center [304, 220] width 10 height 10
click at [249, 270] on div "2" at bounding box center [251, 268] width 20 height 20
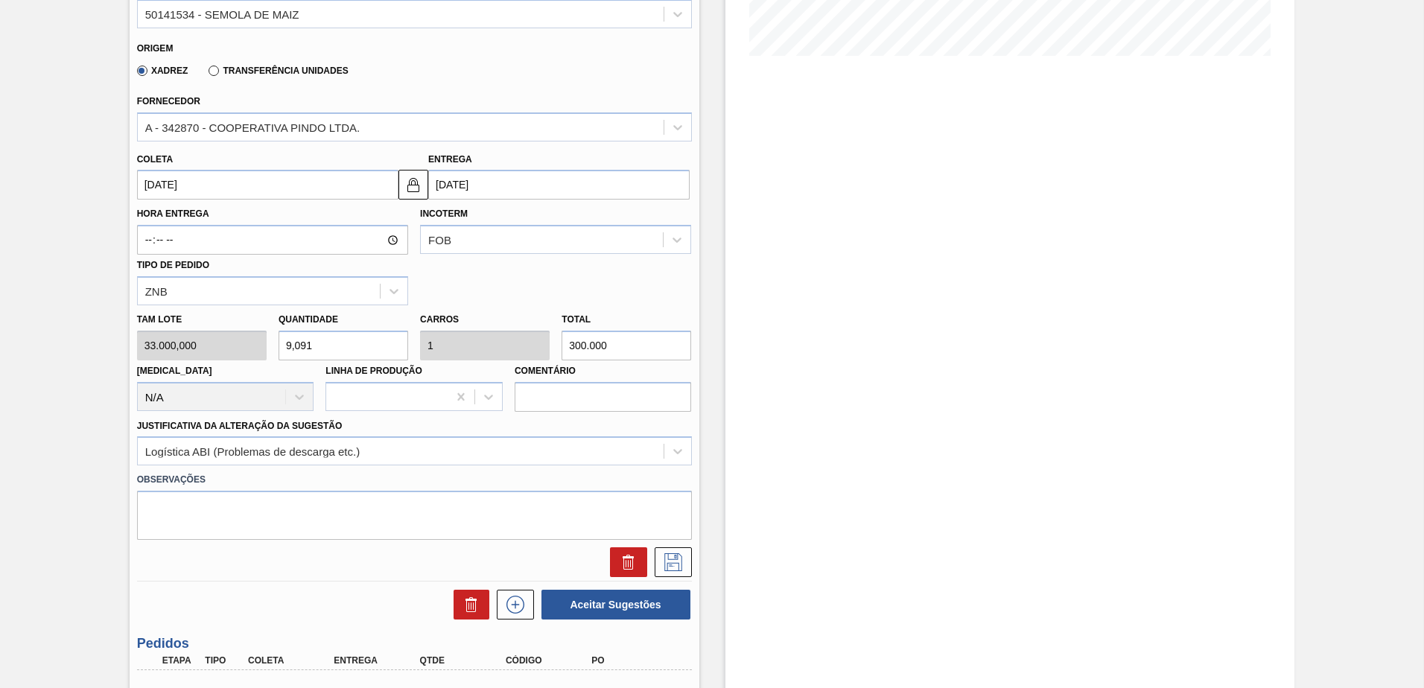
type input "[DATE]"
click at [671, 550] on button at bounding box center [673, 562] width 37 height 30
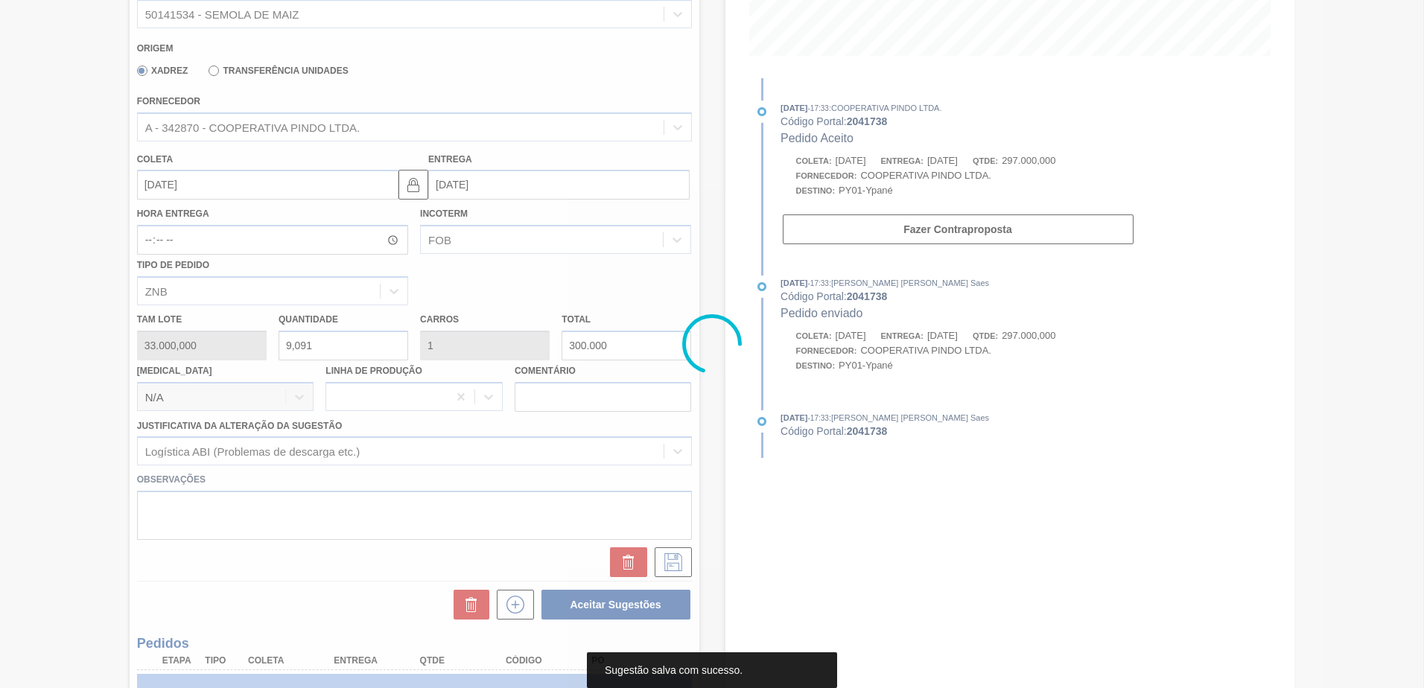
scroll to position [0, 0]
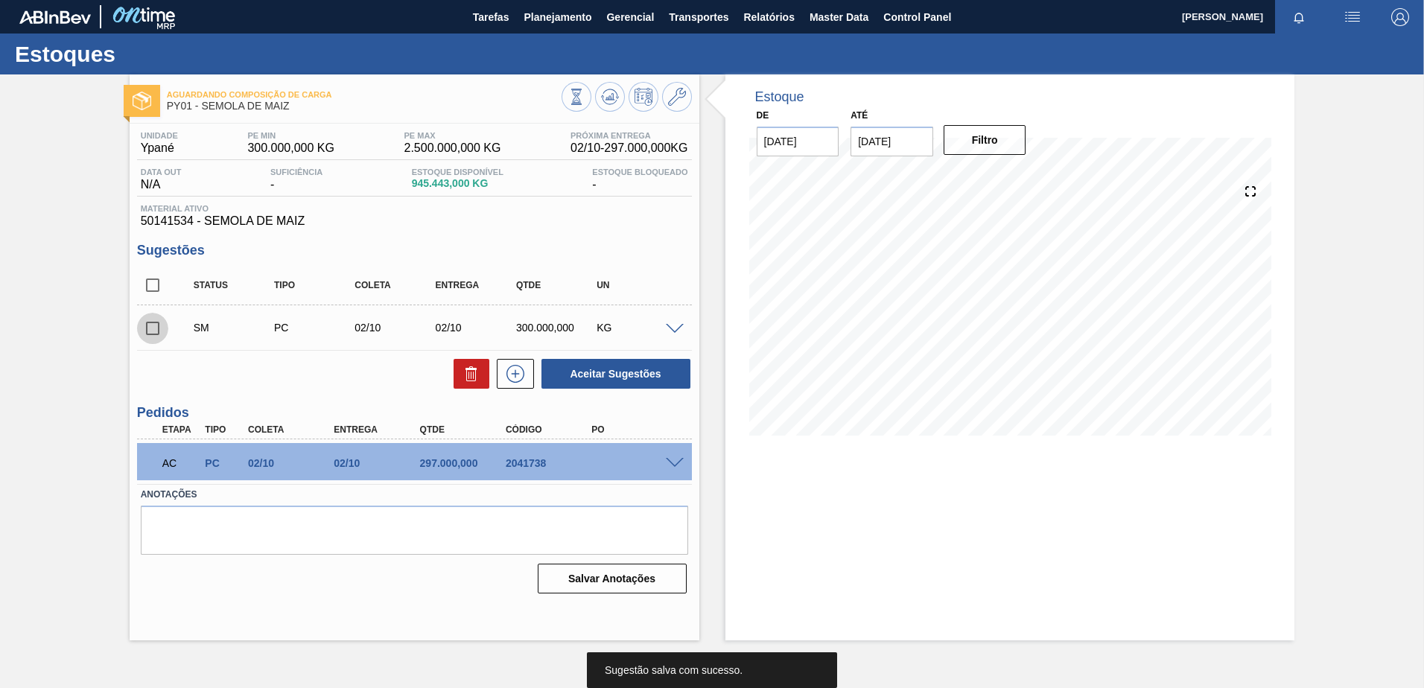
click at [149, 331] on input "checkbox" at bounding box center [152, 328] width 31 height 31
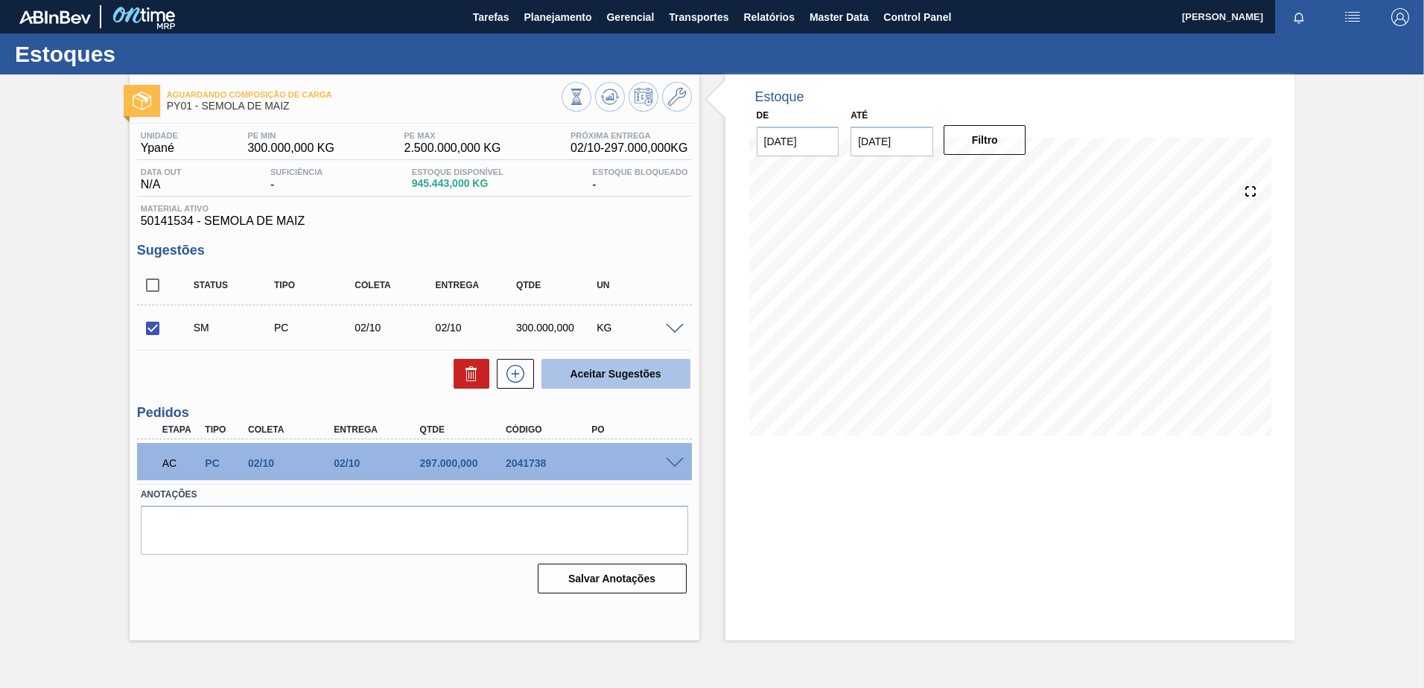
click at [630, 381] on button "Aceitar Sugestões" at bounding box center [615, 374] width 149 height 30
checkbox input "false"
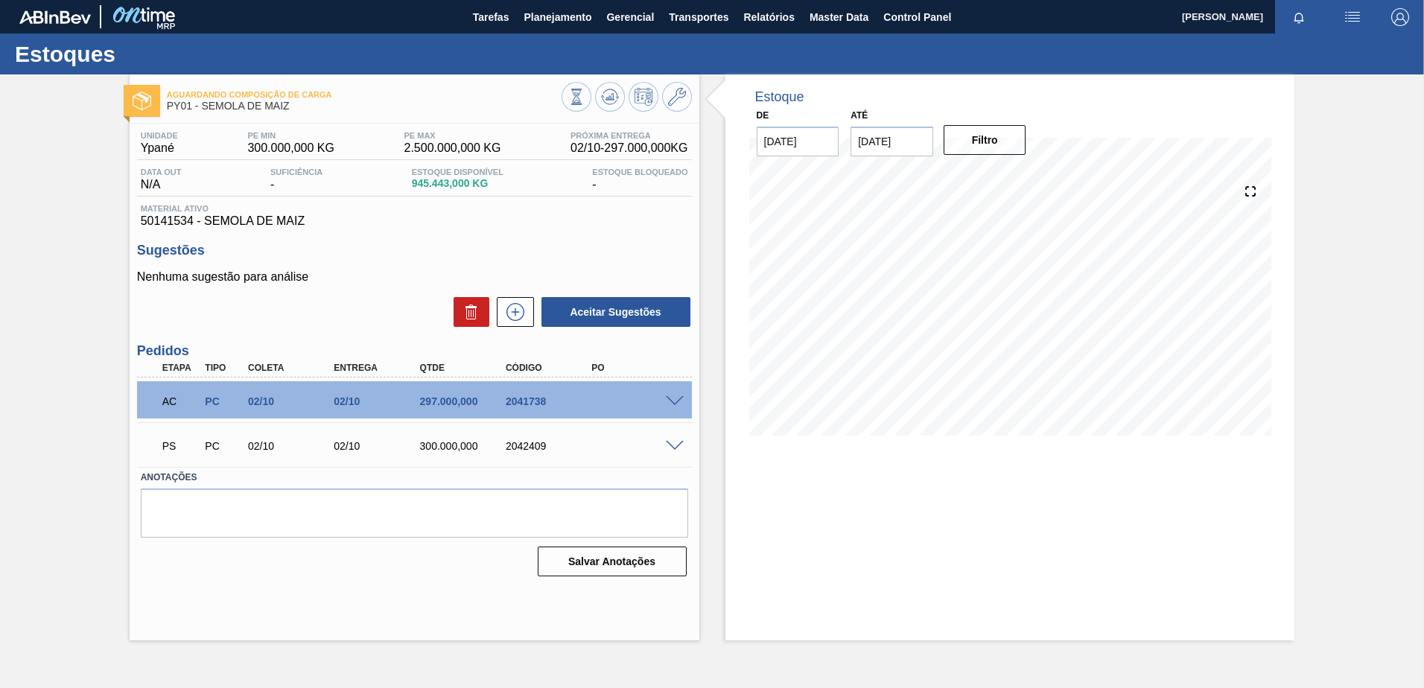
click at [666, 448] on span at bounding box center [675, 446] width 18 height 11
